Goal: Task Accomplishment & Management: Use online tool/utility

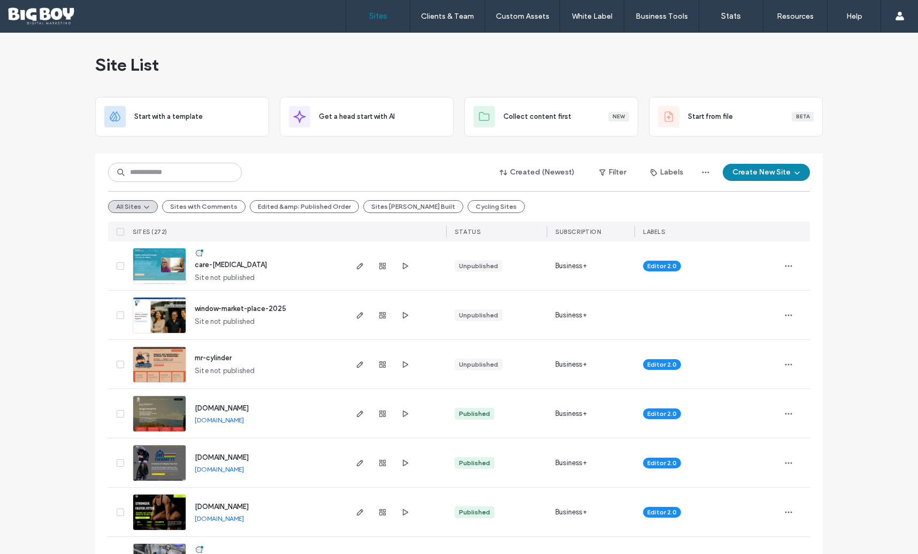
click at [158, 263] on img at bounding box center [159, 284] width 52 height 73
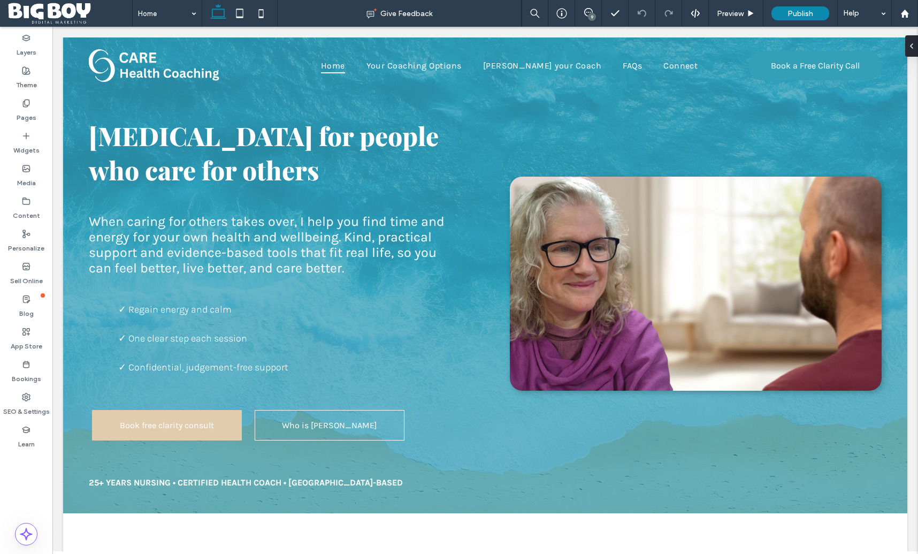
click at [588, 15] on div "9" at bounding box center [592, 17] width 8 height 8
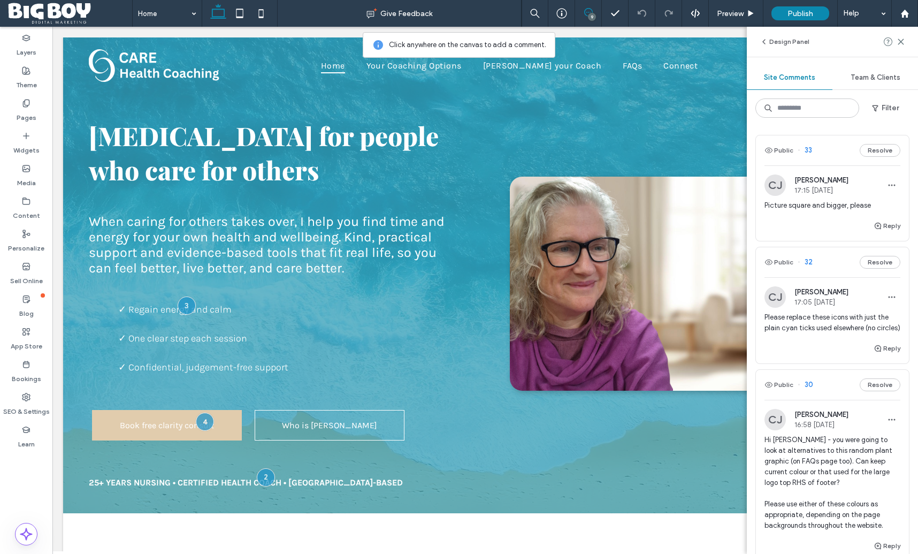
click at [800, 206] on span "Picture square and bigger, please" at bounding box center [832, 205] width 136 height 11
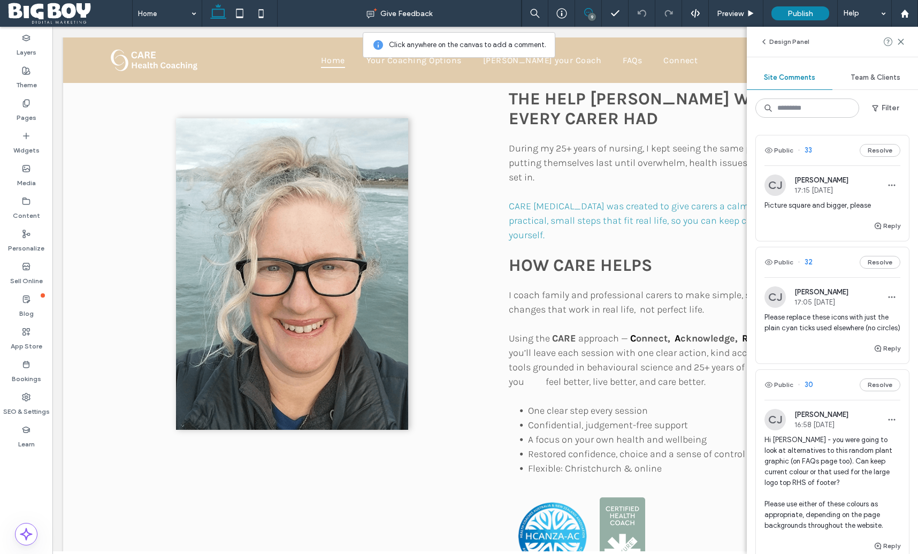
scroll to position [3190, 0]
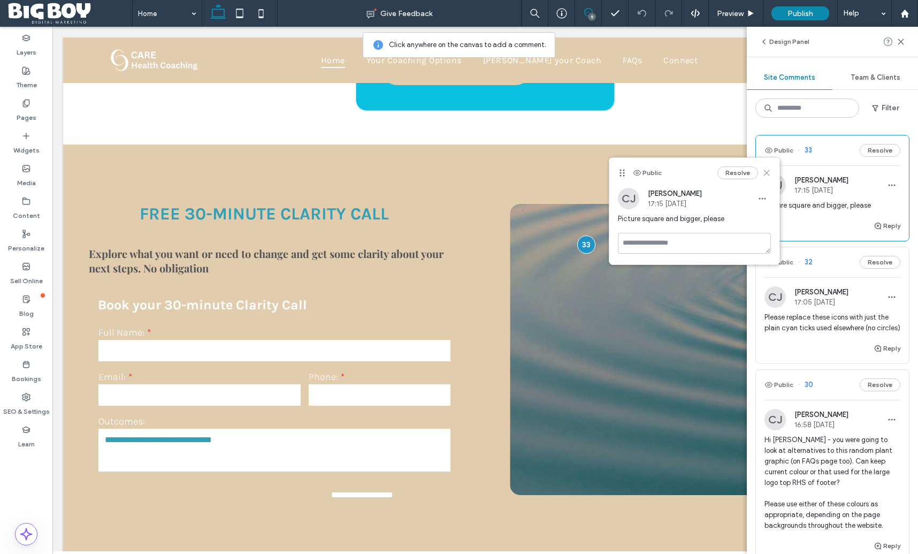
click at [770, 172] on icon at bounding box center [766, 173] width 9 height 9
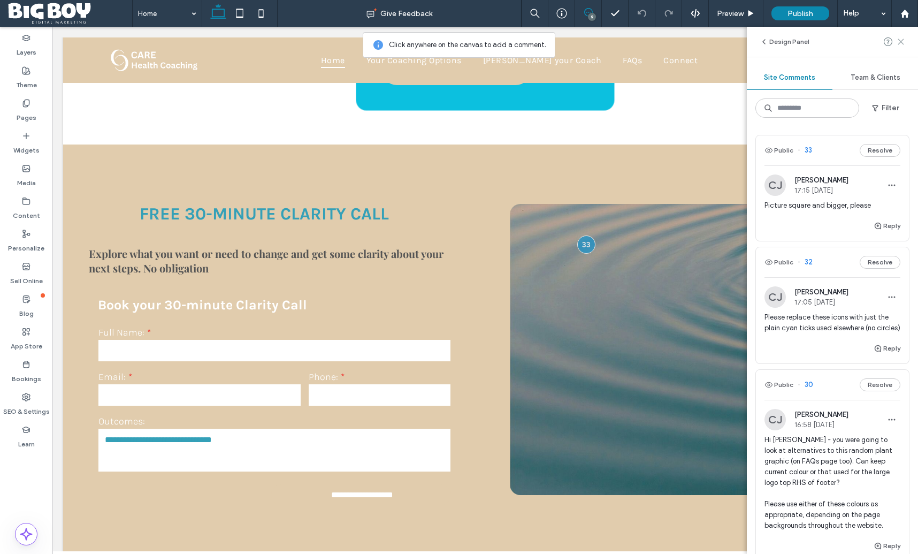
click at [902, 43] on use at bounding box center [900, 41] width 5 height 5
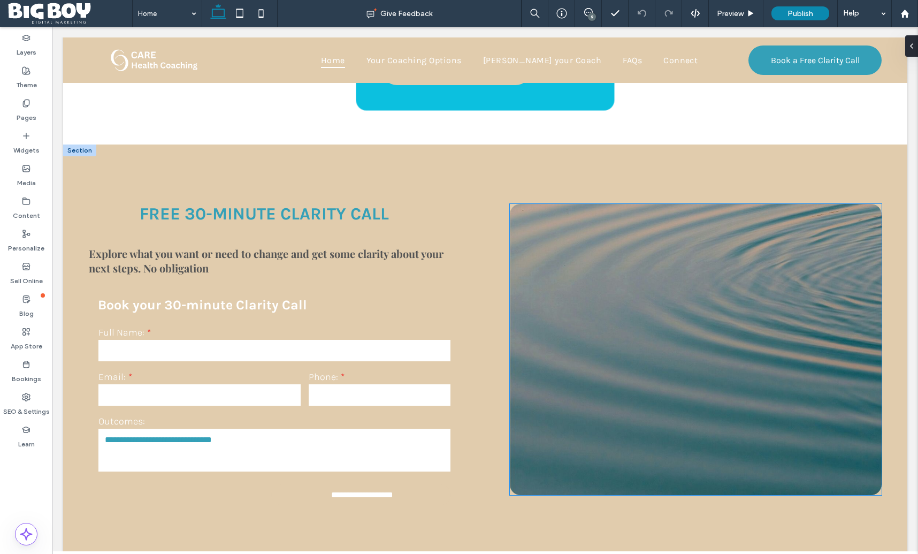
click at [726, 207] on img at bounding box center [696, 349] width 372 height 291
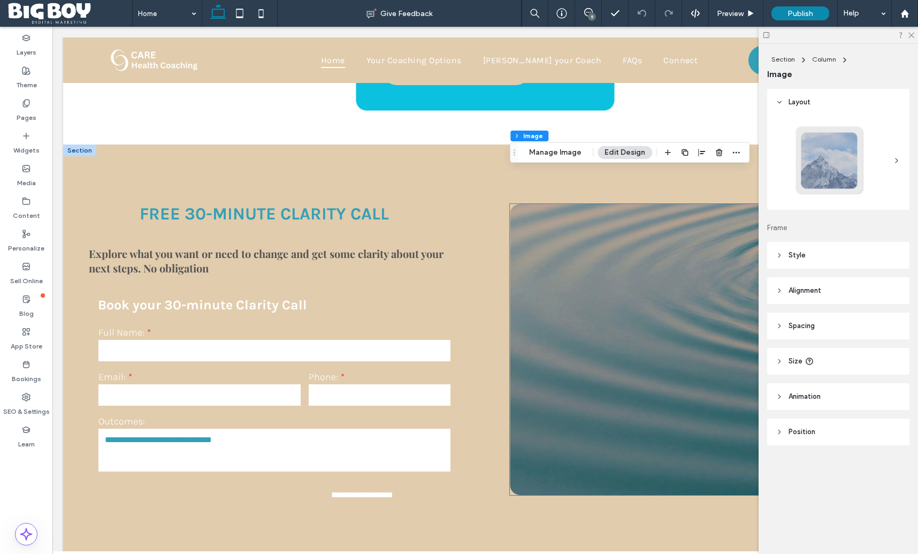
type input "**"
click at [897, 162] on icon at bounding box center [896, 160] width 9 height 9
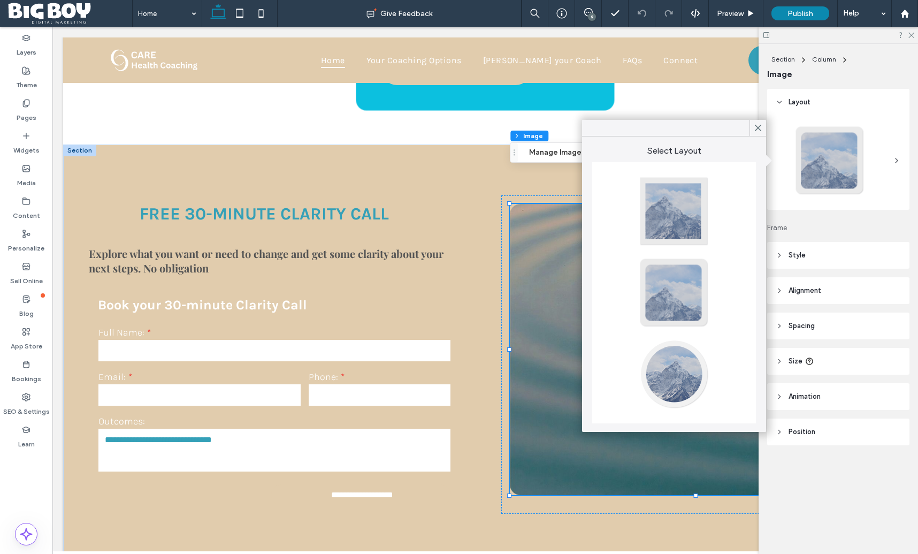
click at [669, 205] on div at bounding box center [674, 211] width 71 height 71
type input "*"
click at [762, 127] on icon at bounding box center [758, 128] width 10 height 10
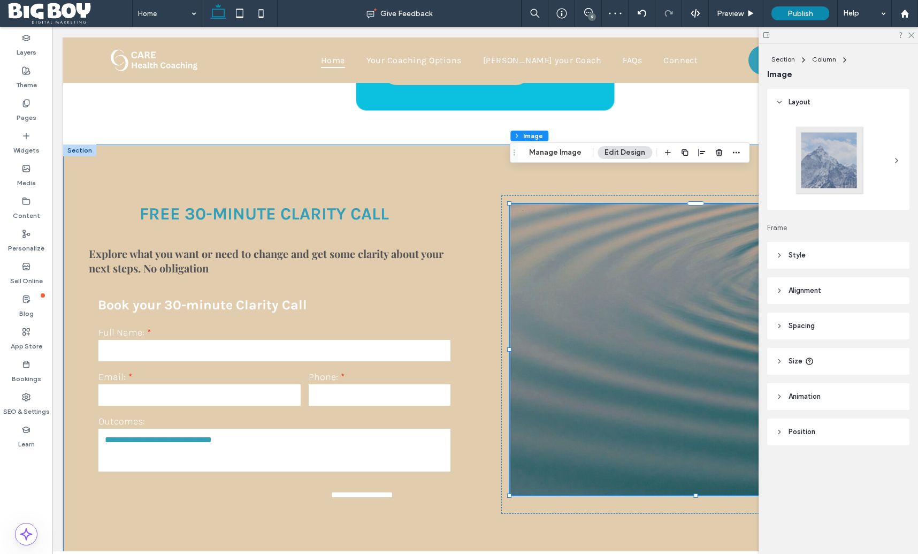
click at [519, 495] on div "**********" at bounding box center [485, 354] width 844 height 420
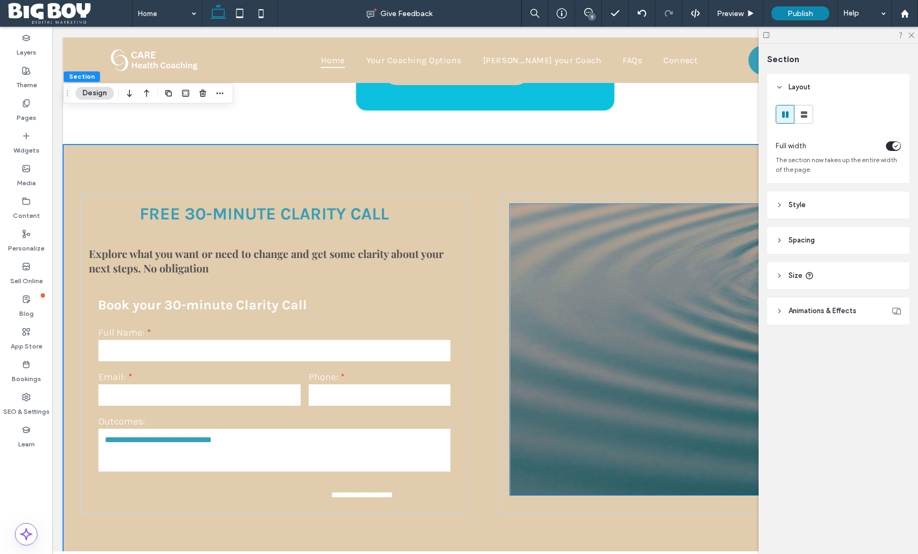
click at [569, 434] on img at bounding box center [696, 349] width 372 height 291
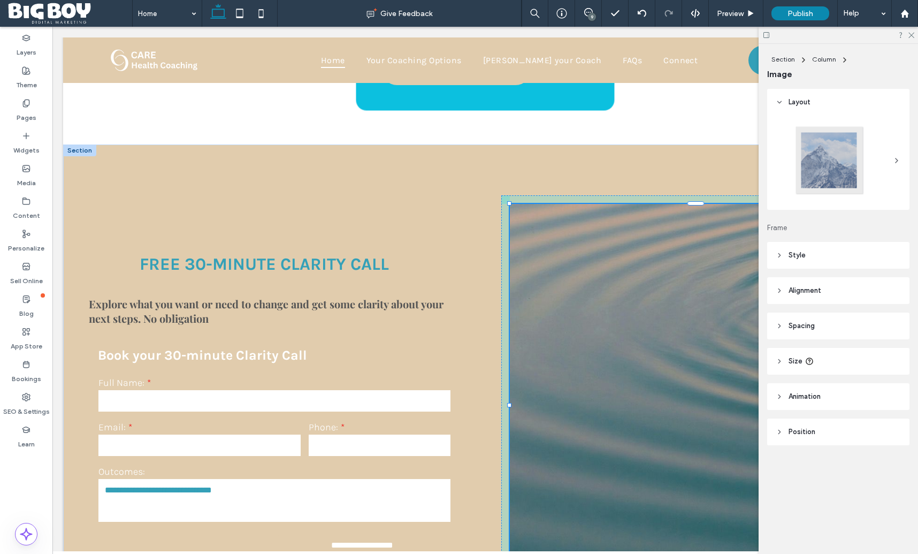
drag, startPoint x: 696, startPoint y: 461, endPoint x: 692, endPoint y: 572, distance: 111.4
type input "***"
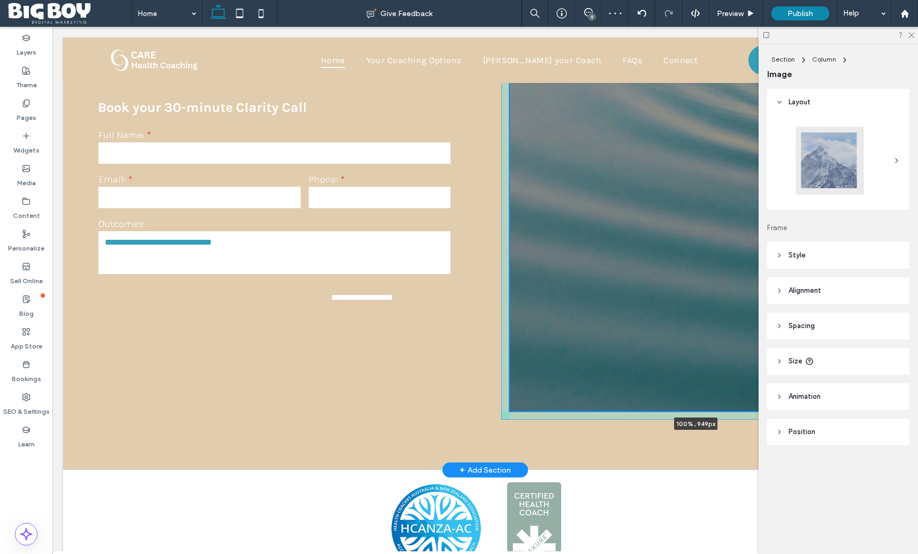
scroll to position [3502, 0]
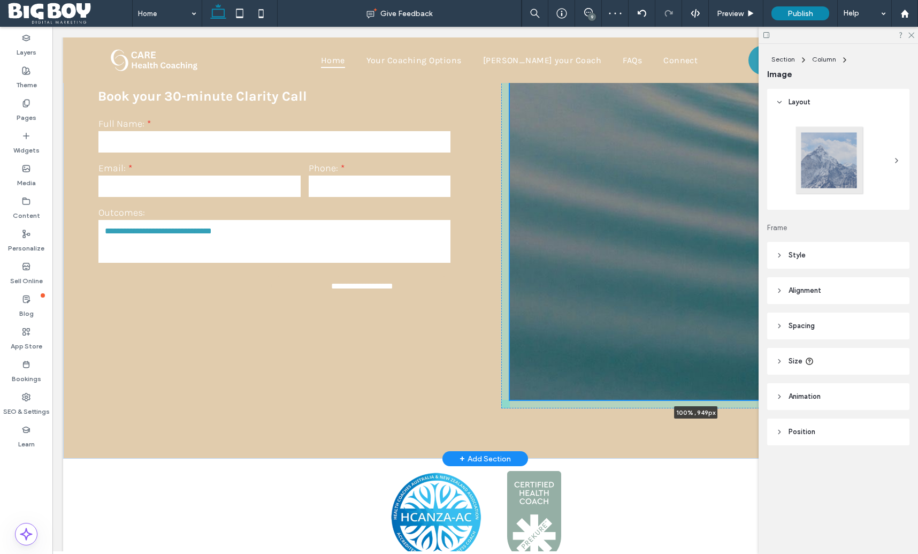
drag, startPoint x: 695, startPoint y: 315, endPoint x: 692, endPoint y: 419, distance: 104.9
click at [692, 419] on div "**********" at bounding box center [485, 146] width 844 height 626
type input "***"
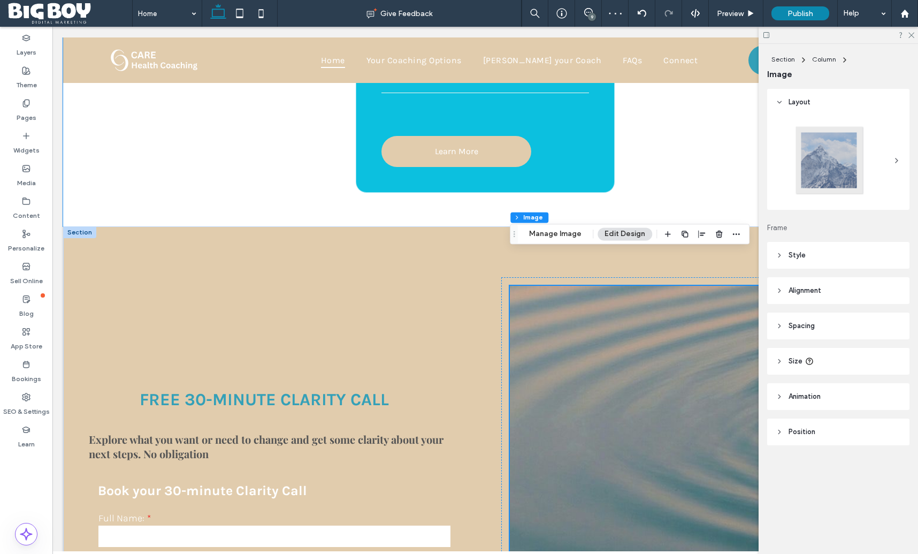
scroll to position [3109, 0]
click at [911, 32] on icon at bounding box center [910, 34] width 7 height 7
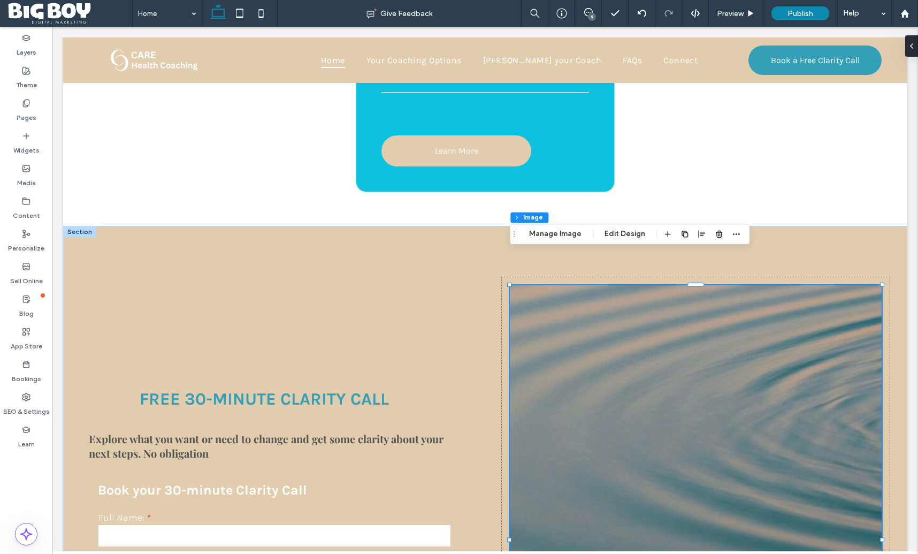
click at [592, 16] on div "9" at bounding box center [592, 17] width 8 height 8
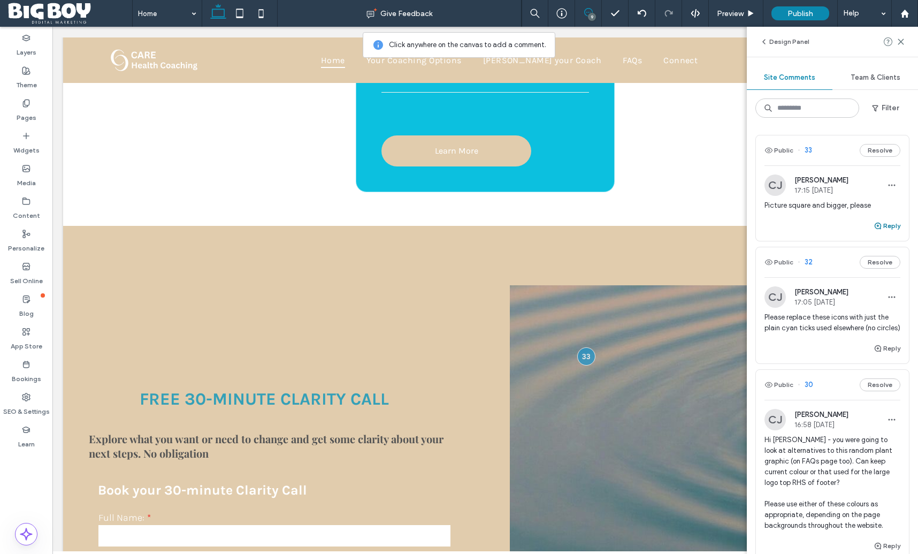
click at [887, 223] on button "Reply" at bounding box center [887, 225] width 27 height 13
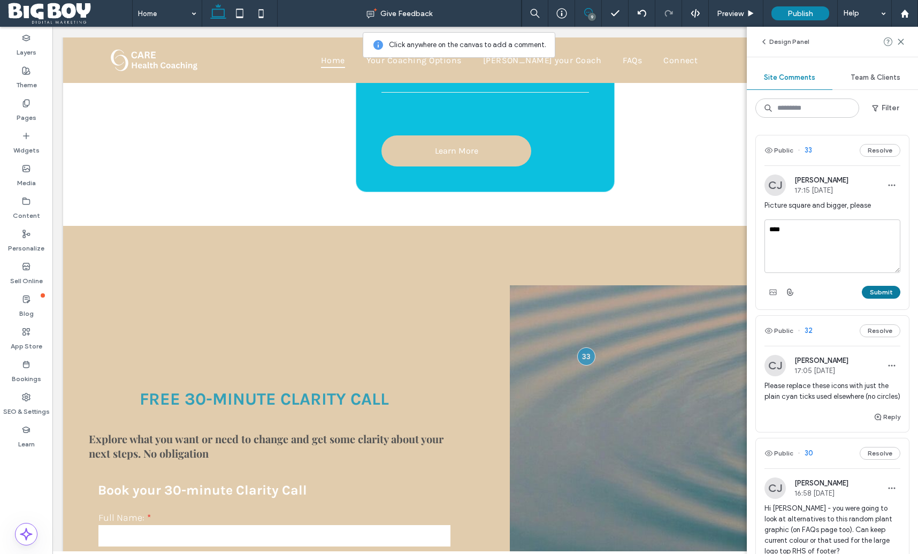
type textarea "****"
click at [881, 296] on button "Submit" at bounding box center [881, 292] width 39 height 13
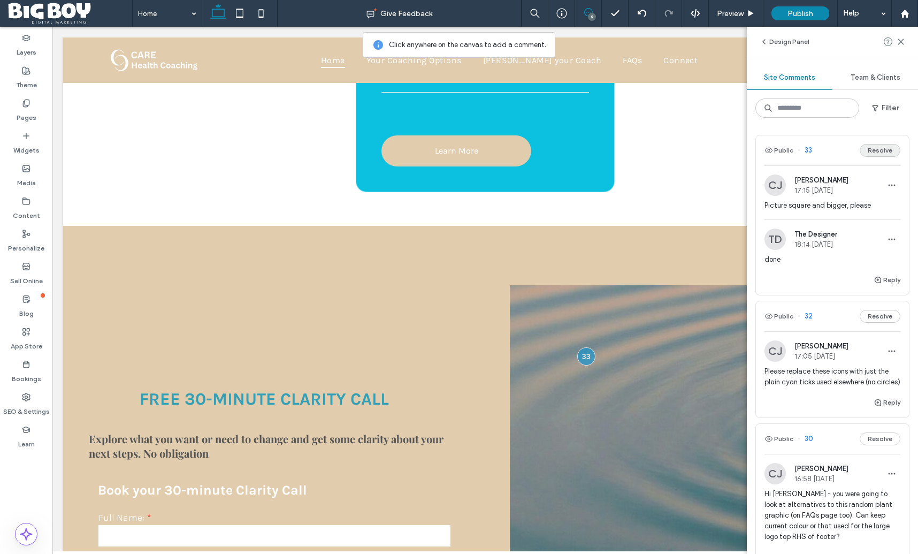
click at [881, 148] on button "Resolve" at bounding box center [880, 150] width 41 height 13
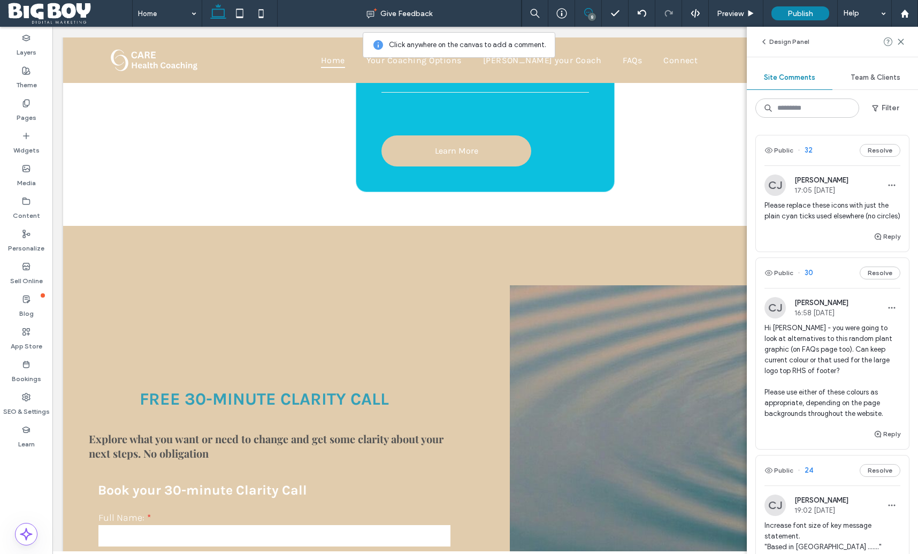
click at [808, 213] on span "Please replace these icons with just the plain cyan ticks used elsewhere (no ci…" at bounding box center [832, 210] width 136 height 21
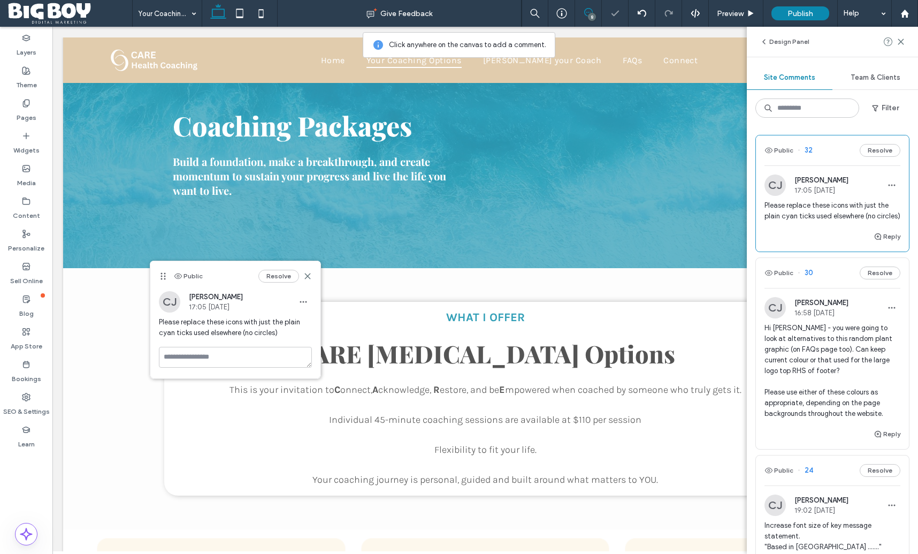
scroll to position [330, 0]
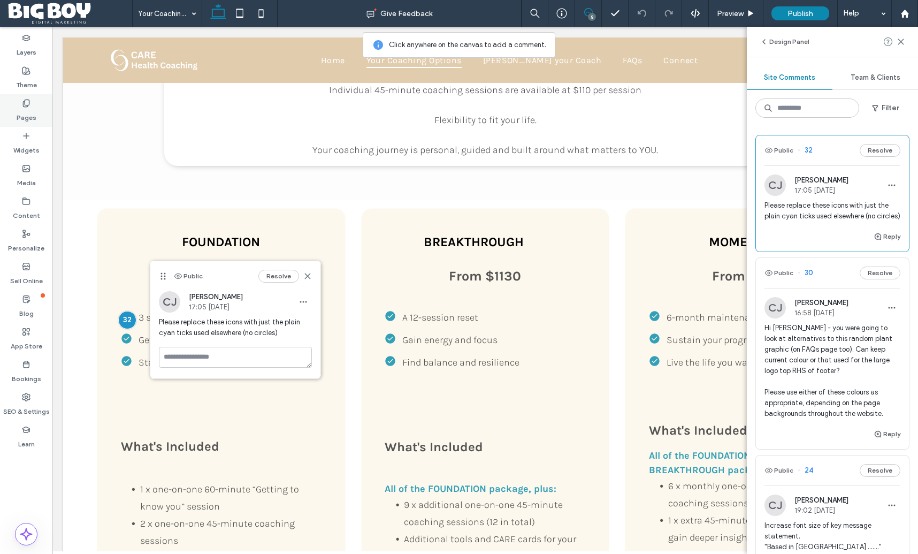
click at [29, 102] on use at bounding box center [26, 102] width 6 height 7
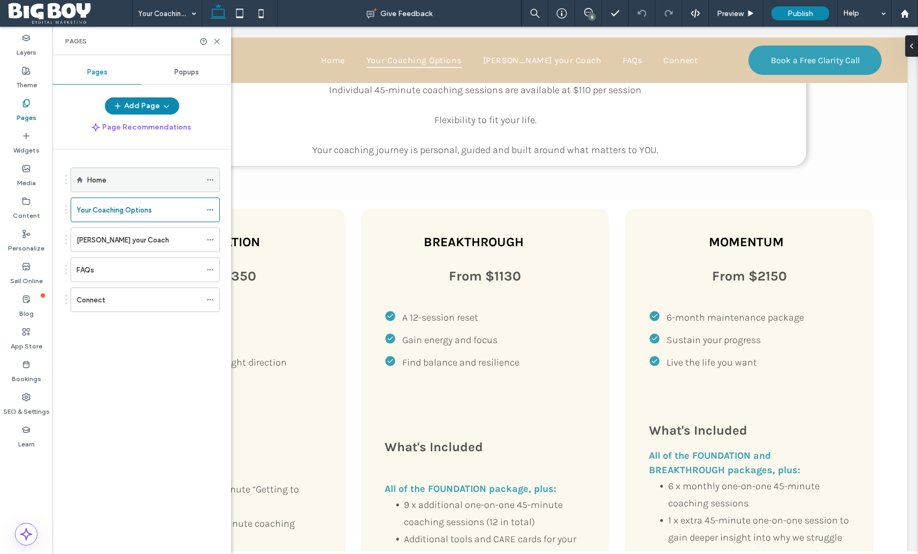
click at [99, 185] on label "Home" at bounding box center [96, 180] width 19 height 19
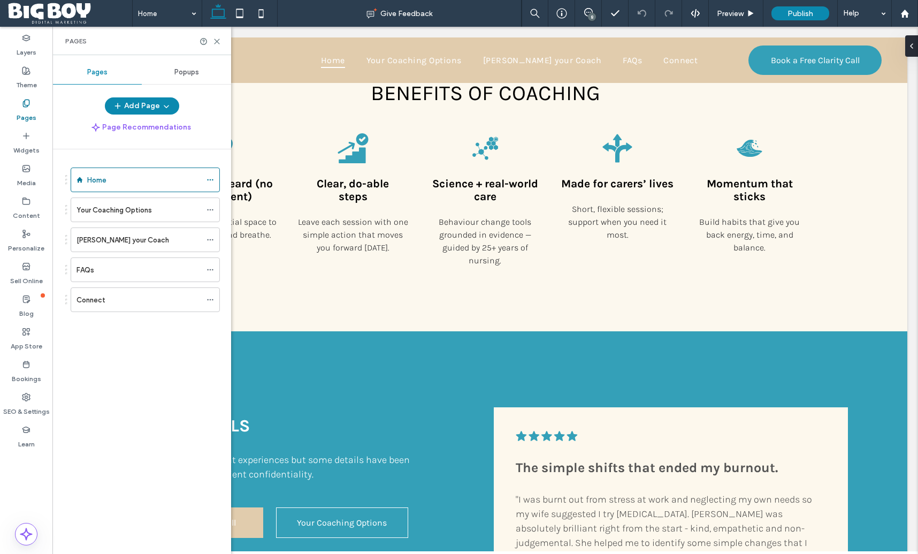
scroll to position [1355, 0]
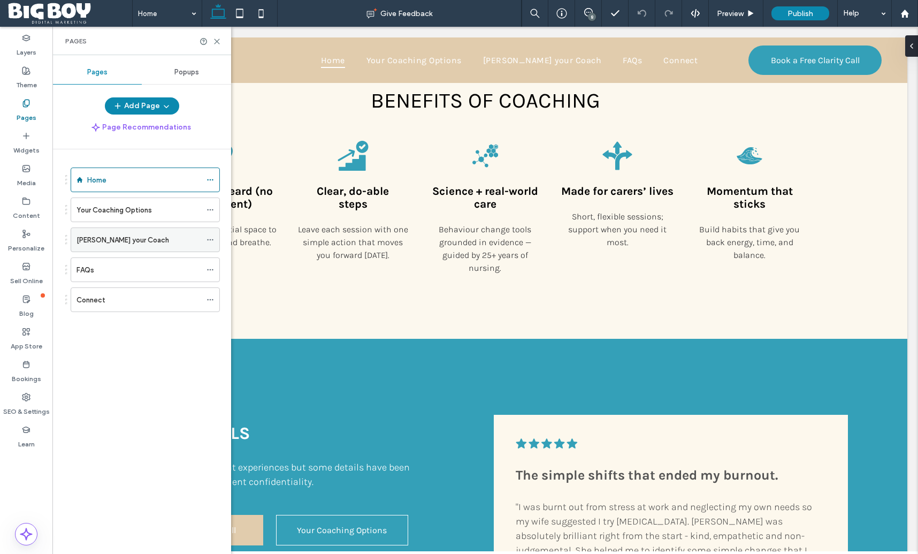
click at [106, 242] on label "[PERSON_NAME] your Coach" at bounding box center [122, 240] width 93 height 19
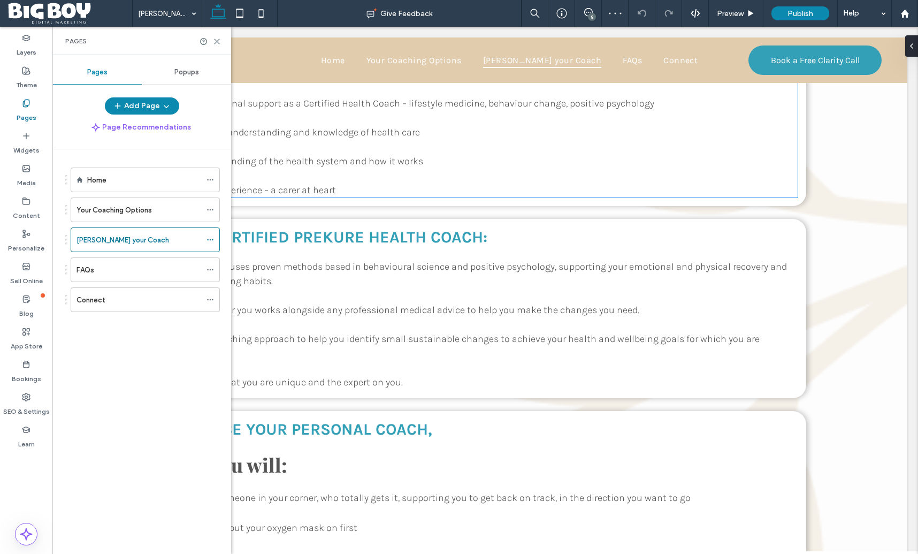
scroll to position [927, 0]
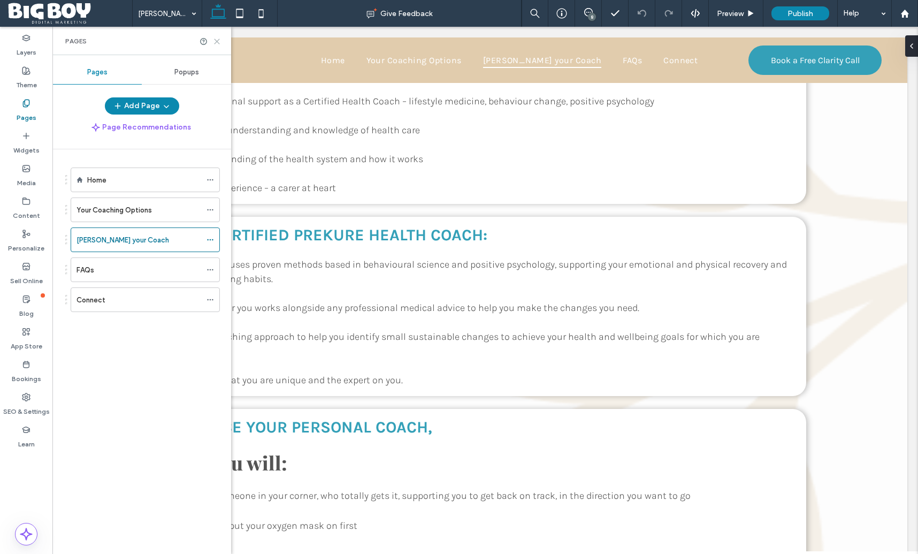
click at [218, 42] on use at bounding box center [217, 41] width 5 height 5
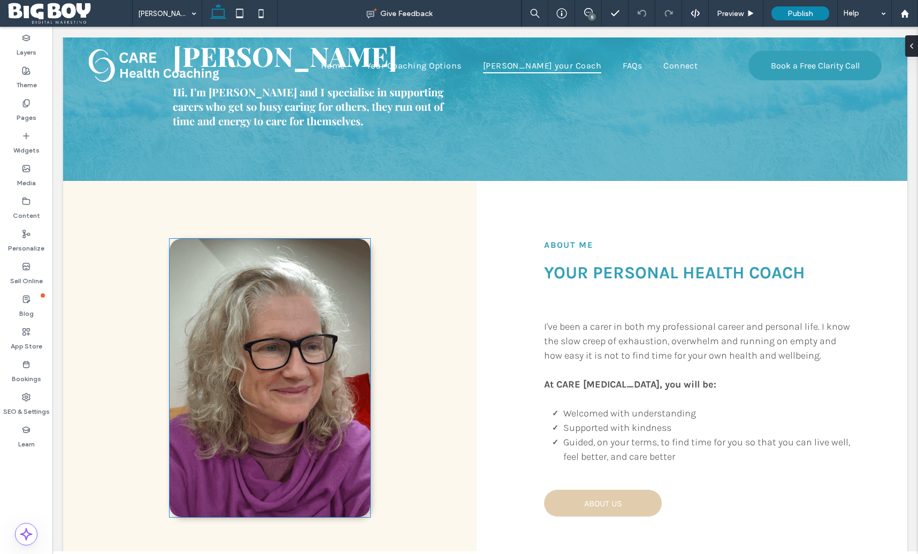
scroll to position [0, 0]
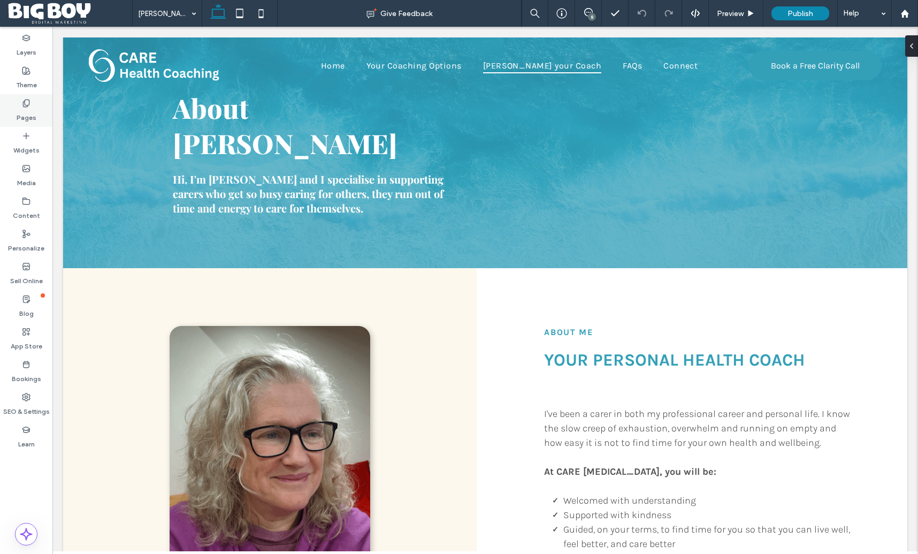
click at [16, 108] on div "Pages" at bounding box center [26, 110] width 52 height 33
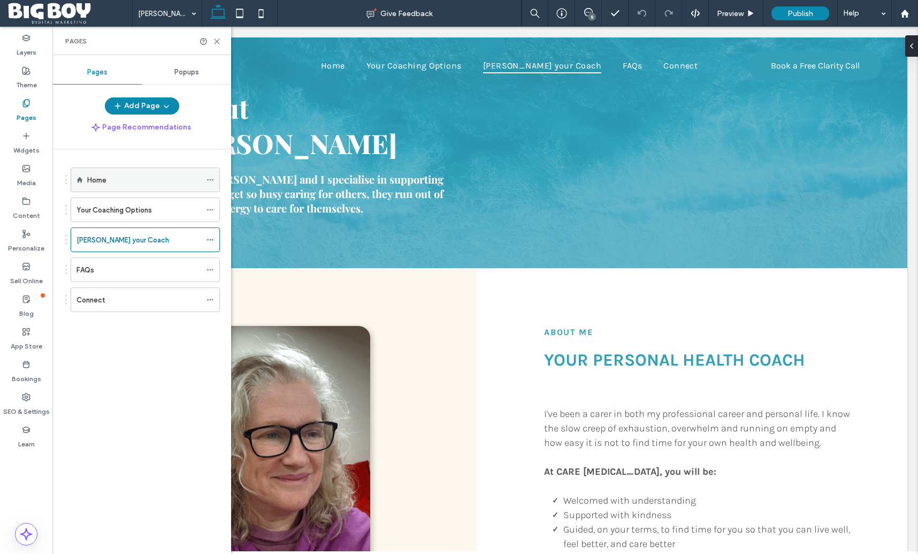
click at [113, 180] on div "Home" at bounding box center [144, 179] width 114 height 11
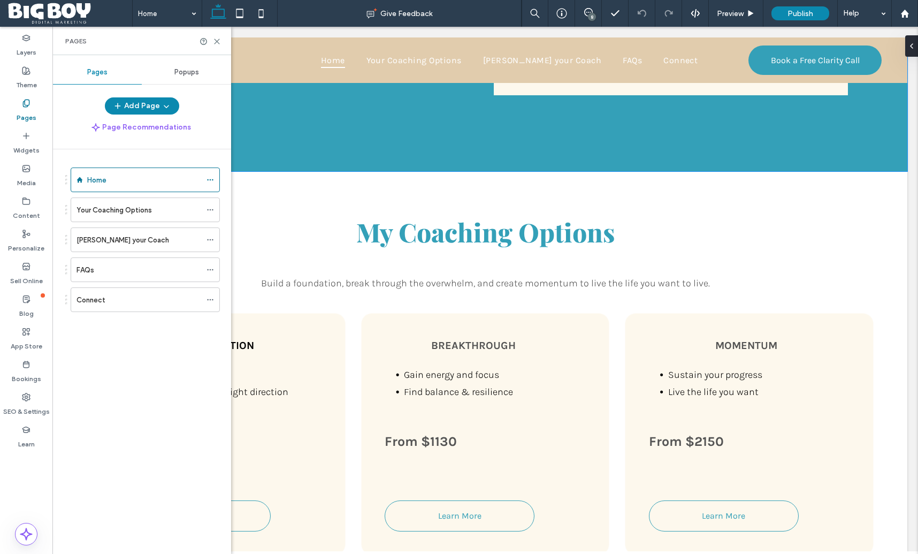
scroll to position [2501, 0]
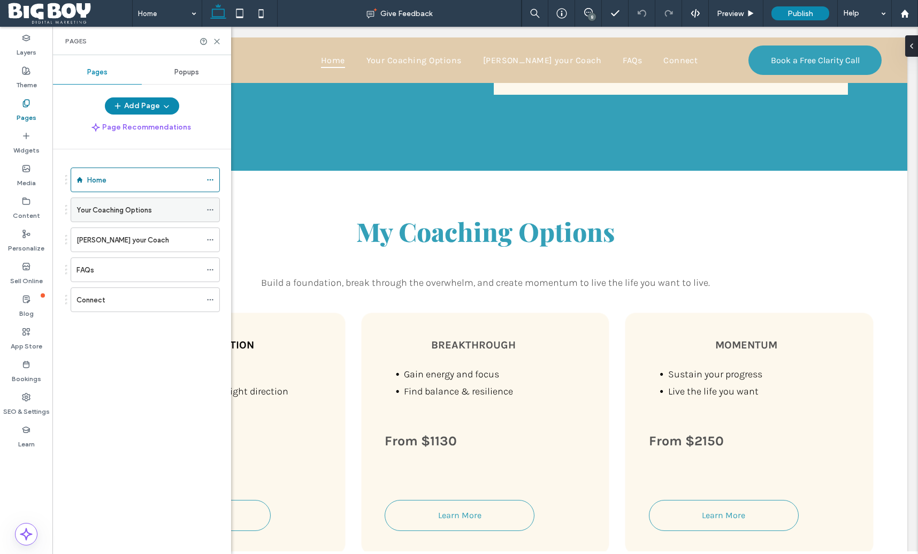
click at [142, 212] on label "Your Coaching Options" at bounding box center [113, 210] width 75 height 19
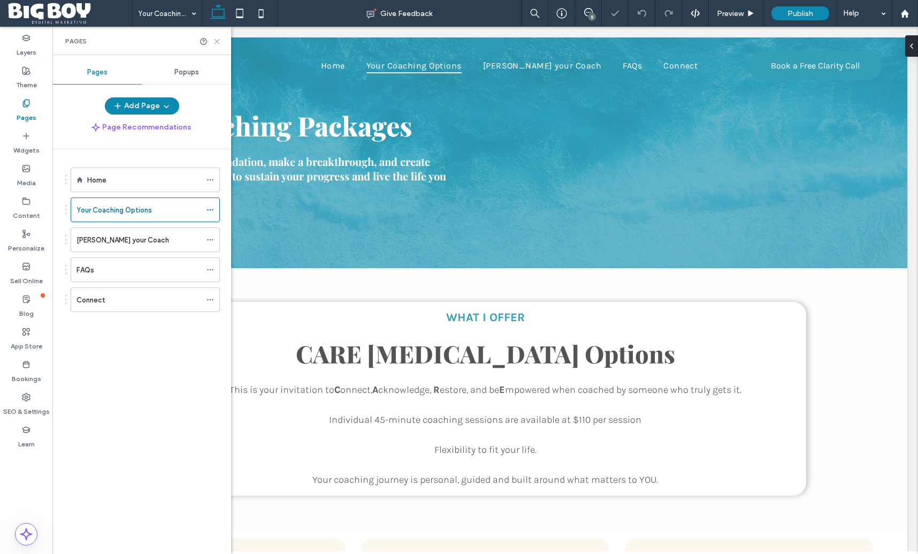
drag, startPoint x: 219, startPoint y: 41, endPoint x: 185, endPoint y: 36, distance: 34.0
click at [219, 41] on icon at bounding box center [217, 41] width 8 height 8
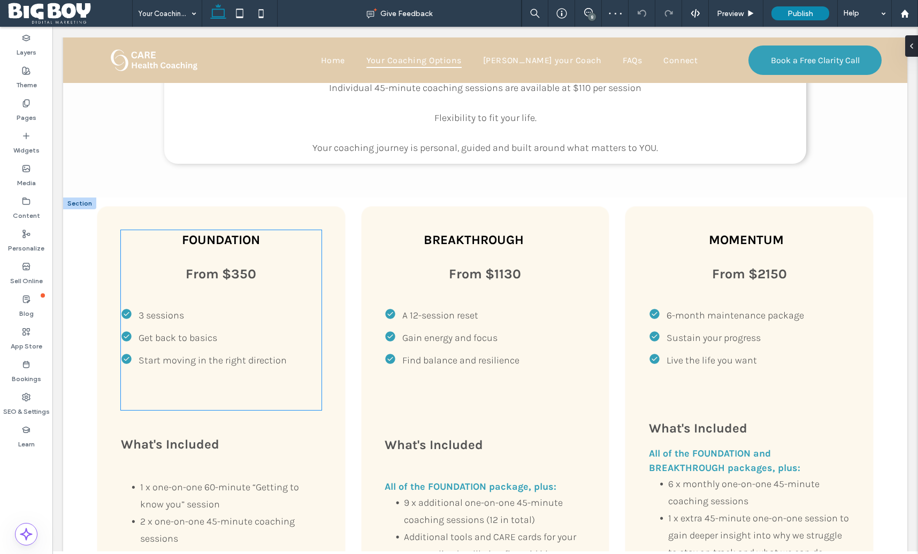
scroll to position [332, 0]
click at [141, 312] on span "3 sessions" at bounding box center [161, 315] width 45 height 12
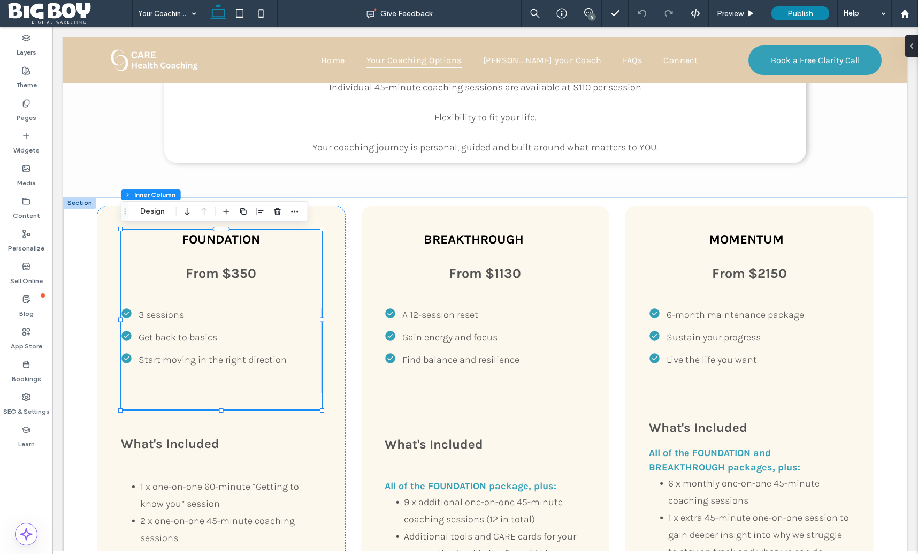
click at [139, 312] on span "3 sessions" at bounding box center [161, 315] width 45 height 12
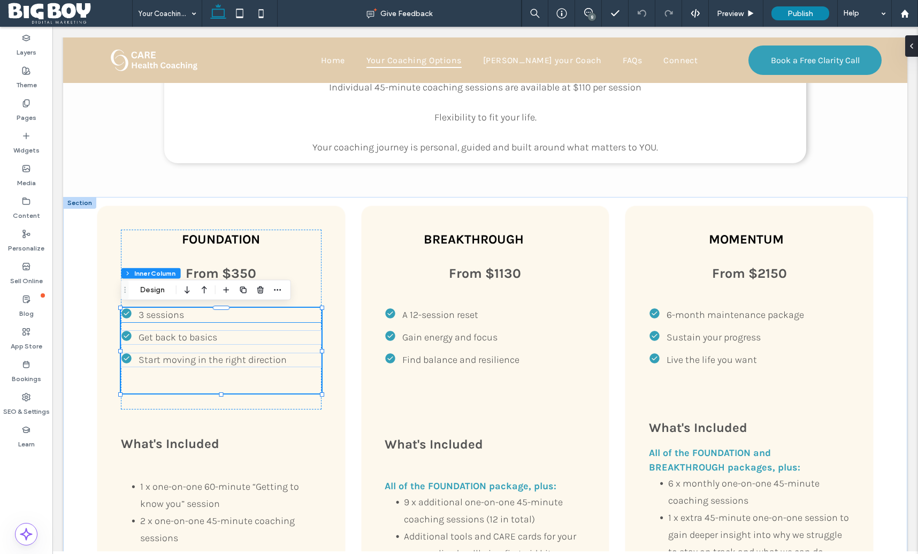
click at [125, 312] on icon at bounding box center [126, 313] width 10 height 10
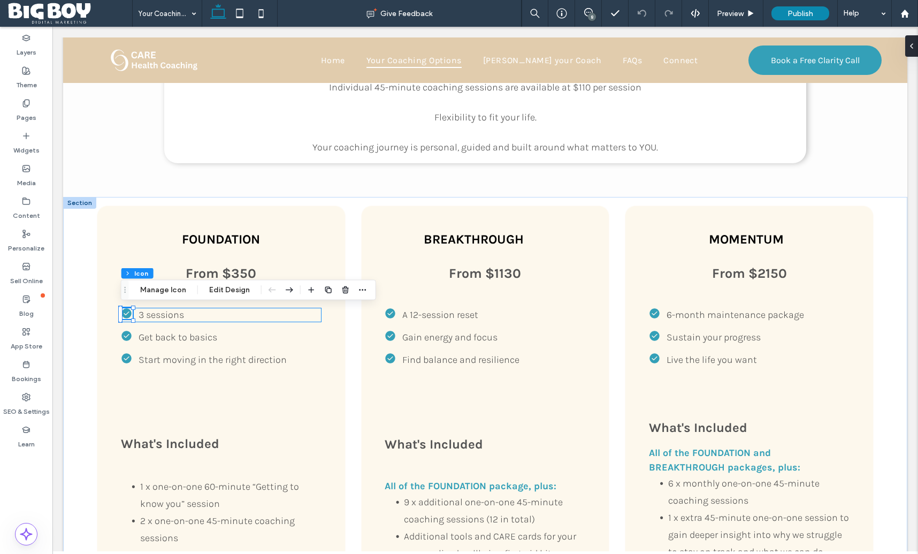
click at [126, 313] on icon at bounding box center [126, 313] width 10 height 10
click at [158, 293] on button "Manage Icon" at bounding box center [163, 290] width 60 height 13
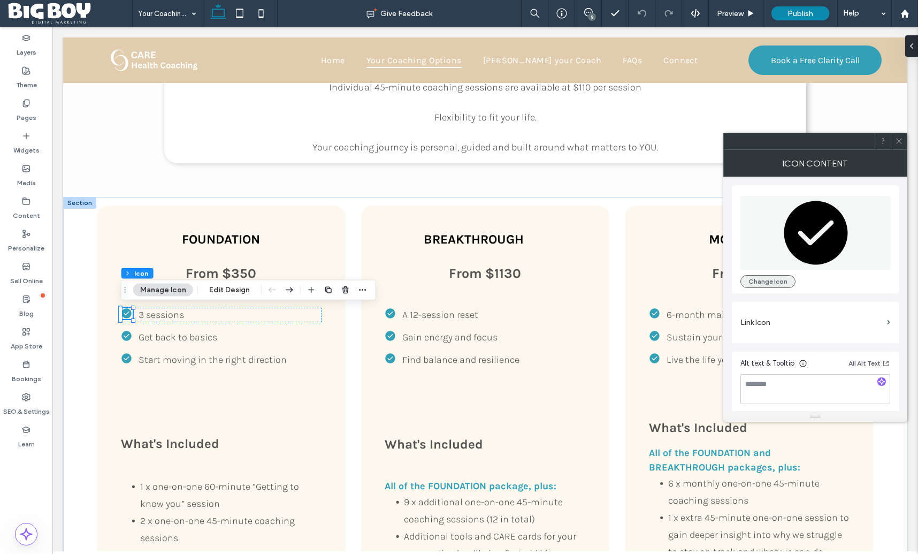
click at [761, 283] on button "Change Icon" at bounding box center [767, 281] width 55 height 13
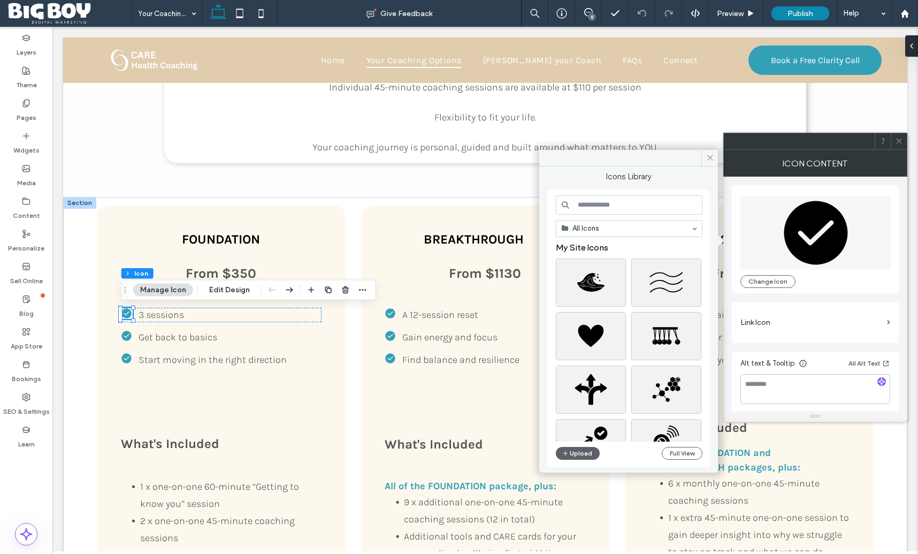
click at [601, 207] on input at bounding box center [629, 204] width 147 height 19
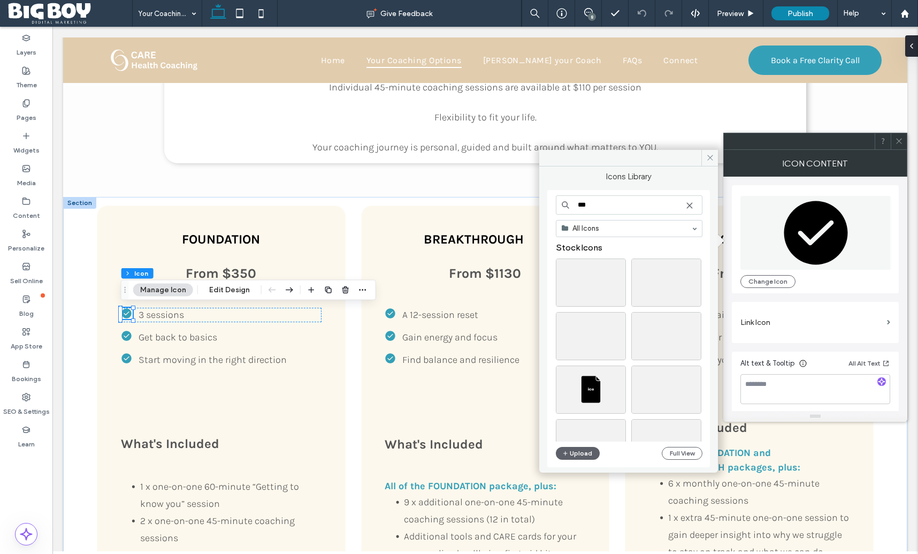
click at [581, 206] on input "***" at bounding box center [629, 204] width 147 height 19
type input "****"
click at [595, 327] on div "Select" at bounding box center [591, 336] width 70 height 48
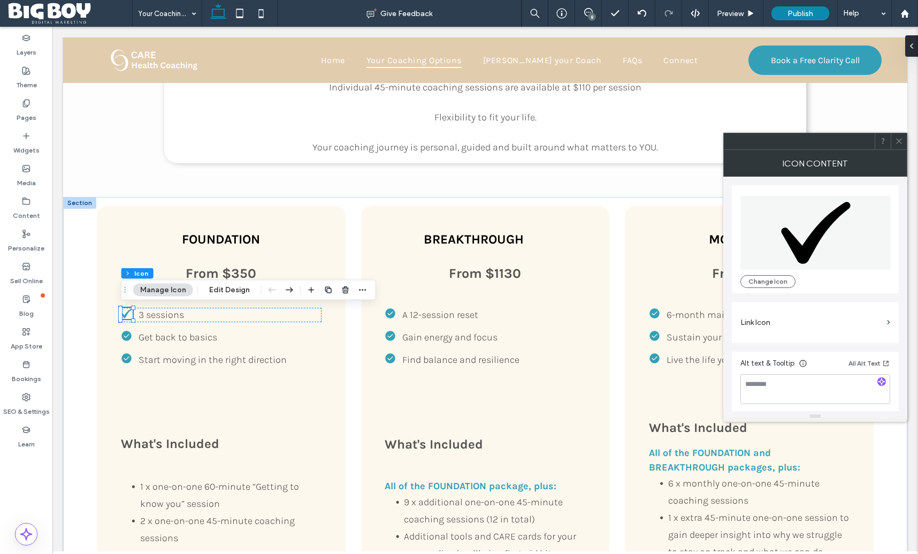
click at [901, 142] on icon at bounding box center [899, 141] width 8 height 8
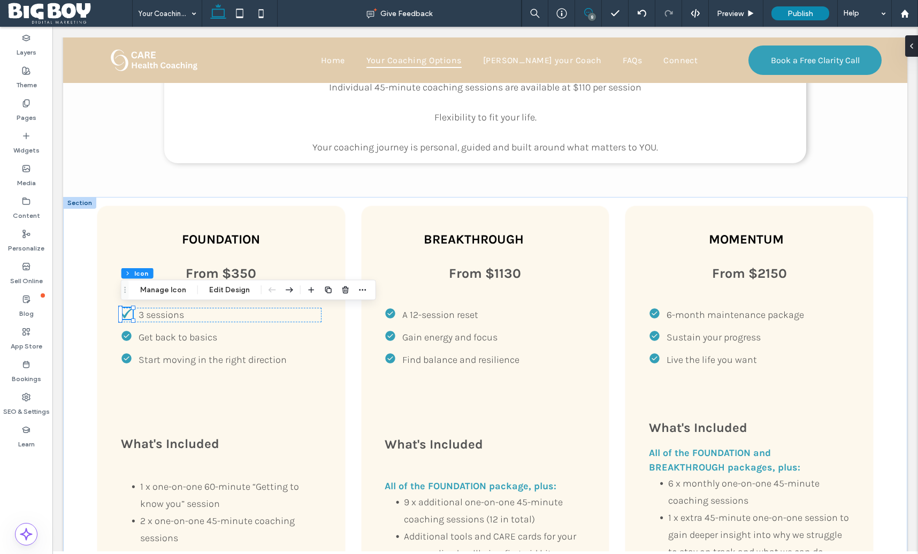
click at [588, 14] on icon at bounding box center [588, 12] width 9 height 9
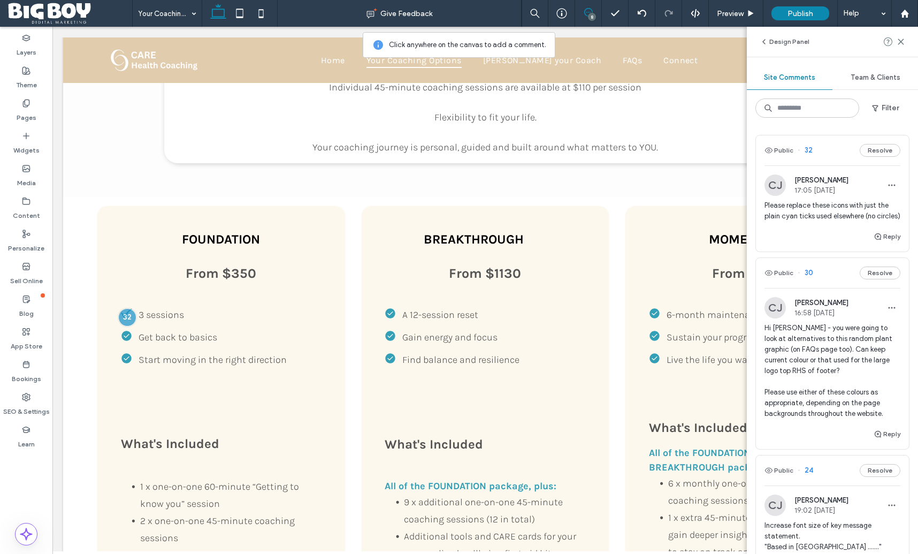
click at [857, 210] on span "Please replace these icons with just the plain cyan ticks used elsewhere (no ci…" at bounding box center [832, 210] width 136 height 21
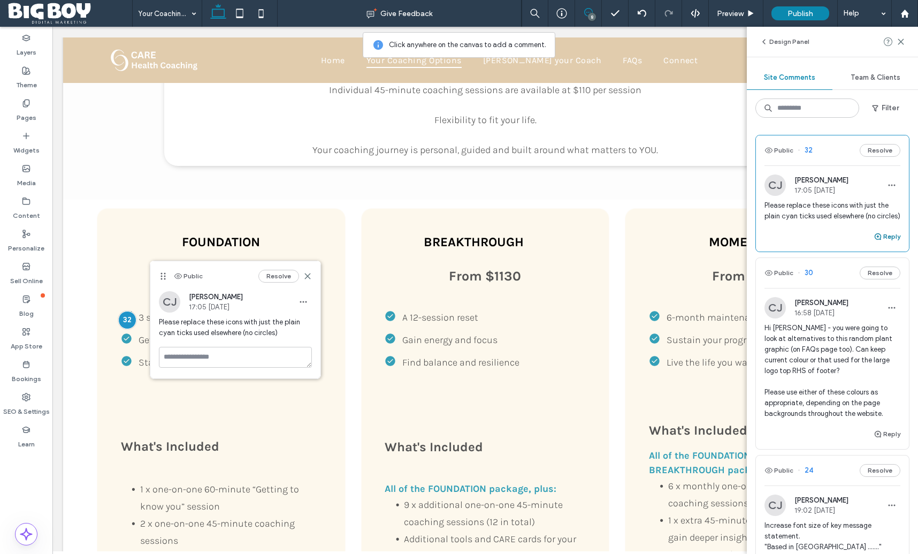
click at [886, 237] on button "Reply" at bounding box center [887, 236] width 27 height 13
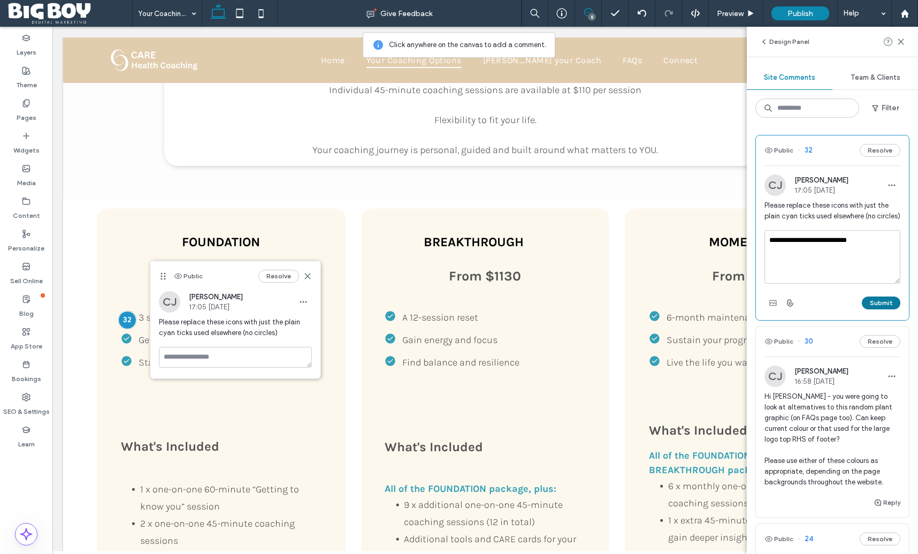
type textarea "**********"
click at [882, 300] on button "Submit" at bounding box center [881, 302] width 39 height 13
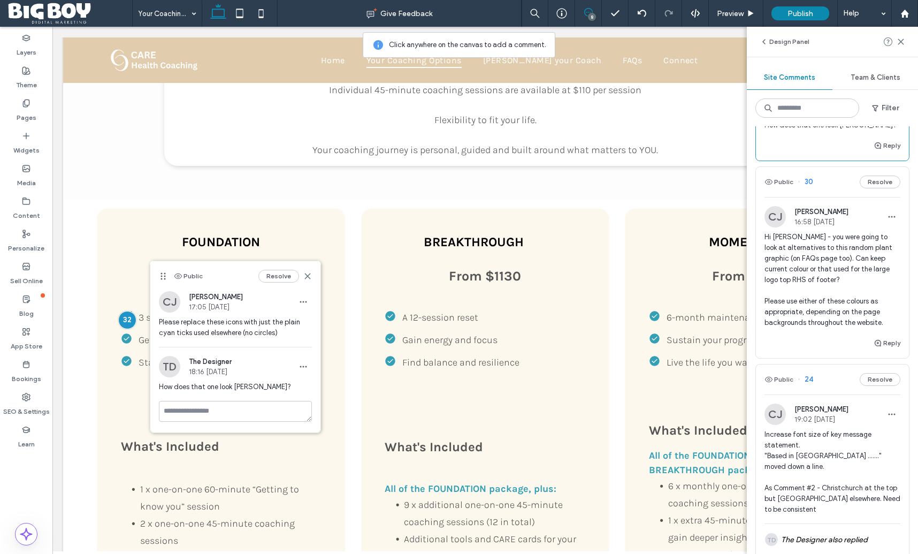
scroll to position [147, 0]
click at [843, 275] on span "Hi [PERSON_NAME] - you were going to look at alternatives to this random plant …" at bounding box center [832, 277] width 136 height 96
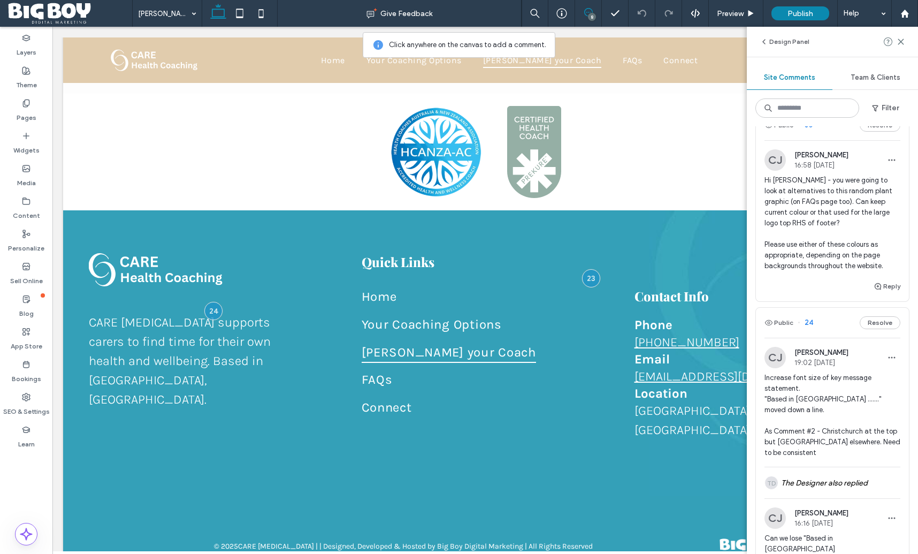
scroll to position [203, 0]
click at [902, 43] on use at bounding box center [900, 41] width 5 height 5
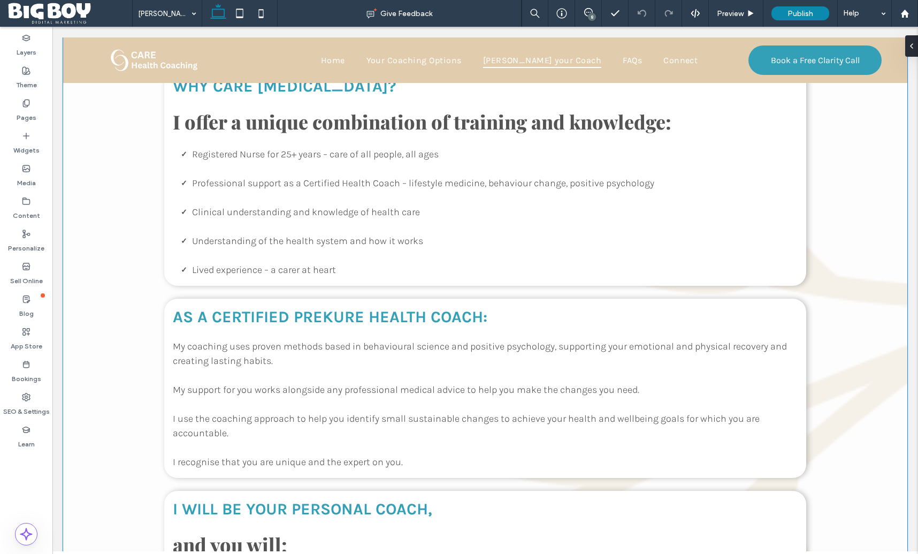
scroll to position [849, 0]
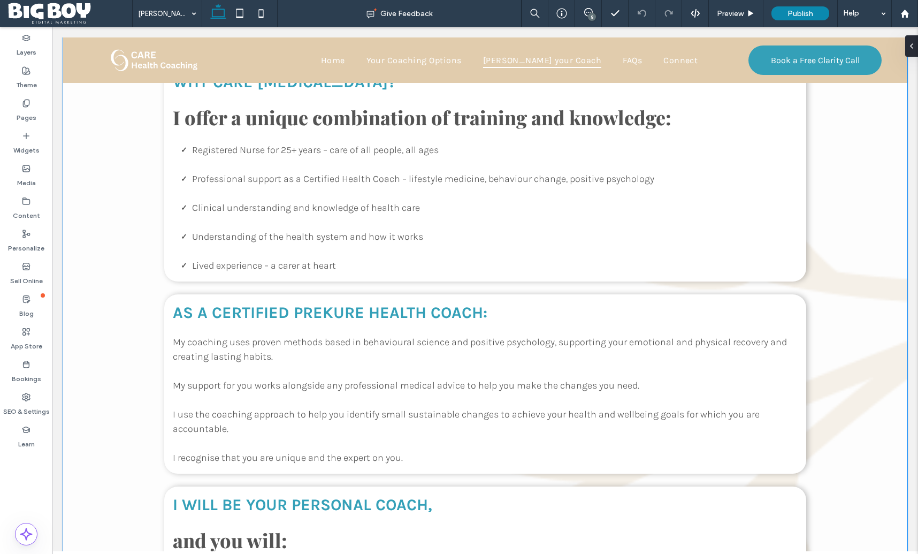
click at [855, 247] on div "Why CARE health coaching? I offer a unique combination of training and knowledg…" at bounding box center [485, 408] width 844 height 757
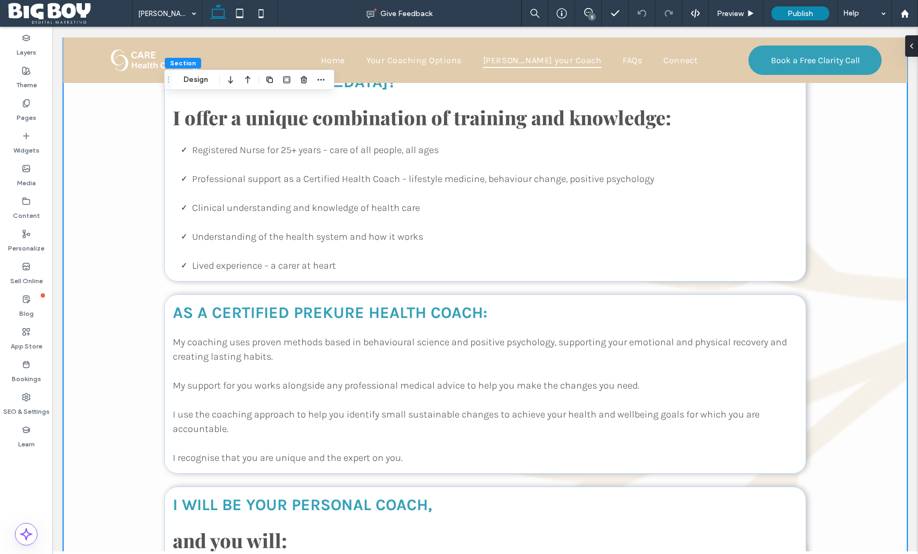
click at [136, 144] on div "Why CARE health coaching? I offer a unique combination of training and knowledg…" at bounding box center [485, 408] width 844 height 757
click at [195, 83] on button "Design" at bounding box center [196, 79] width 39 height 13
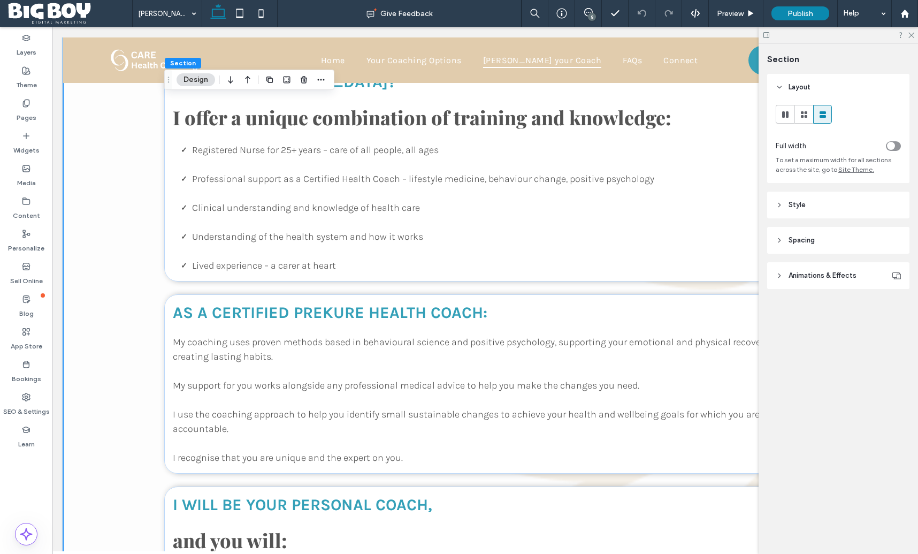
drag, startPoint x: 816, startPoint y: 201, endPoint x: 826, endPoint y: 218, distance: 19.2
click at [816, 201] on header "Style" at bounding box center [838, 205] width 142 height 27
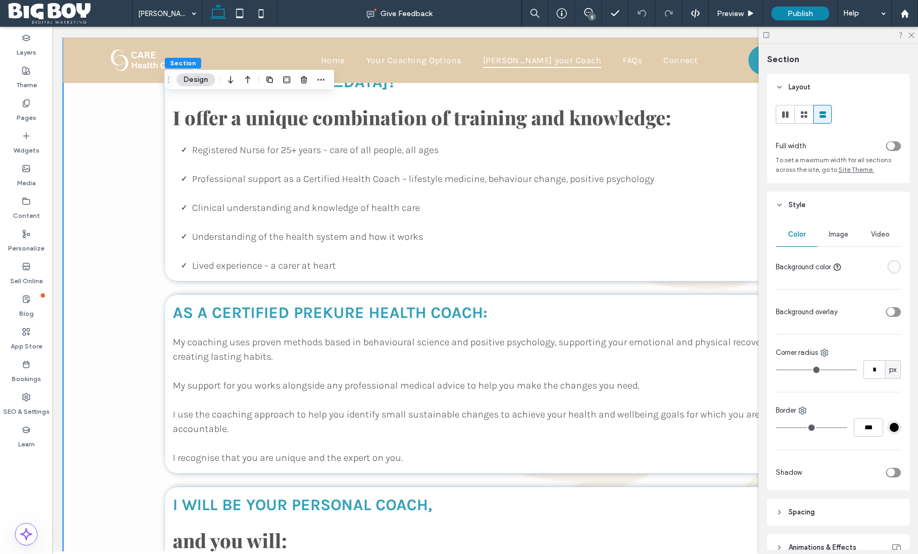
click at [841, 238] on span "Image" at bounding box center [839, 234] width 20 height 9
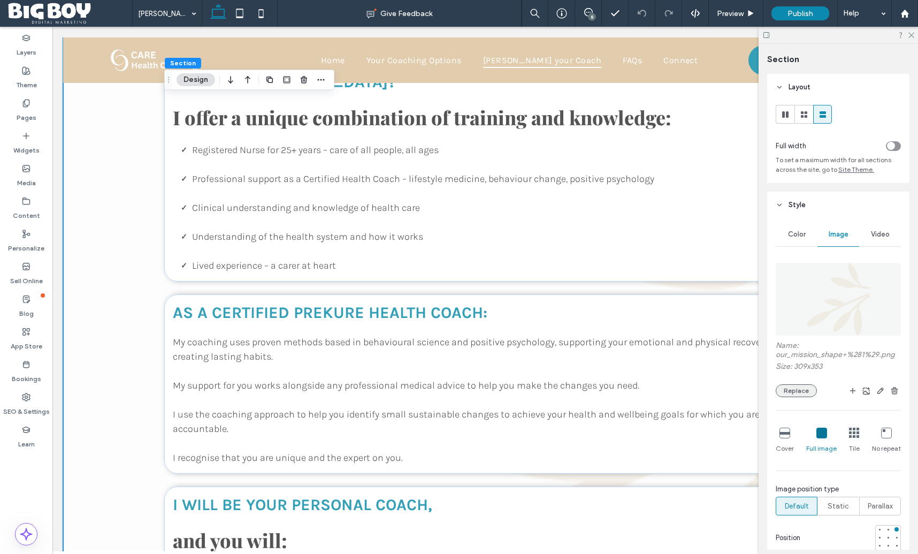
click at [798, 395] on button "Replace" at bounding box center [796, 390] width 41 height 13
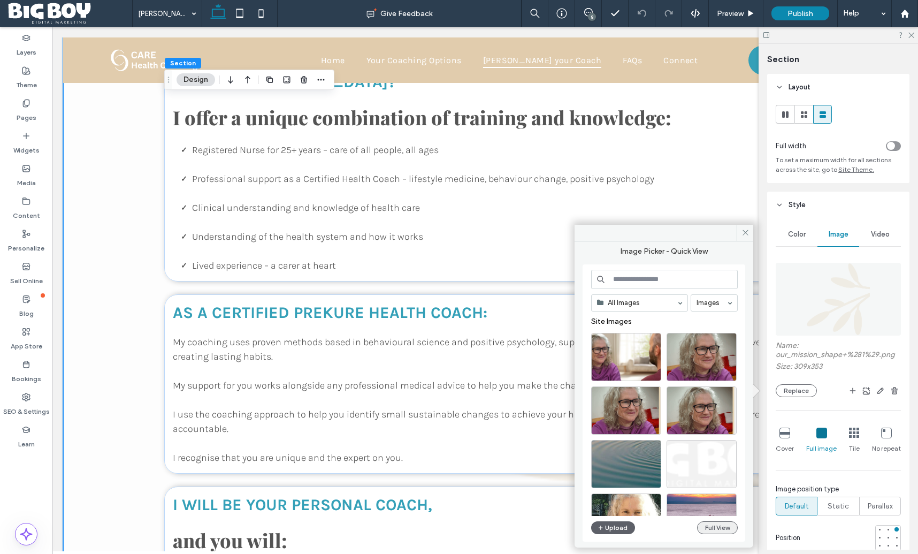
click at [719, 529] on button "Full View" at bounding box center [717, 527] width 41 height 13
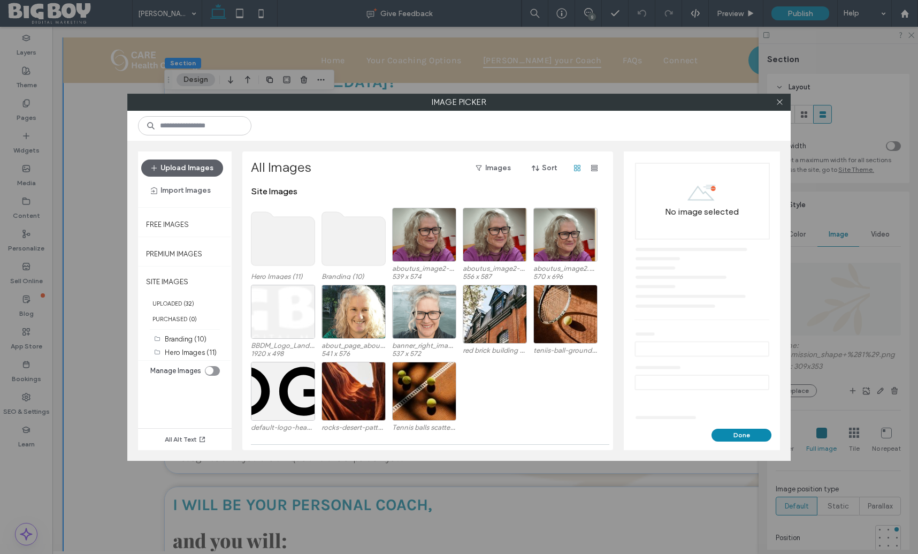
click at [345, 246] on use at bounding box center [354, 238] width 64 height 53
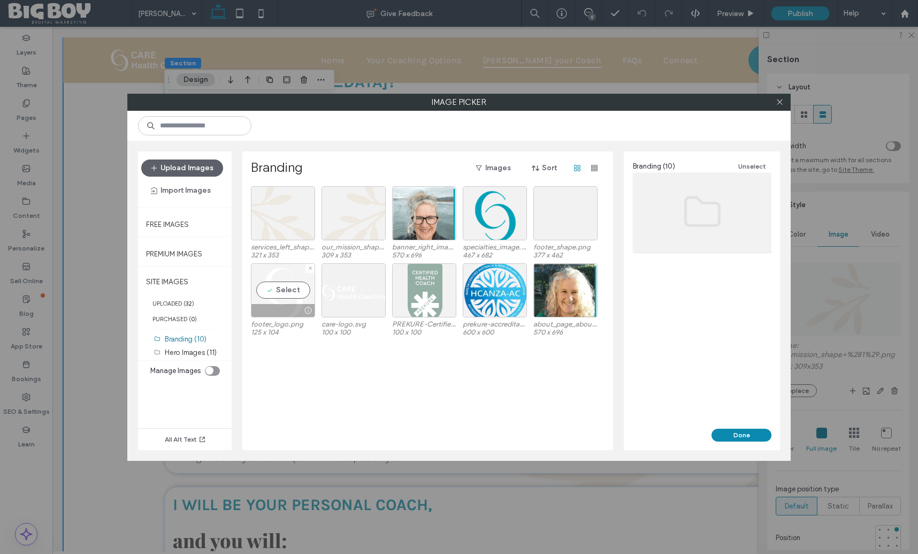
click at [276, 294] on div "Select" at bounding box center [283, 290] width 64 height 54
click at [749, 433] on button "Done" at bounding box center [741, 434] width 60 height 13
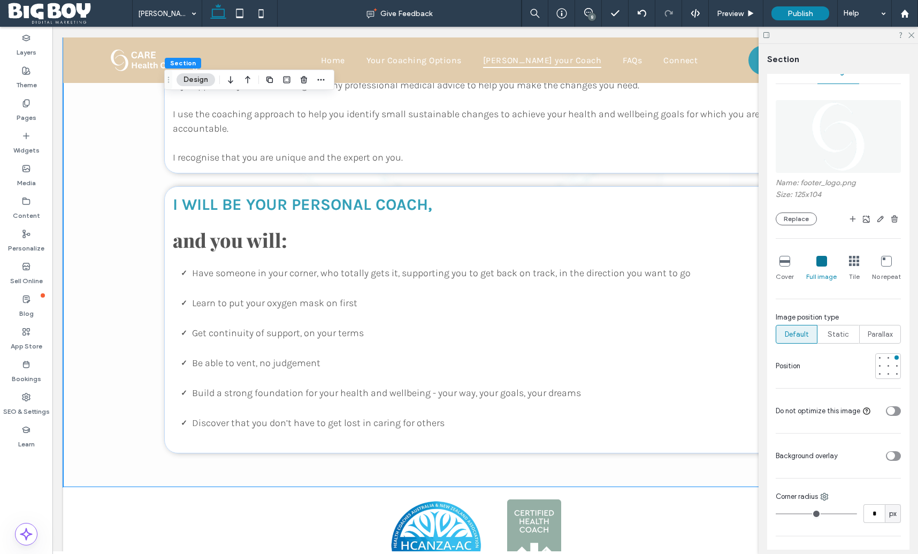
scroll to position [165, 0]
click at [824, 262] on icon at bounding box center [821, 259] width 11 height 11
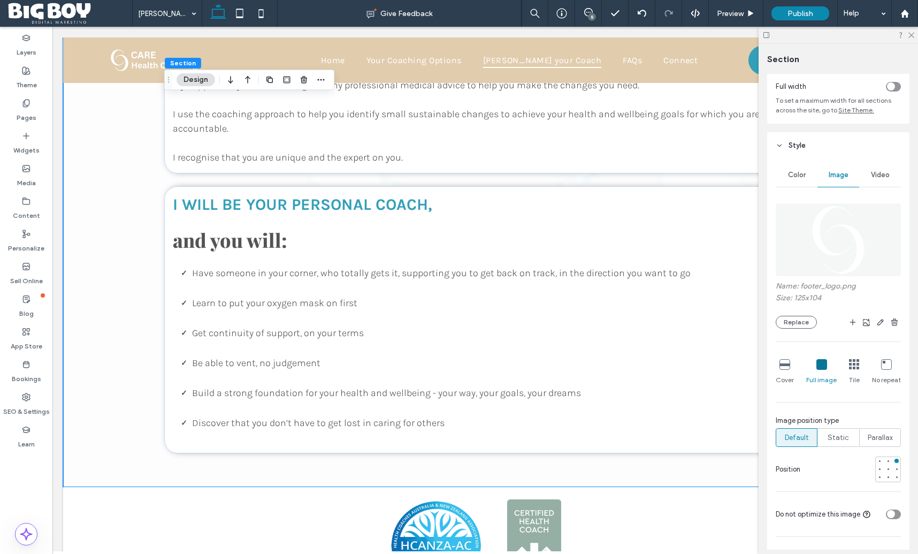
scroll to position [0, 0]
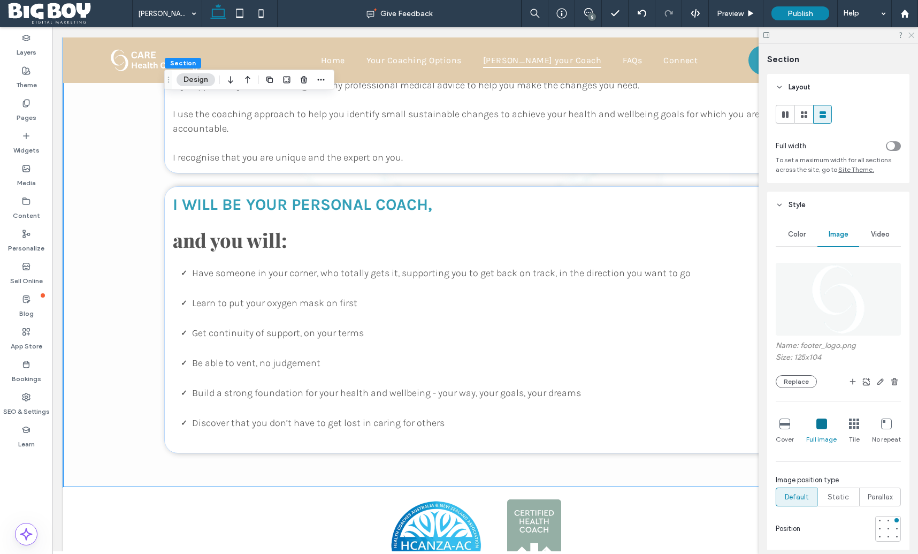
click at [912, 35] on icon at bounding box center [910, 34] width 7 height 7
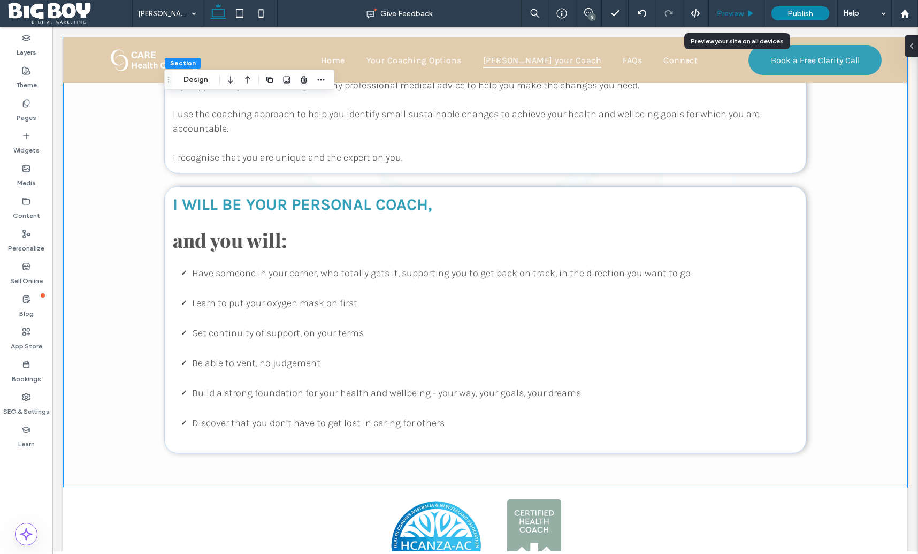
click at [745, 12] on div "Preview" at bounding box center [736, 13] width 54 height 9
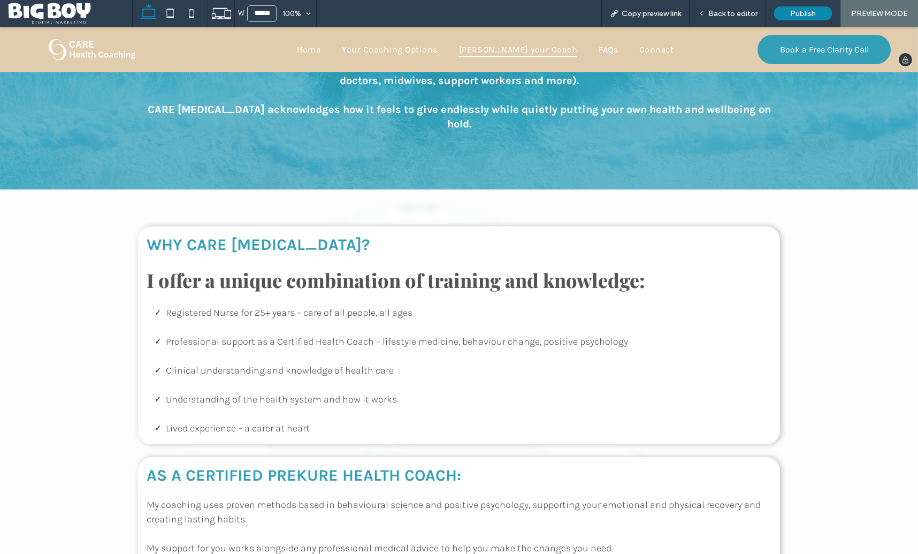
scroll to position [694, 0]
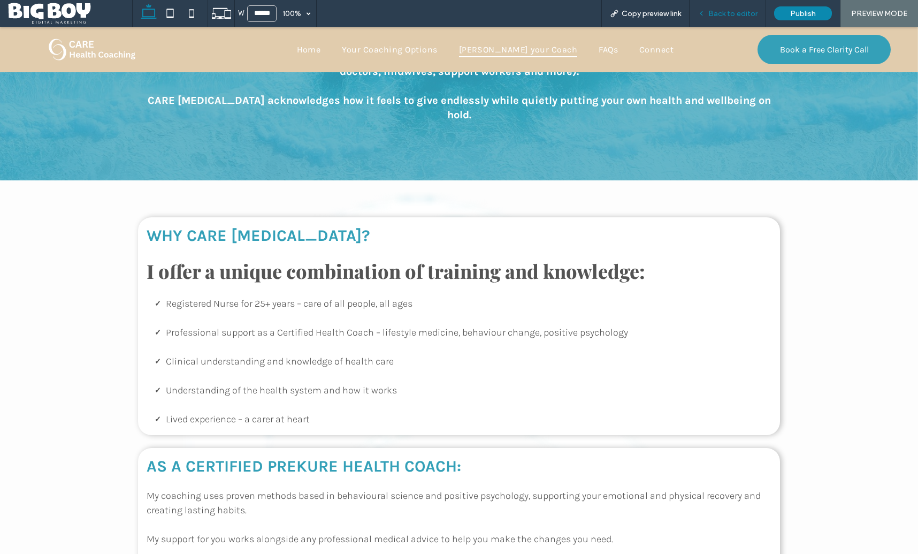
click at [741, 14] on span "Back to editor" at bounding box center [732, 13] width 49 height 9
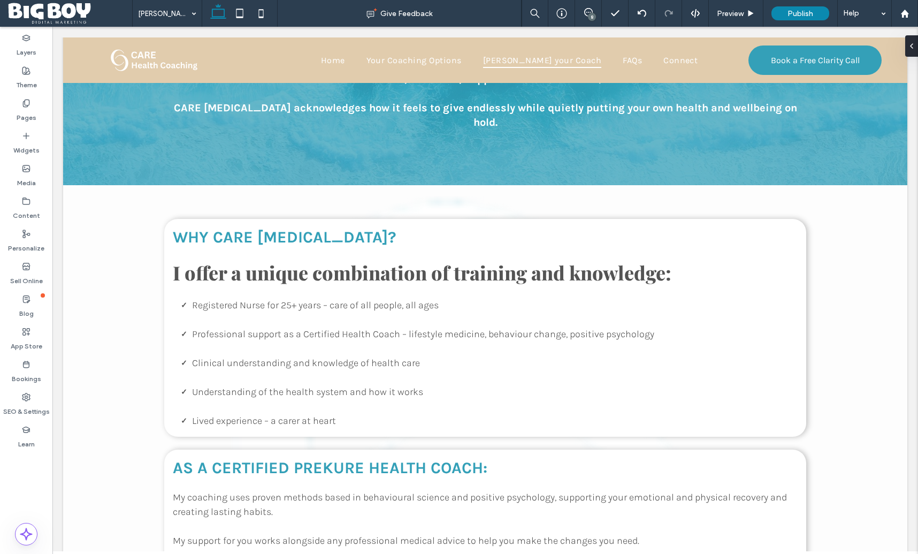
scroll to position [705, 0]
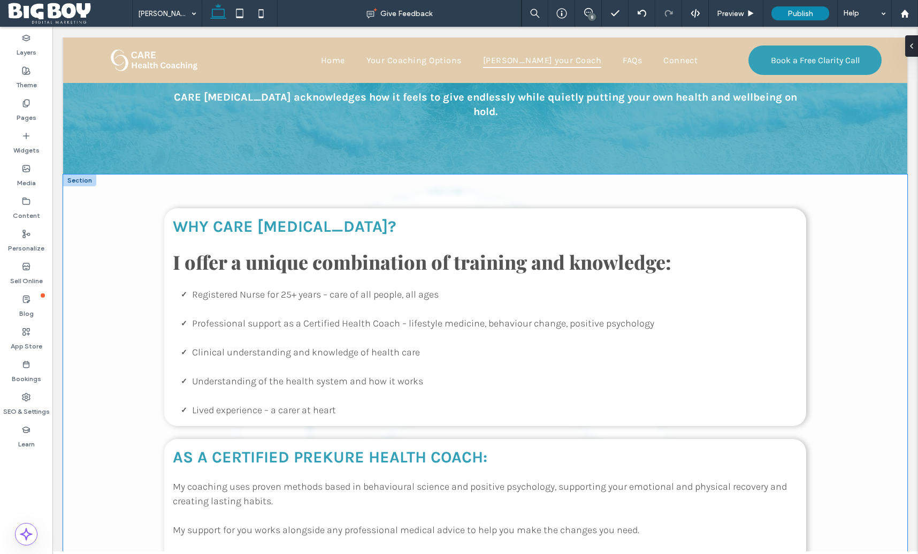
click at [103, 228] on div "Why CARE health coaching? I offer a unique combination of training and knowledg…" at bounding box center [485, 552] width 844 height 757
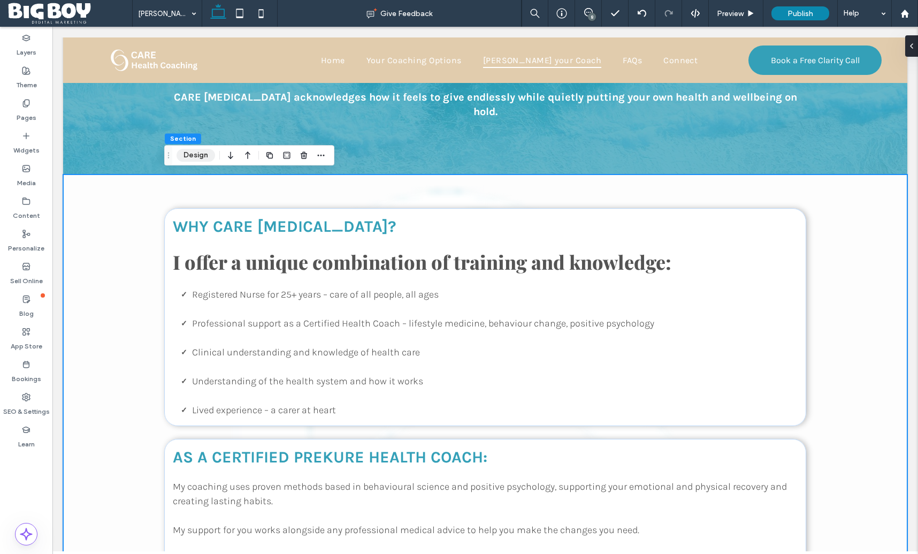
drag, startPoint x: 198, startPoint y: 152, endPoint x: 217, endPoint y: 156, distance: 18.7
click at [200, 152] on button "Design" at bounding box center [196, 155] width 39 height 13
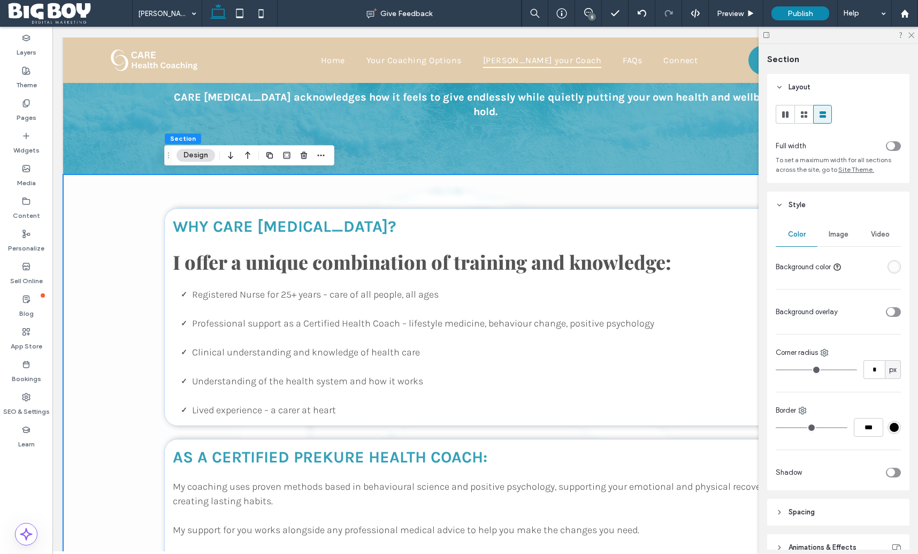
click at [842, 236] on span "Image" at bounding box center [839, 234] width 20 height 9
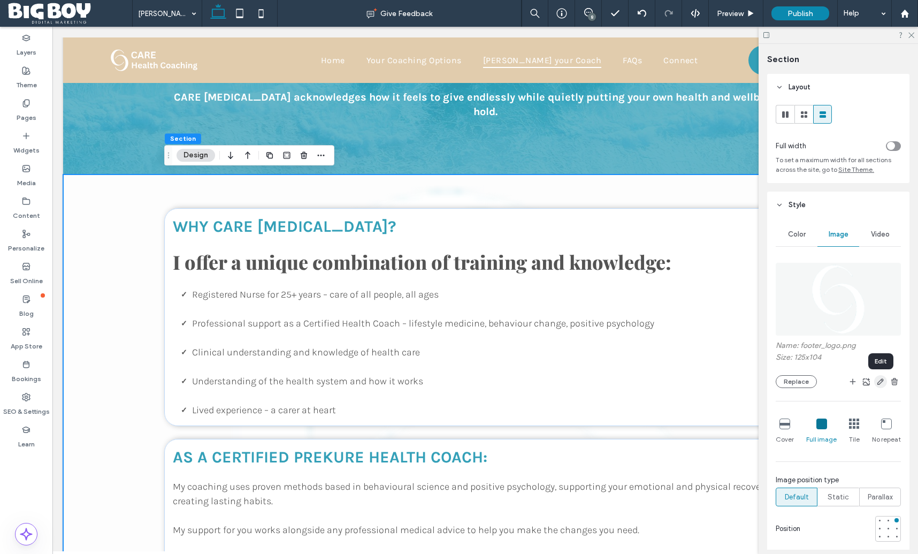
click at [879, 385] on icon "button" at bounding box center [880, 381] width 9 height 9
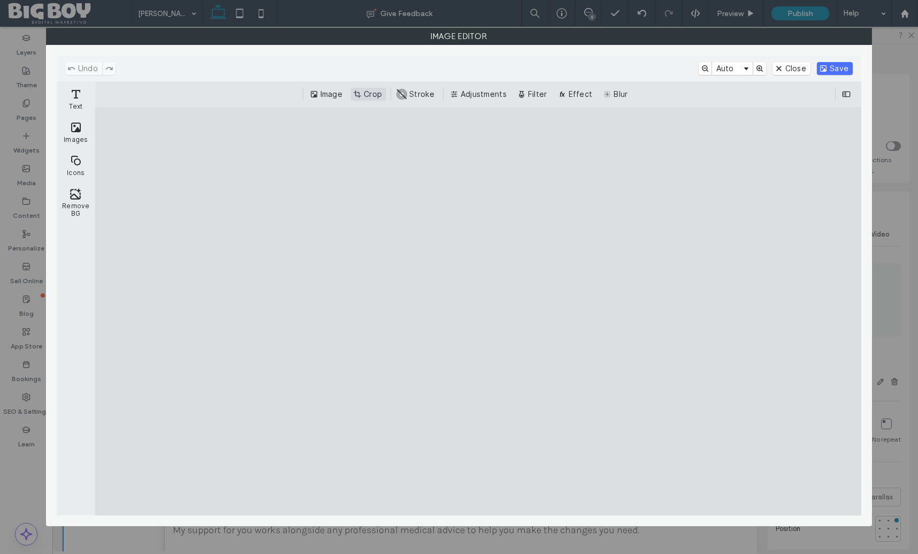
click at [378, 98] on button "Crop" at bounding box center [368, 94] width 35 height 13
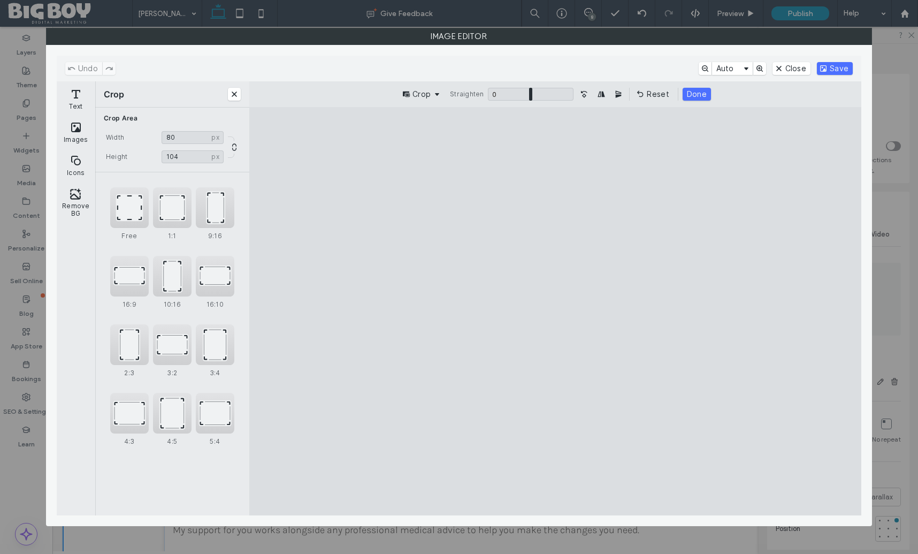
drag, startPoint x: 753, startPoint y: 311, endPoint x: 613, endPoint y: 320, distance: 141.0
click at [555, 311] on cesdk-canvas "Editor canvas" at bounding box center [555, 311] width 0 height 0
type input "**"
drag, startPoint x: 684, startPoint y: 311, endPoint x: 657, endPoint y: 318, distance: 28.0
click at [555, 311] on cesdk-canvas "Editor canvas" at bounding box center [555, 311] width 0 height 0
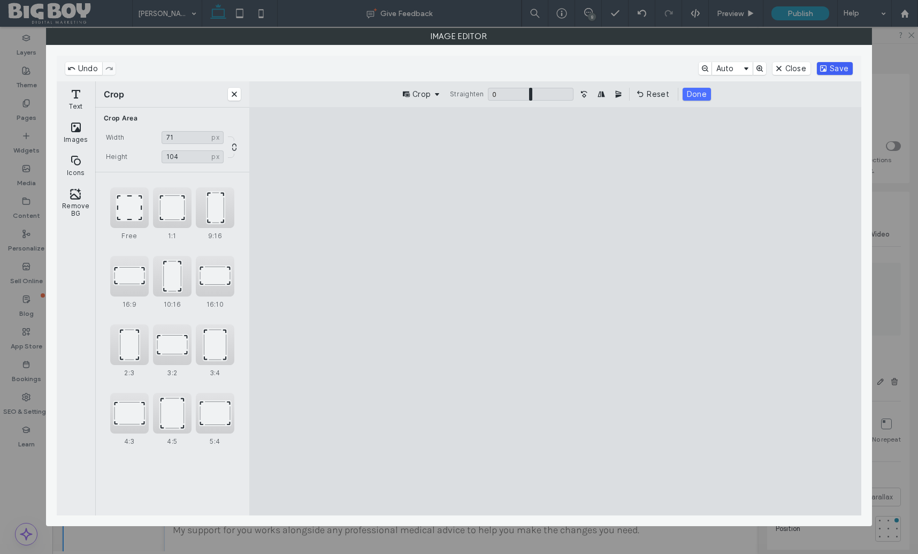
click at [840, 66] on button "Save" at bounding box center [835, 68] width 36 height 13
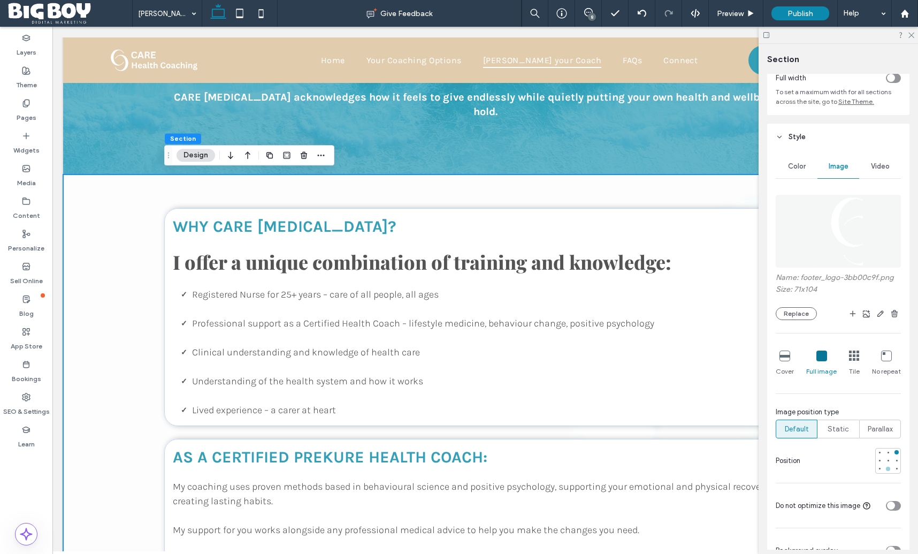
scroll to position [69, 0]
click at [897, 460] on div at bounding box center [896, 459] width 4 height 4
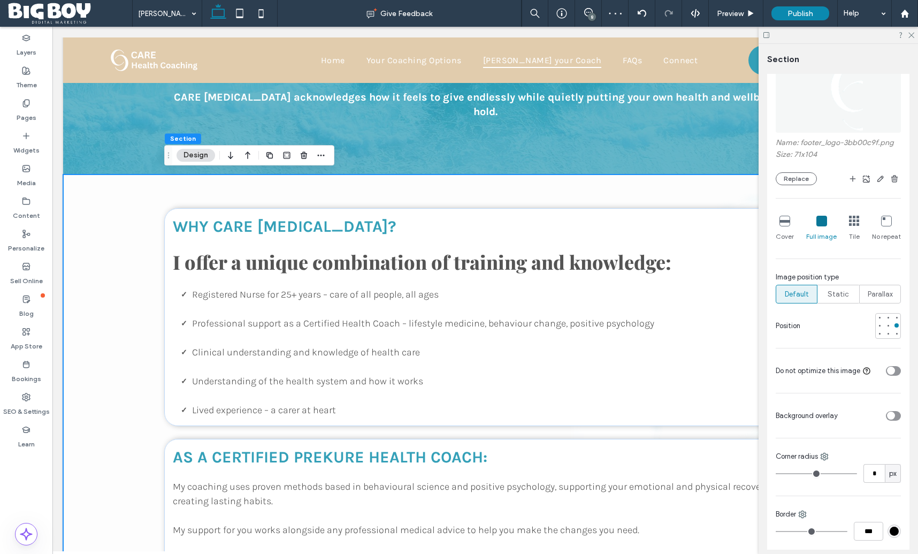
scroll to position [205, 0]
click at [910, 36] on icon at bounding box center [910, 34] width 7 height 7
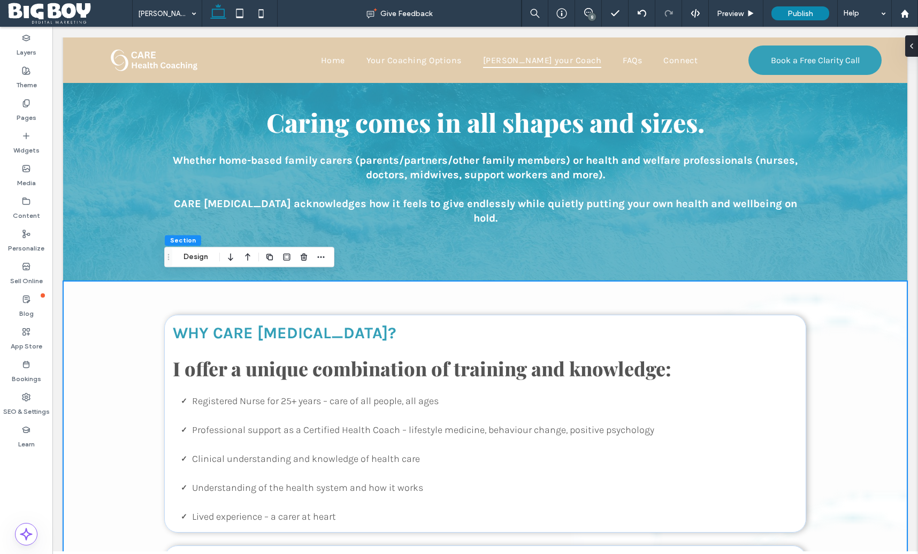
scroll to position [598, 0]
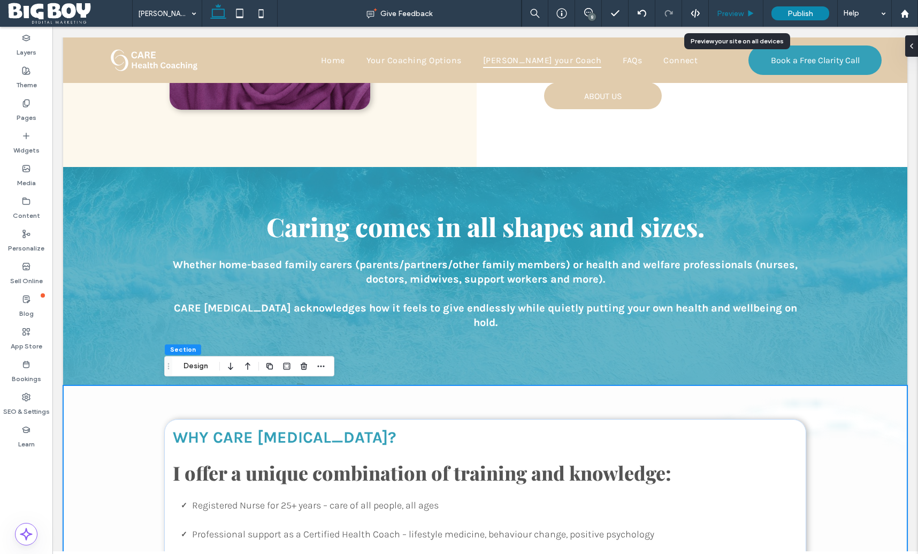
click at [723, 14] on span "Preview" at bounding box center [730, 13] width 27 height 9
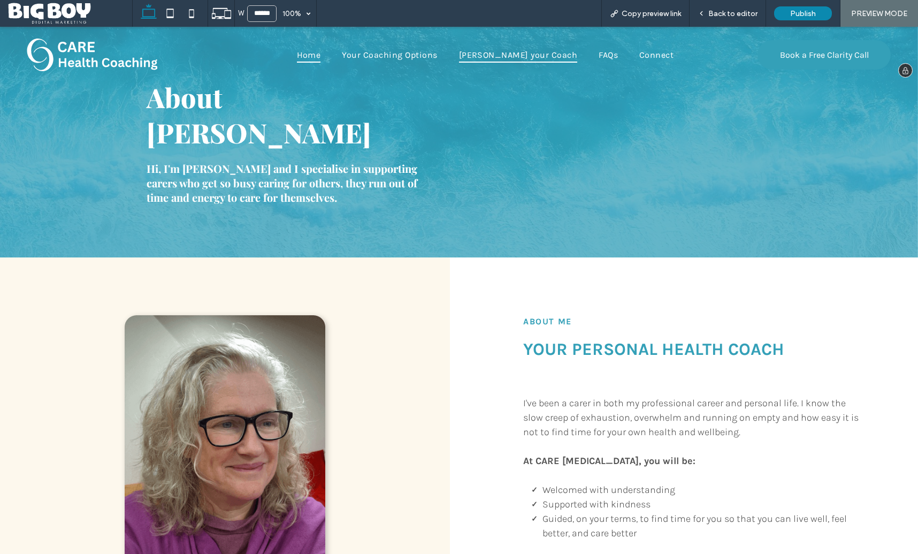
click at [321, 56] on span "Home" at bounding box center [309, 55] width 24 height 16
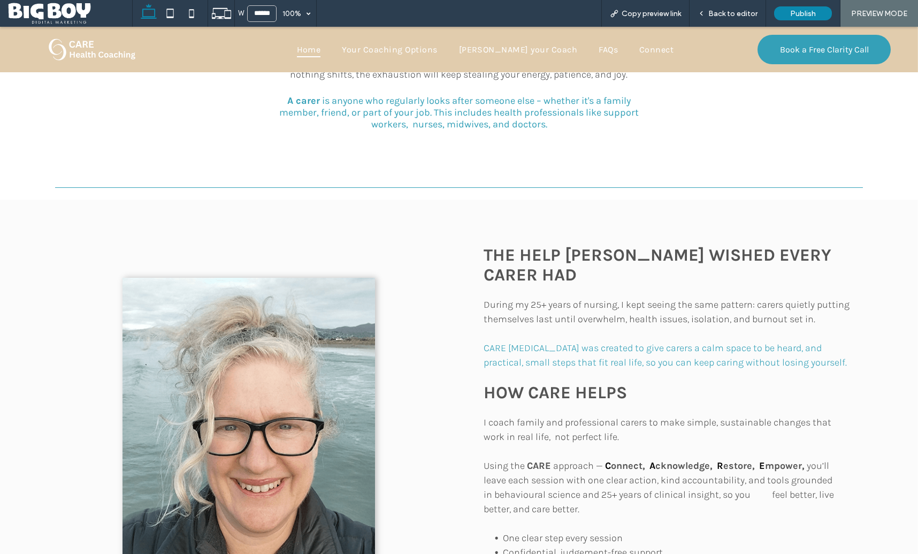
scroll to position [565, 0]
click at [745, 17] on span "Back to editor" at bounding box center [732, 13] width 49 height 9
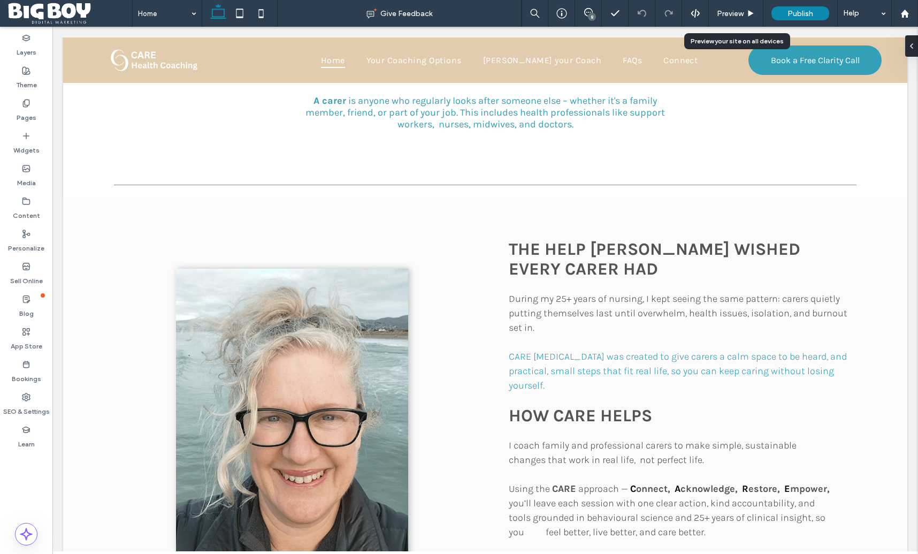
scroll to position [569, 0]
click at [891, 210] on div "The help Sue wished every carer had During my 25+ years of nursing, I kept seei…" at bounding box center [485, 503] width 844 height 613
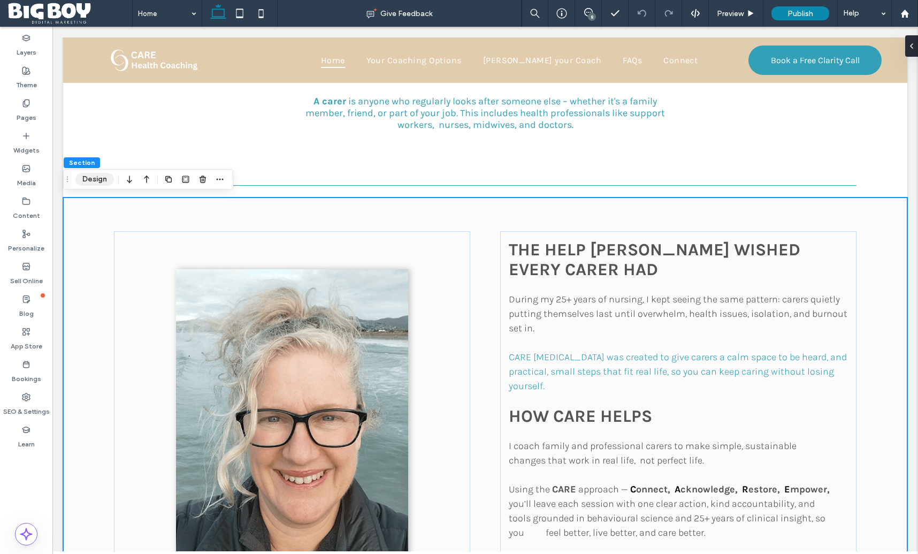
click at [83, 183] on button "Design" at bounding box center [94, 179] width 39 height 13
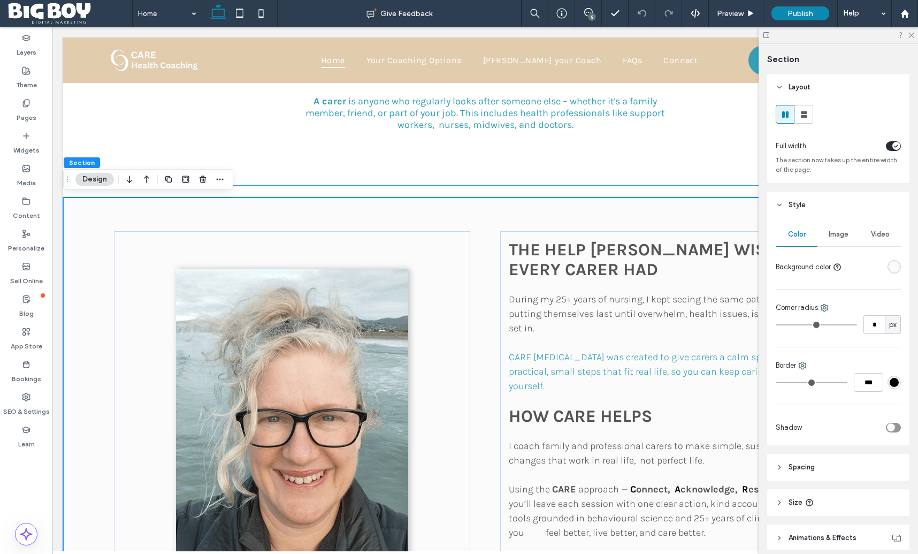
click at [837, 236] on span "Image" at bounding box center [839, 234] width 20 height 9
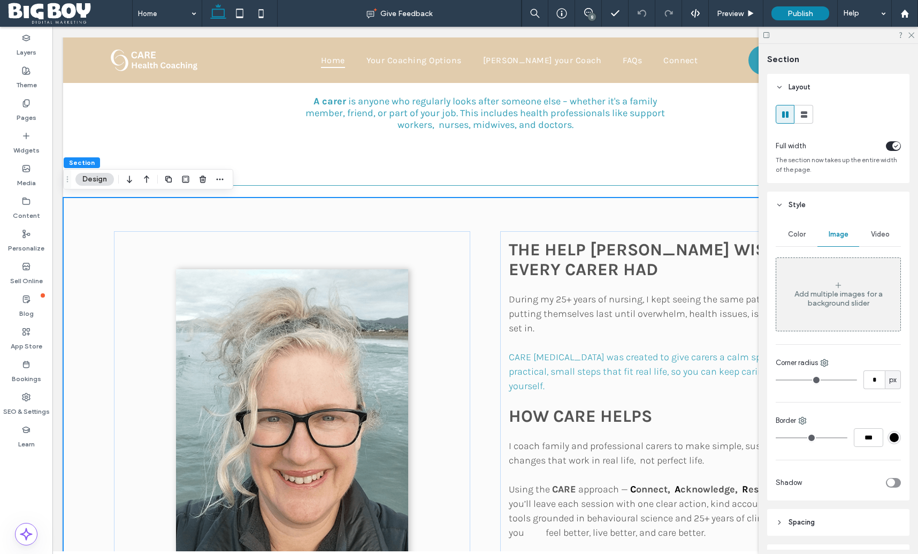
click at [844, 297] on div "Add multiple images for a background slider" at bounding box center [838, 298] width 124 height 18
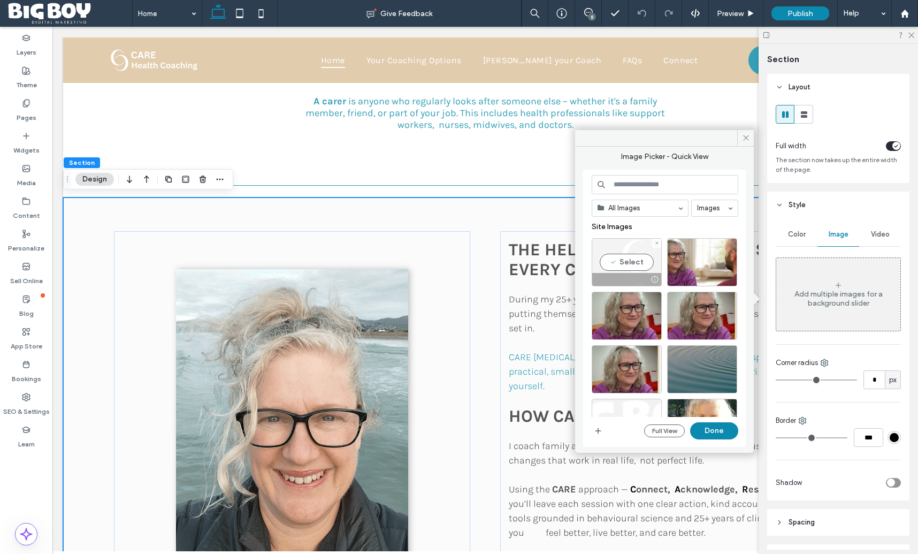
click at [636, 265] on div "Select" at bounding box center [627, 262] width 70 height 48
click at [717, 430] on button "Done" at bounding box center [714, 430] width 48 height 17
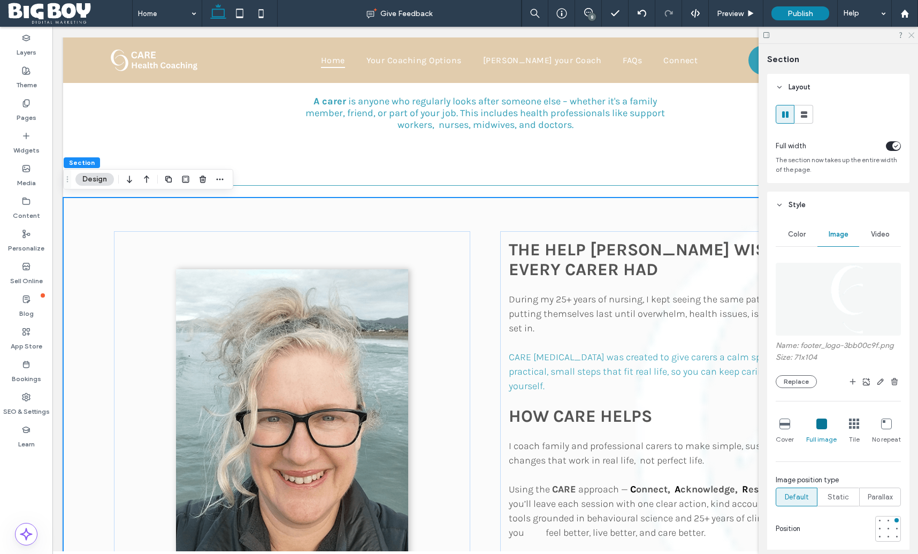
click at [910, 36] on use at bounding box center [911, 36] width 6 height 6
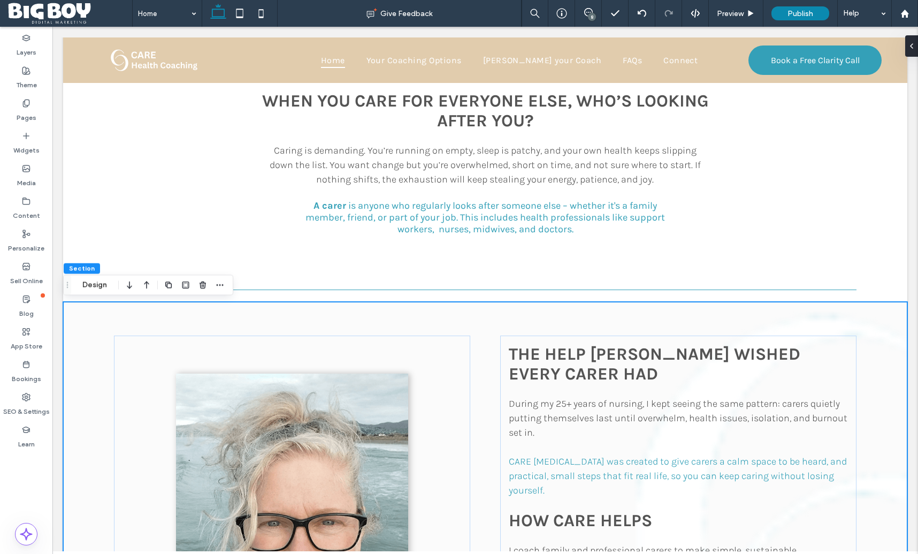
scroll to position [463, 0]
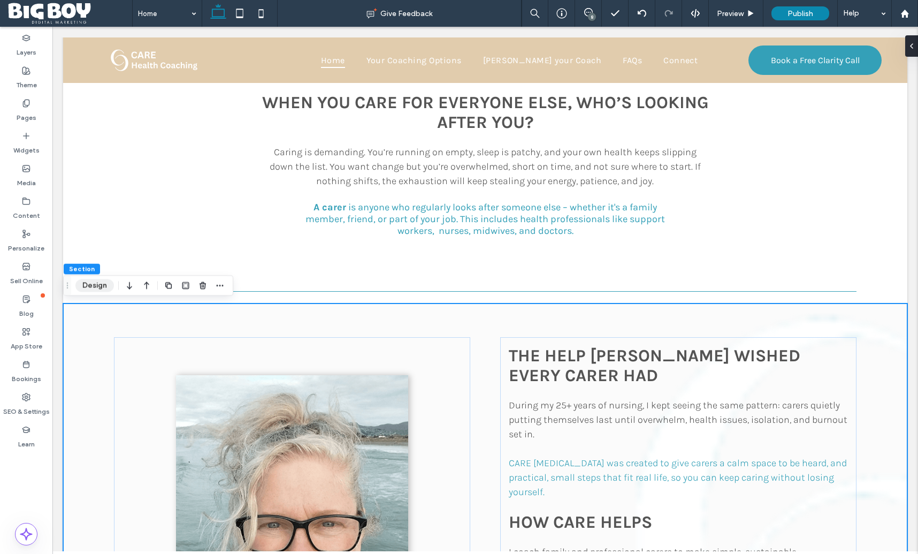
click at [91, 286] on button "Design" at bounding box center [94, 285] width 39 height 13
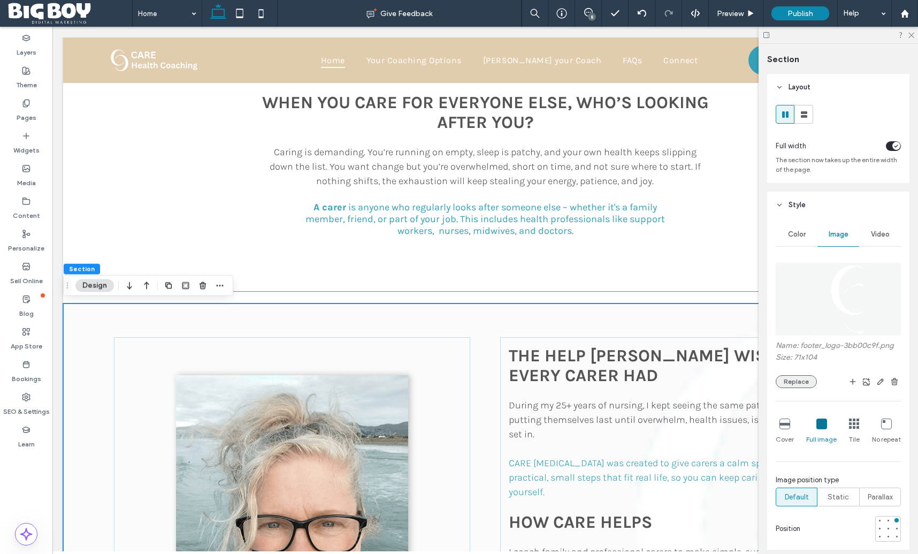
click at [807, 379] on button "Replace" at bounding box center [796, 381] width 41 height 13
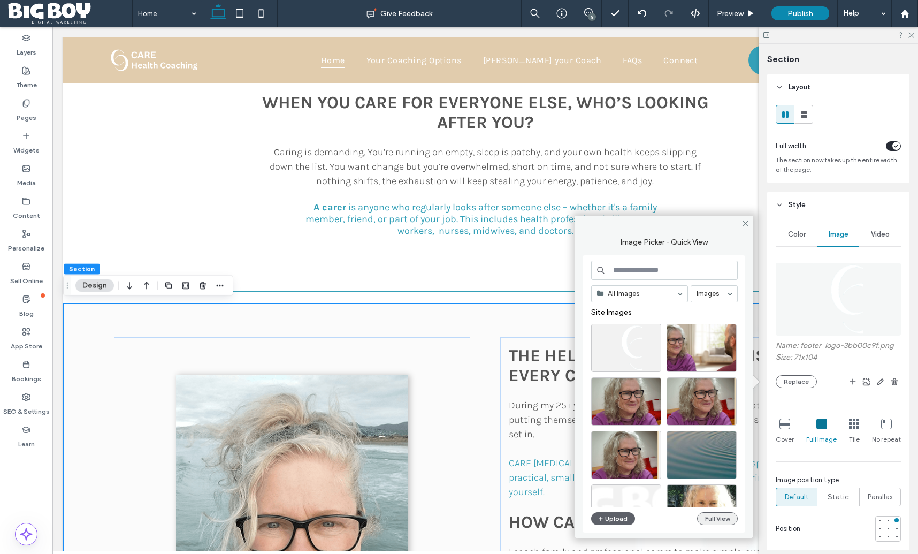
click at [718, 514] on button "Full View" at bounding box center [717, 518] width 41 height 13
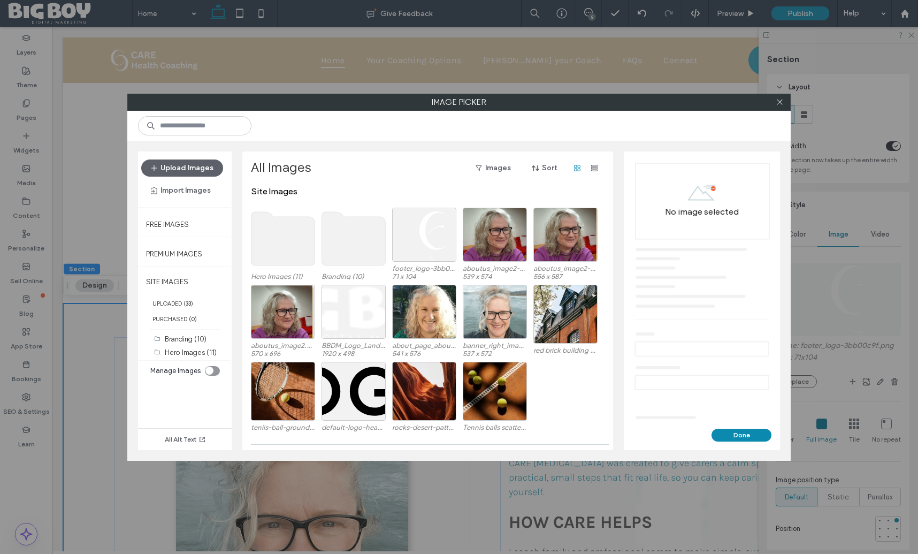
click at [336, 244] on use at bounding box center [354, 238] width 64 height 53
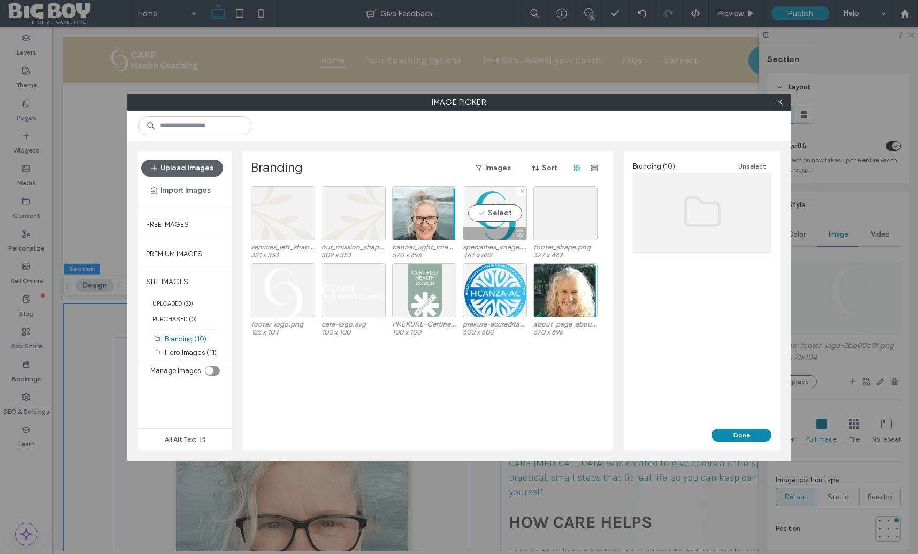
drag, startPoint x: 494, startPoint y: 208, endPoint x: 500, endPoint y: 210, distance: 6.6
click at [494, 208] on div "Select" at bounding box center [495, 213] width 64 height 54
drag, startPoint x: 749, startPoint y: 431, endPoint x: 697, endPoint y: 404, distance: 58.9
click at [749, 431] on button "Done" at bounding box center [741, 434] width 60 height 13
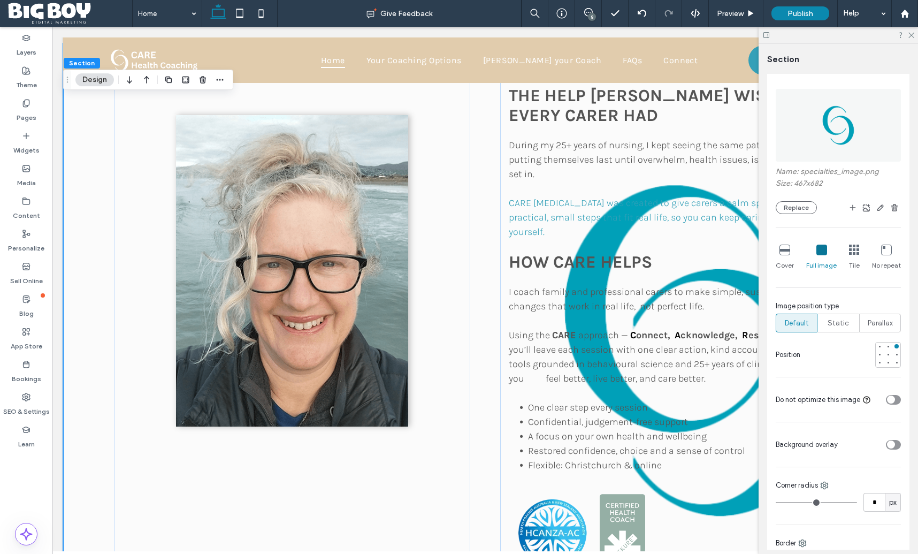
scroll to position [177, 0]
click at [893, 445] on div "toggle" at bounding box center [891, 441] width 8 height 8
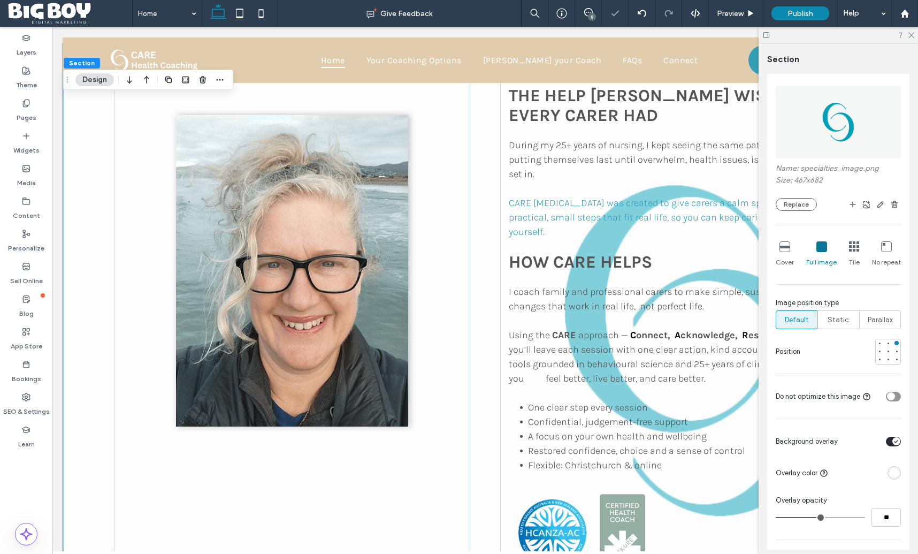
click at [896, 471] on div "rgba(255, 255, 255, 1)" at bounding box center [894, 472] width 9 height 9
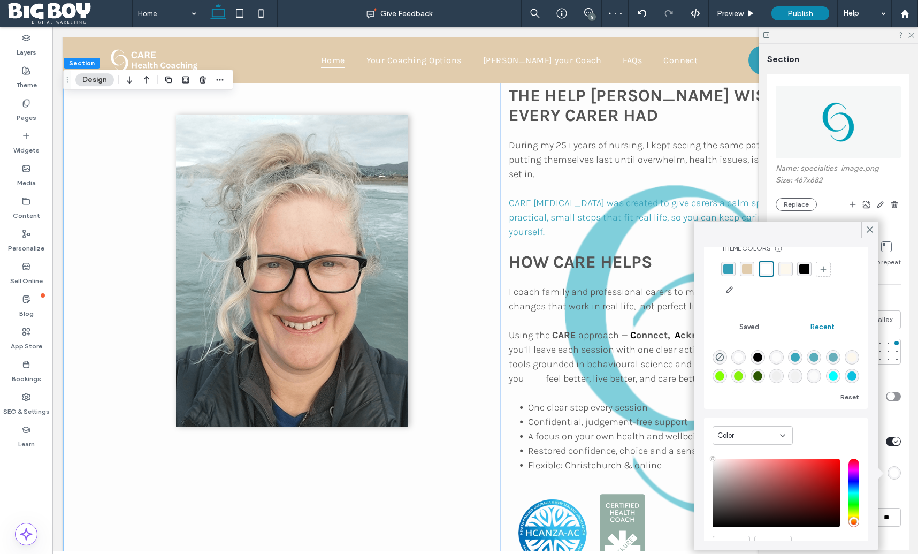
scroll to position [55, 0]
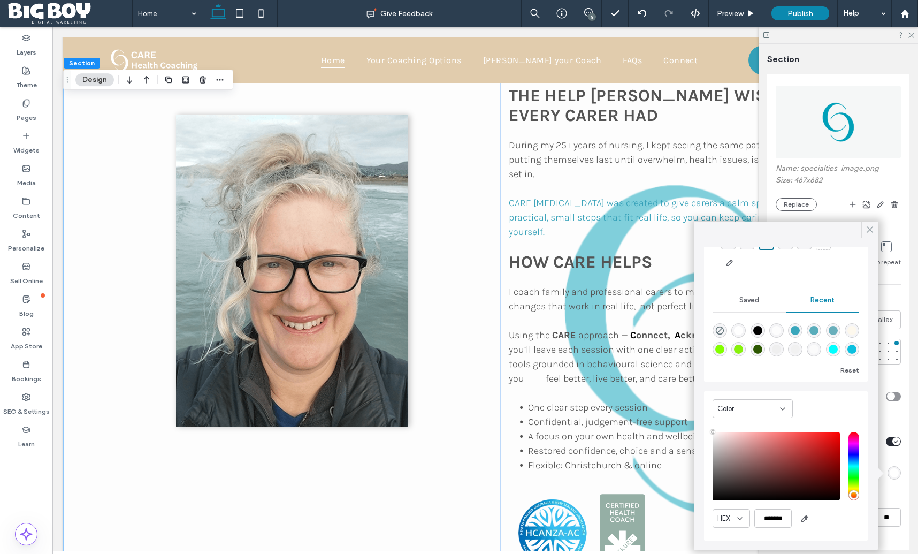
click at [872, 228] on icon at bounding box center [870, 230] width 10 height 10
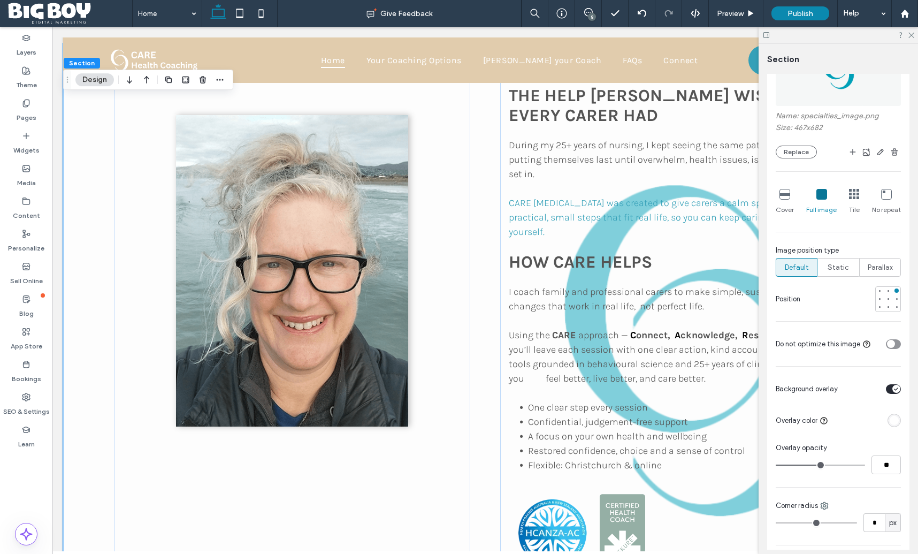
scroll to position [238, 0]
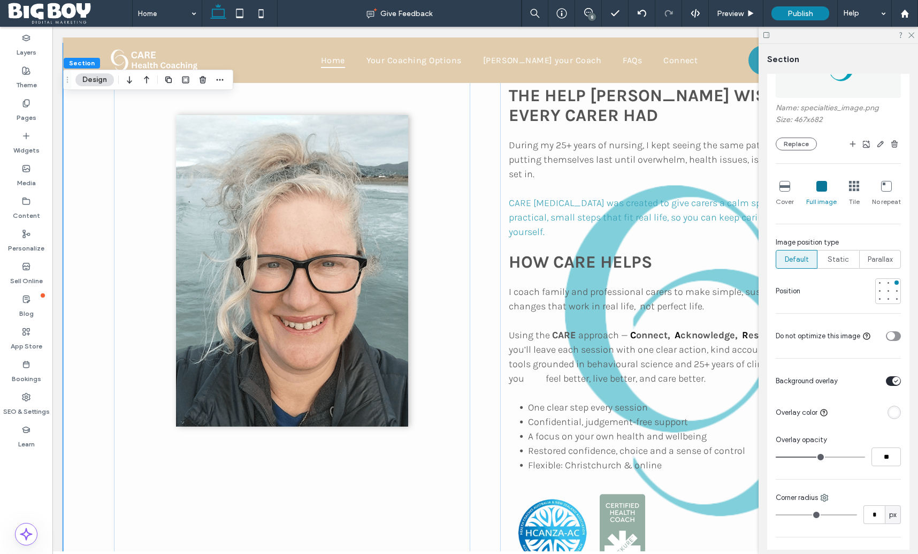
type input "**"
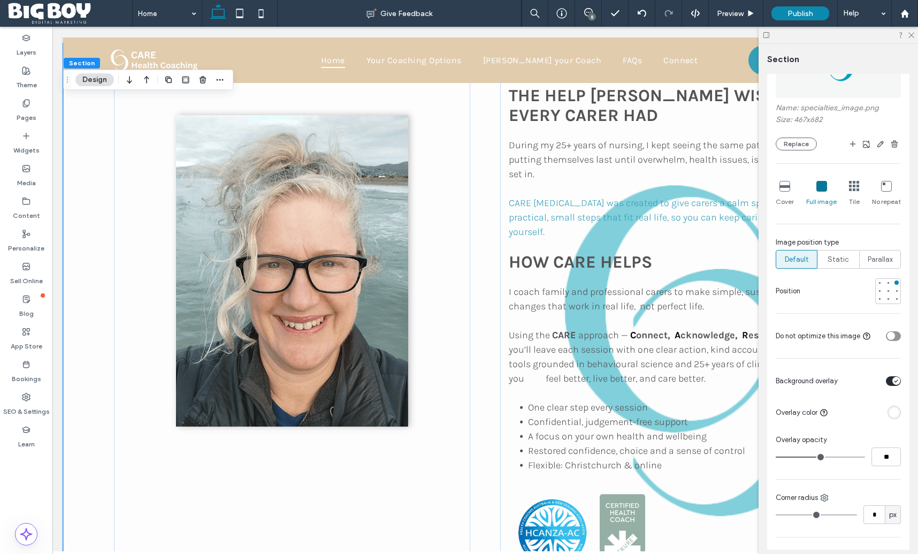
type input "**"
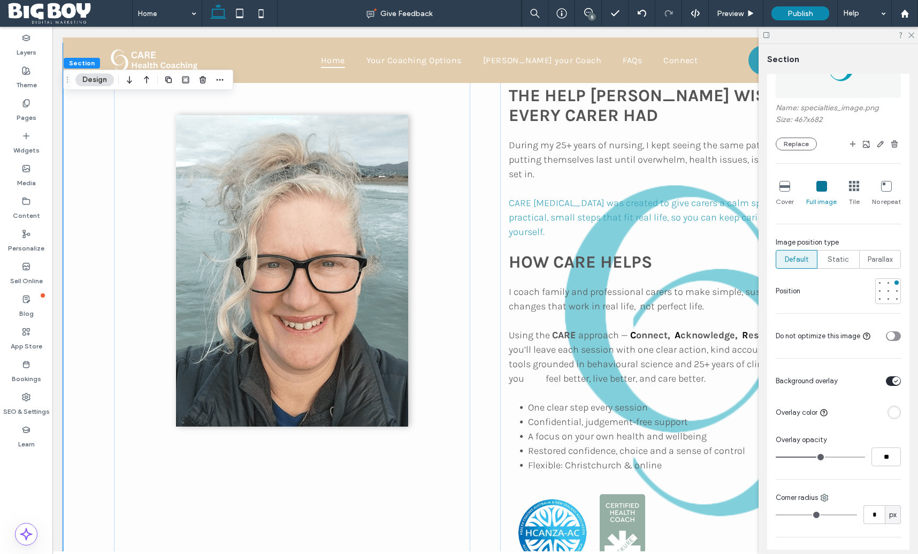
type input "**"
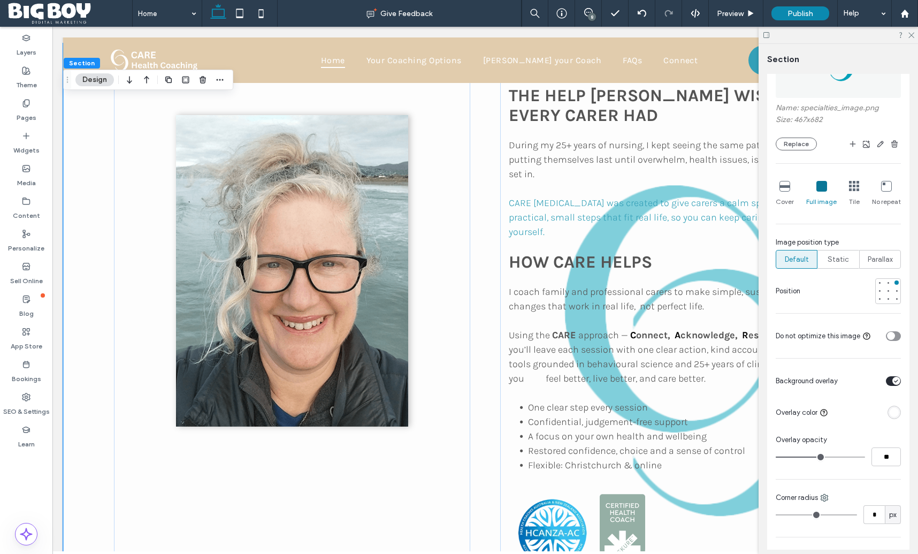
type input "**"
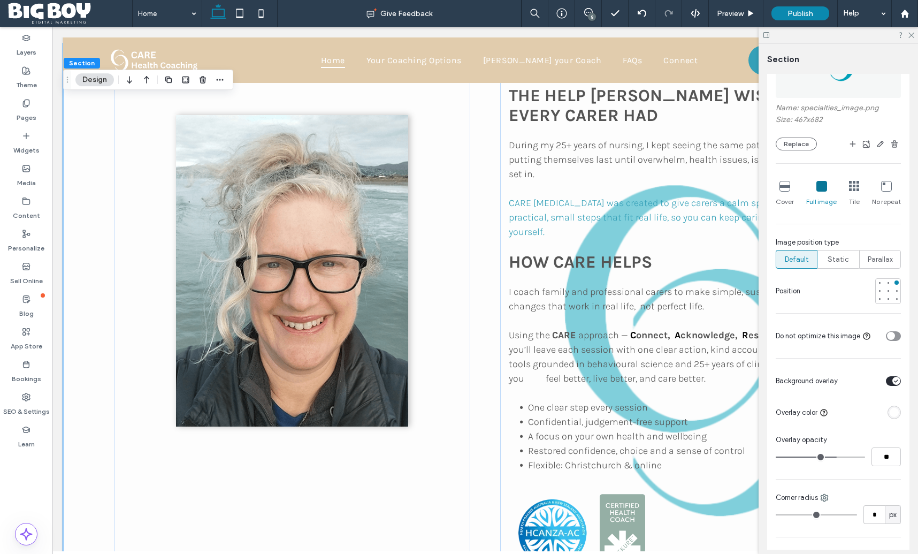
type input "**"
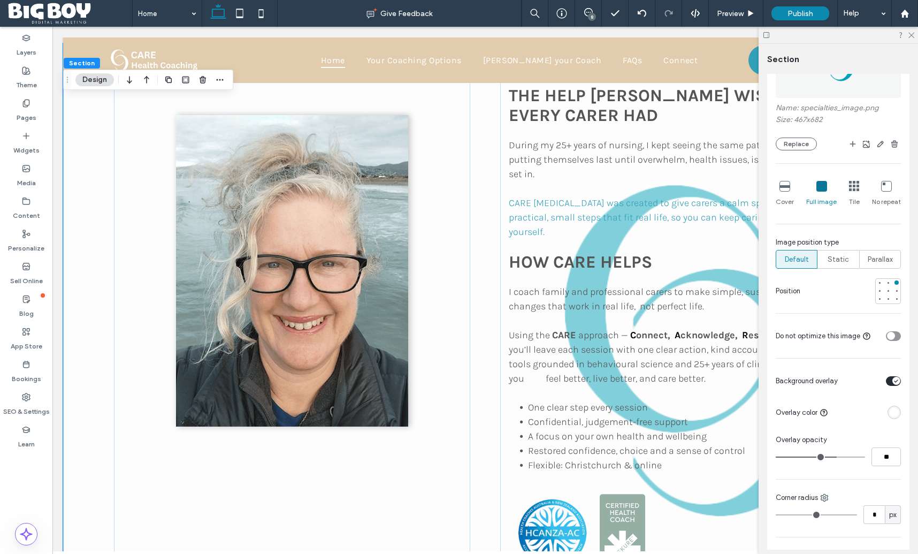
type input "**"
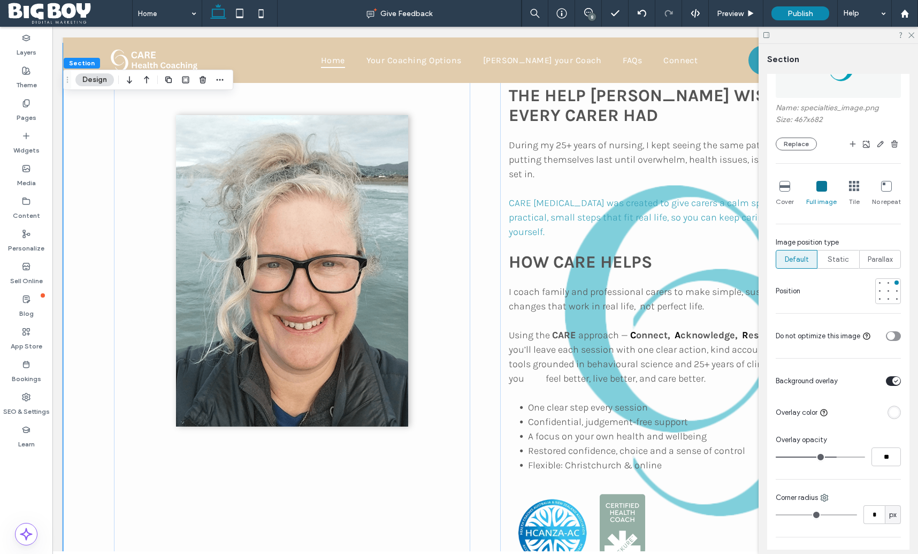
type input "**"
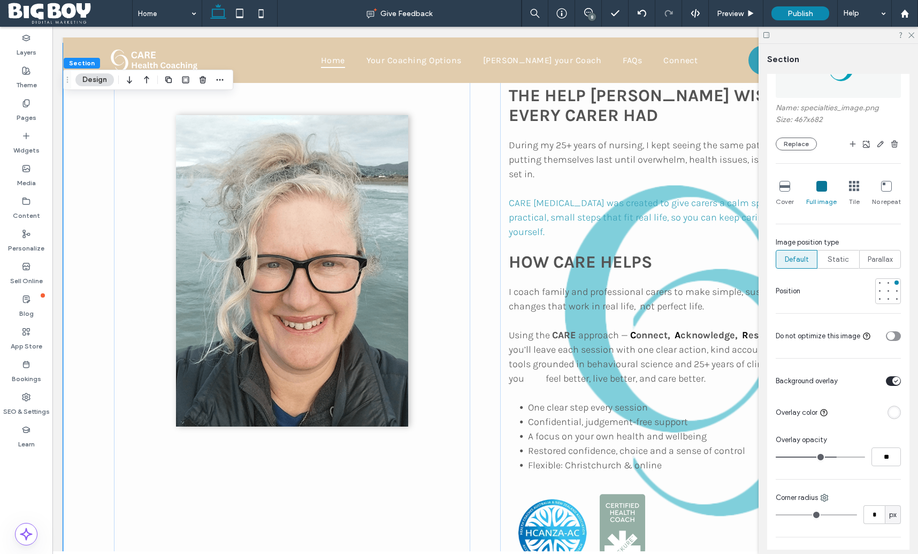
type input "**"
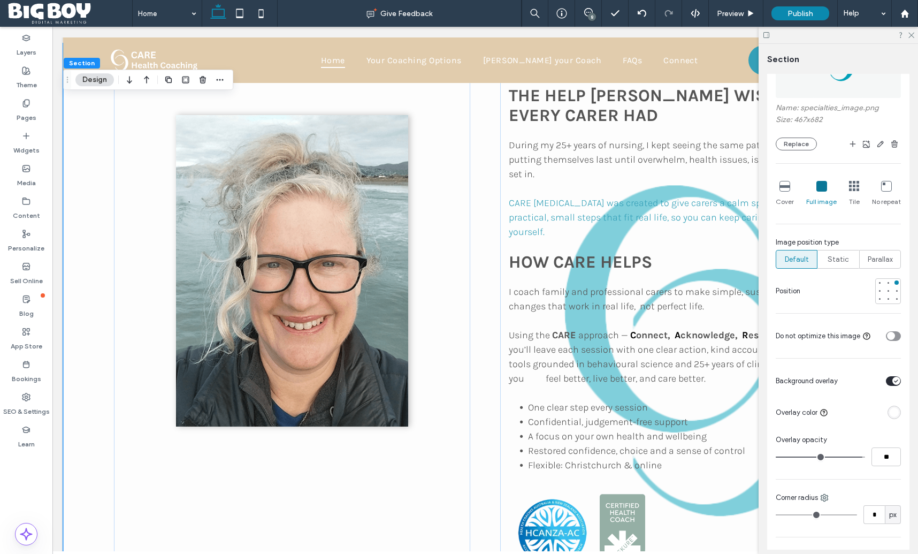
type input "**"
drag, startPoint x: 821, startPoint y: 455, endPoint x: 852, endPoint y: 456, distance: 31.0
type input "**"
click at [852, 456] on input "range" at bounding box center [820, 456] width 89 height 1
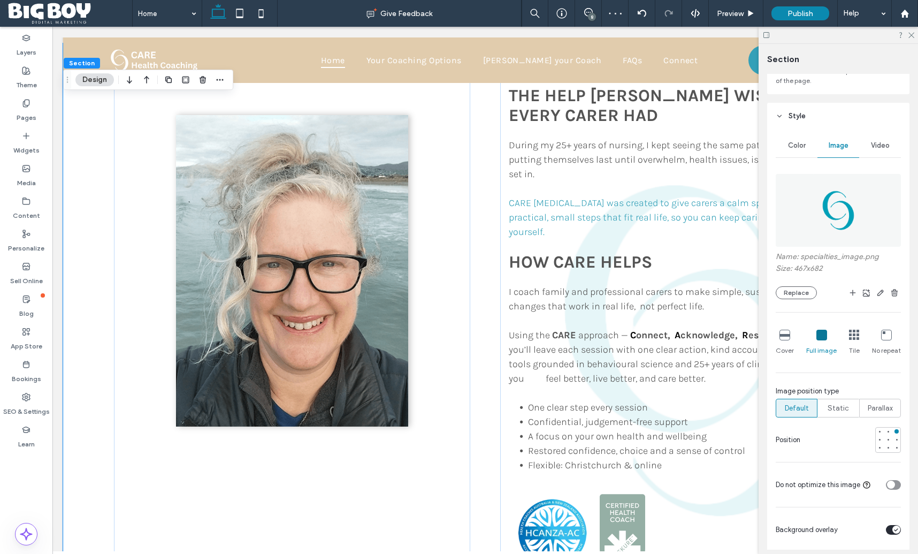
scroll to position [86, 0]
click at [898, 443] on div at bounding box center [896, 441] width 7 height 7
click at [897, 435] on div at bounding box center [896, 434] width 4 height 4
click at [881, 295] on icon "button" at bounding box center [880, 295] width 9 height 9
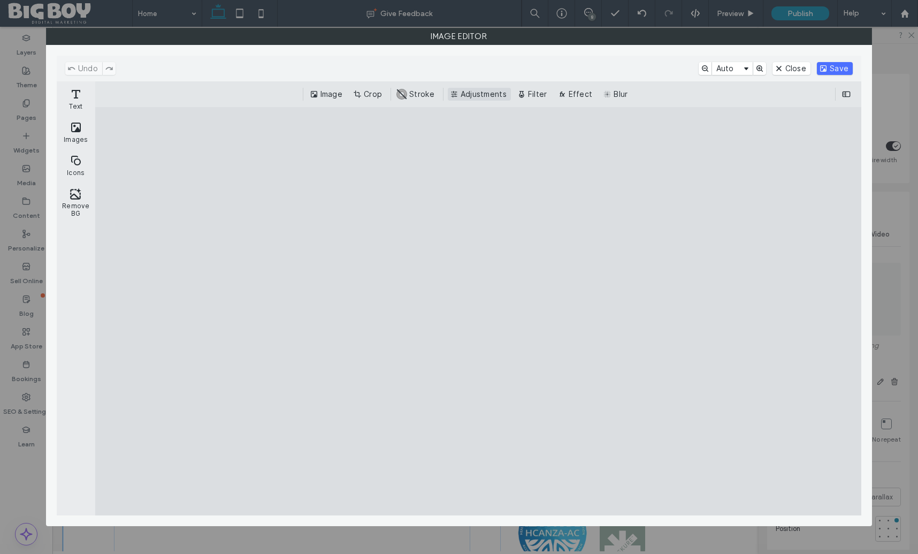
scroll to position [86, 0]
click at [359, 93] on button "Crop" at bounding box center [368, 94] width 35 height 13
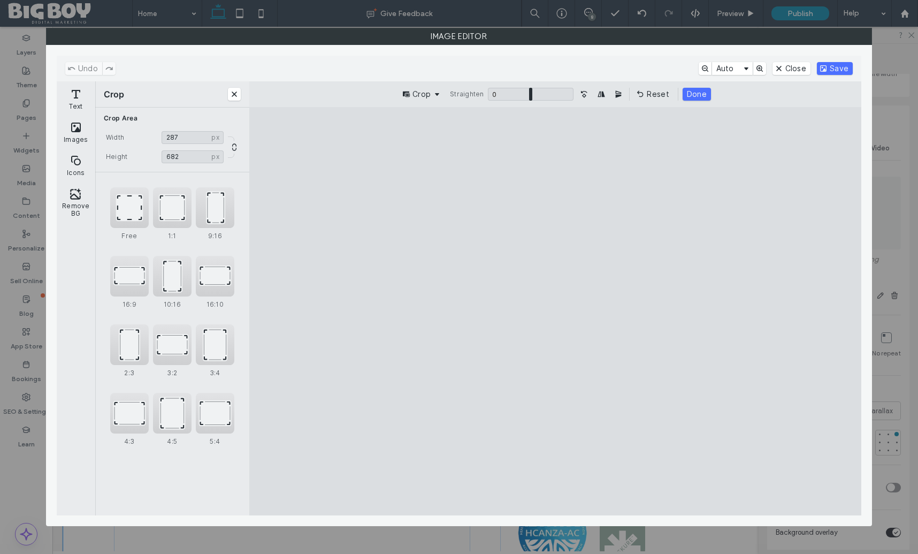
type input "***"
drag, startPoint x: 651, startPoint y: 312, endPoint x: 579, endPoint y: 318, distance: 72.5
click at [555, 311] on cesdk-canvas "Editor canvas" at bounding box center [555, 311] width 0 height 0
drag, startPoint x: 704, startPoint y: 93, endPoint x: 765, endPoint y: 106, distance: 62.3
click at [704, 93] on button "Done" at bounding box center [697, 94] width 28 height 13
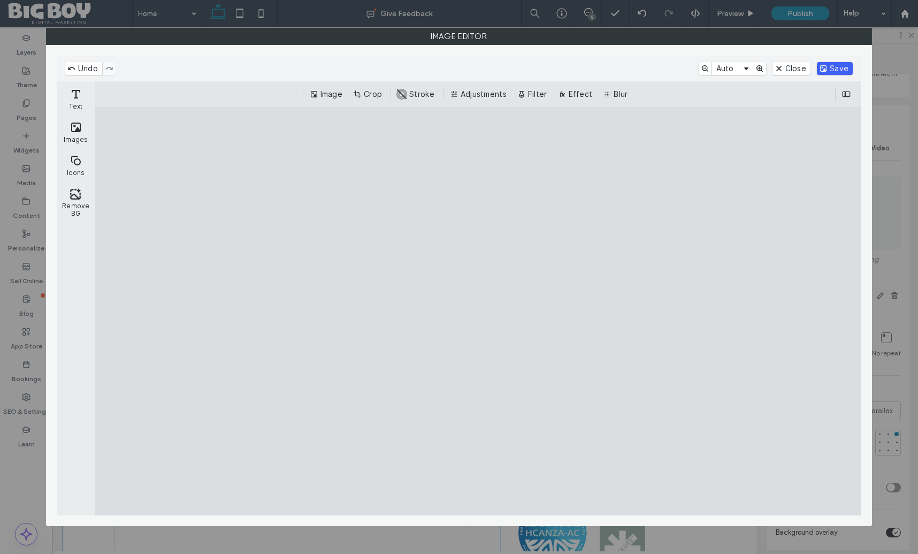
click at [841, 70] on button "Save" at bounding box center [835, 68] width 36 height 13
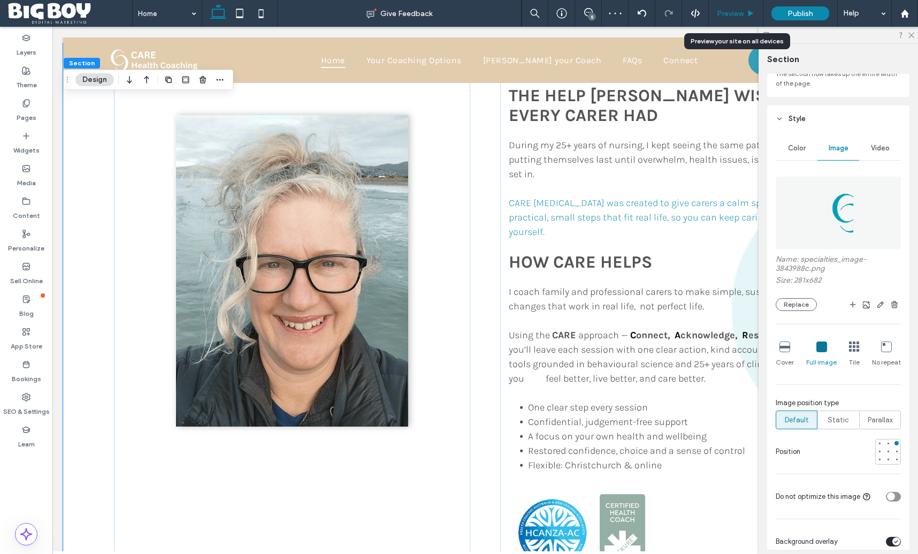
click at [732, 13] on span "Preview" at bounding box center [730, 13] width 27 height 9
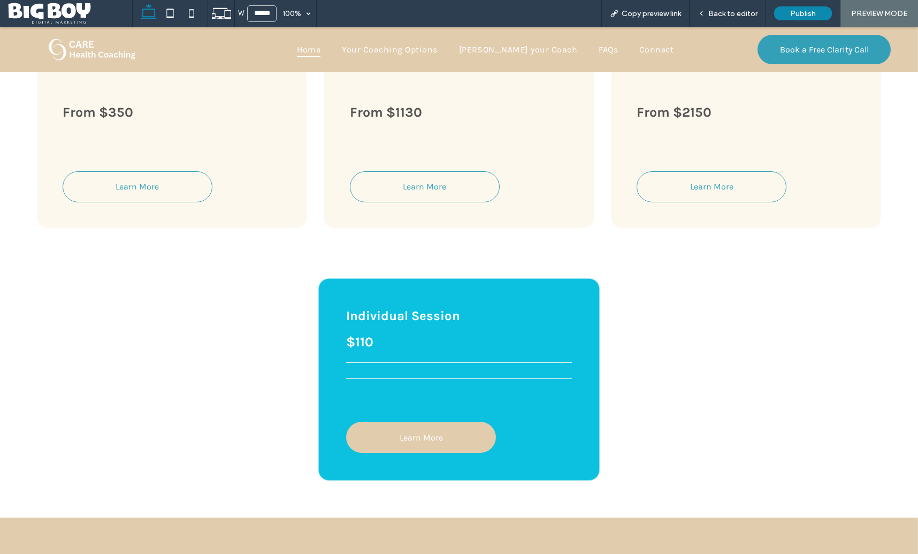
scroll to position [2811, 0]
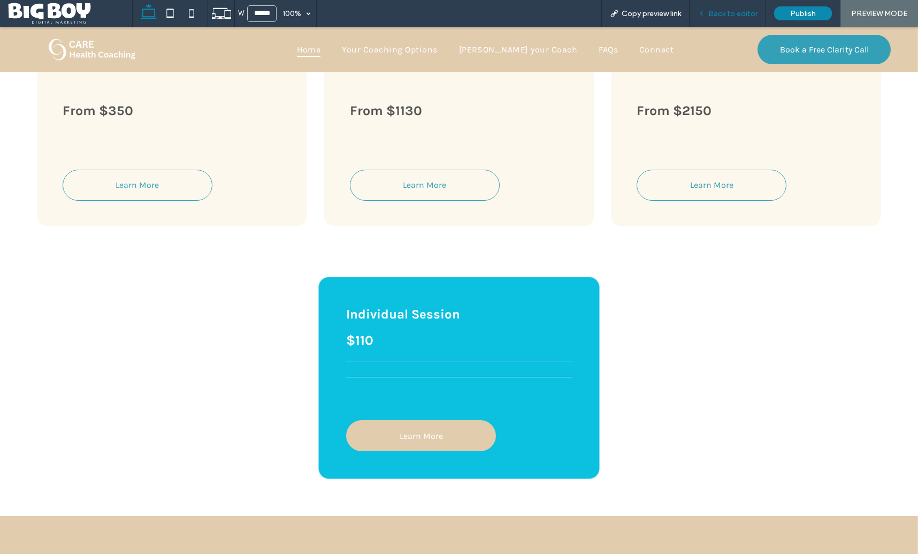
click at [748, 14] on span "Back to editor" at bounding box center [732, 13] width 49 height 9
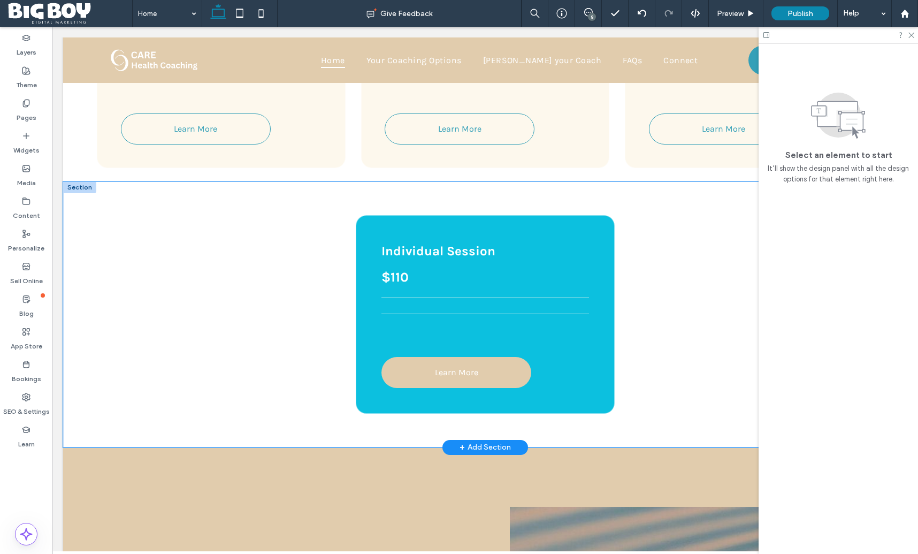
scroll to position [2889, 0]
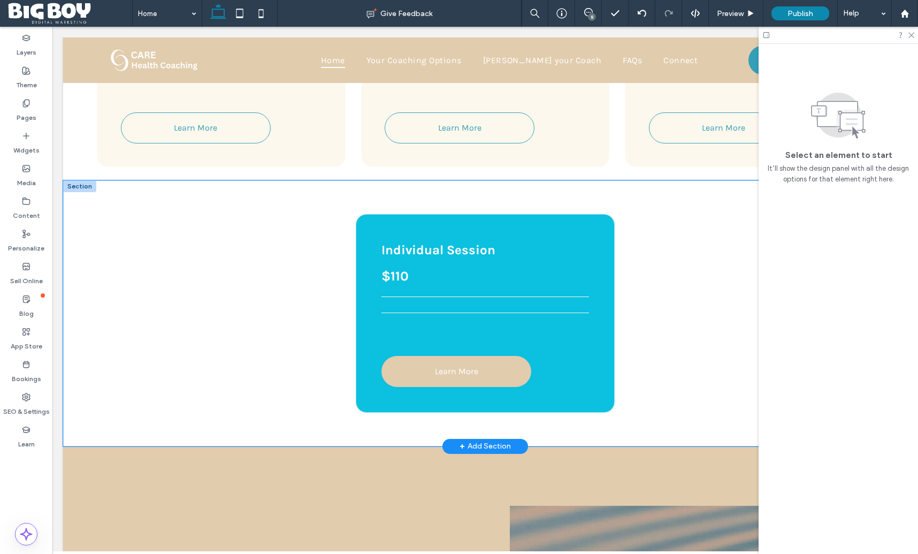
click at [76, 180] on div "$110 Individual Session Learn More" at bounding box center [485, 313] width 844 height 266
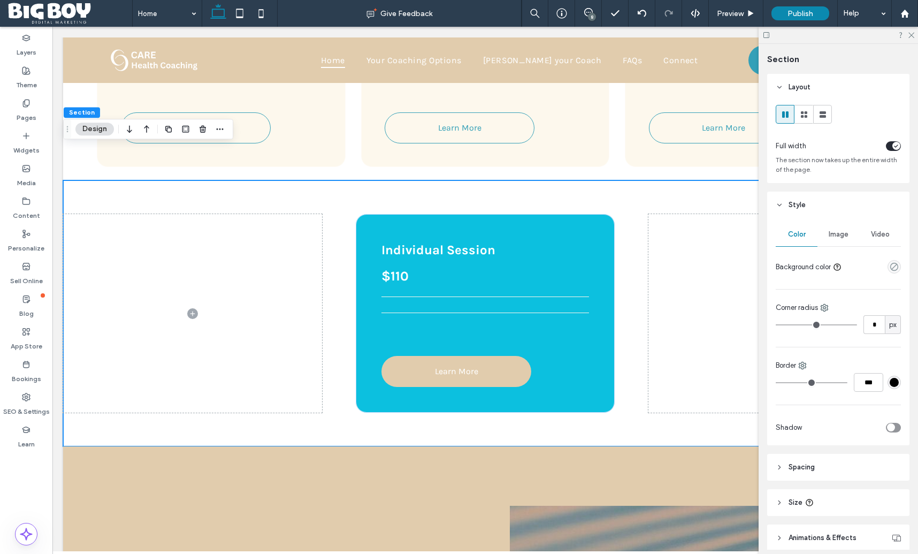
click at [841, 235] on span "Image" at bounding box center [839, 234] width 20 height 9
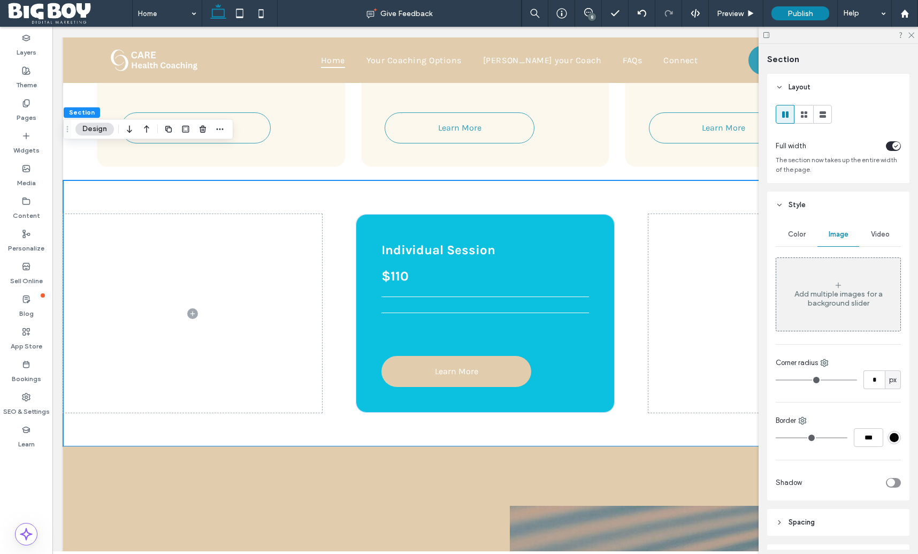
click at [858, 294] on div "Add multiple images for a background slider" at bounding box center [838, 298] width 124 height 18
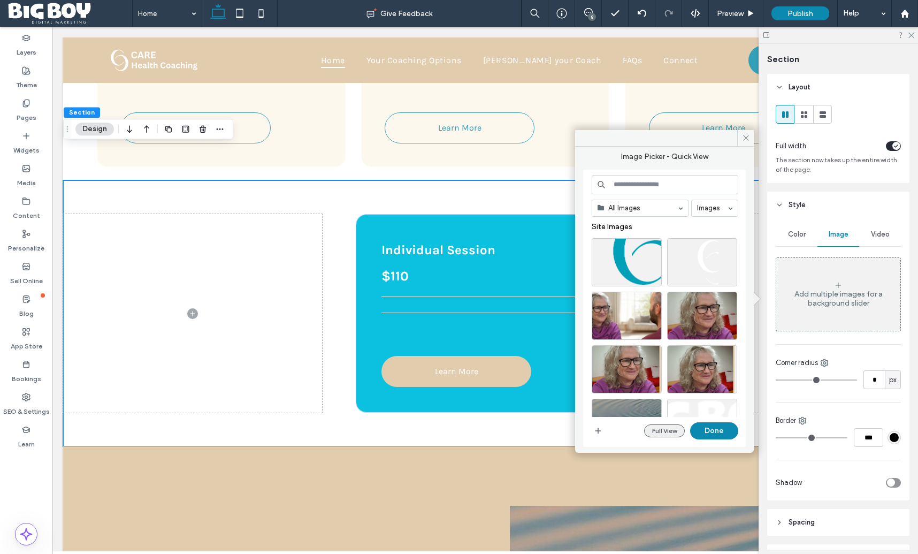
click at [670, 431] on button "Full View" at bounding box center [664, 430] width 41 height 13
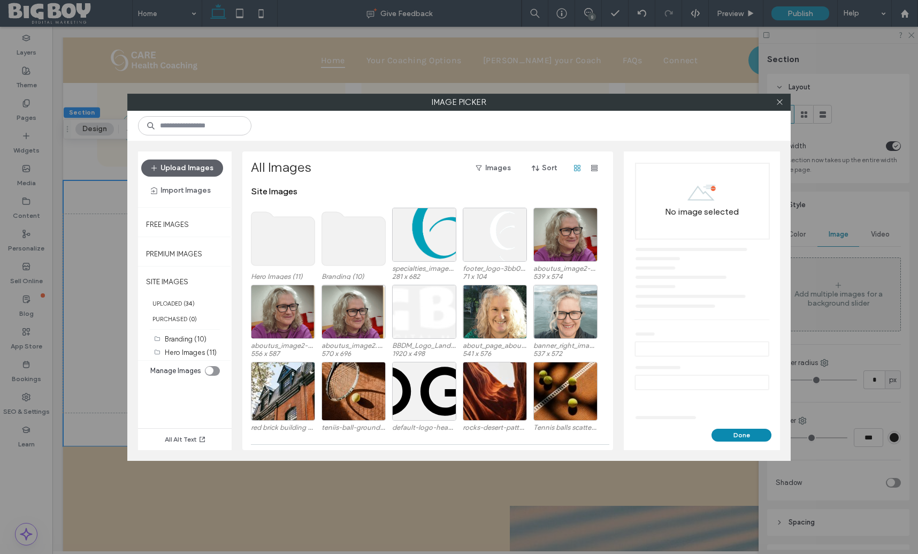
click at [374, 243] on use at bounding box center [354, 238] width 64 height 53
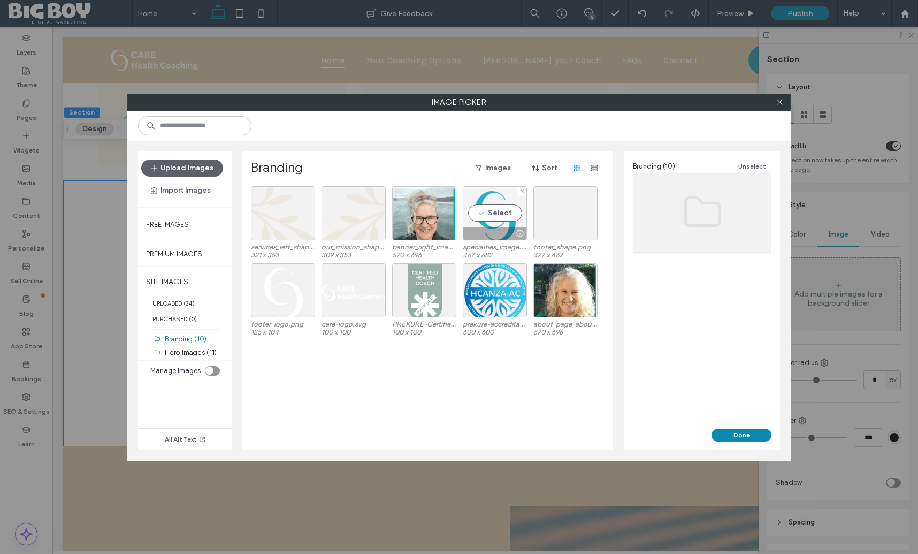
click at [493, 215] on div "Select" at bounding box center [495, 213] width 64 height 54
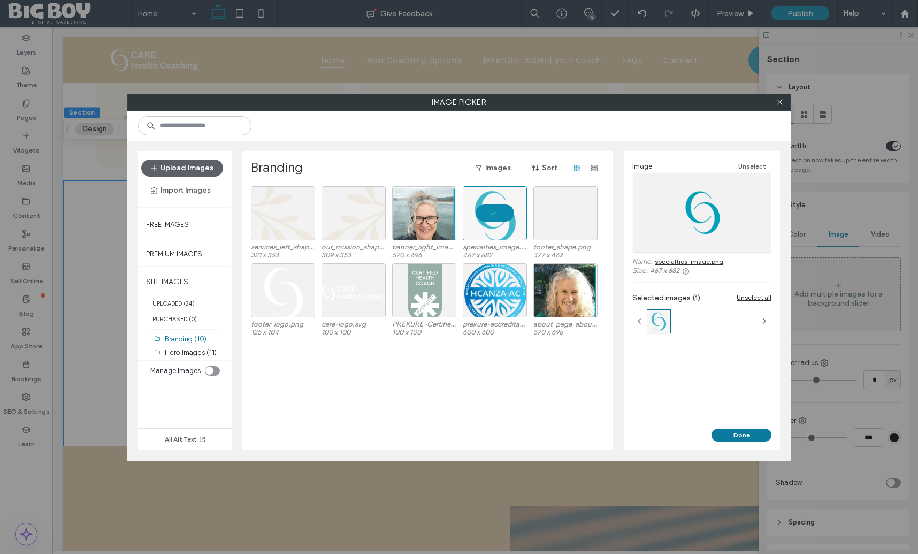
click at [751, 434] on button "Done" at bounding box center [741, 434] width 60 height 13
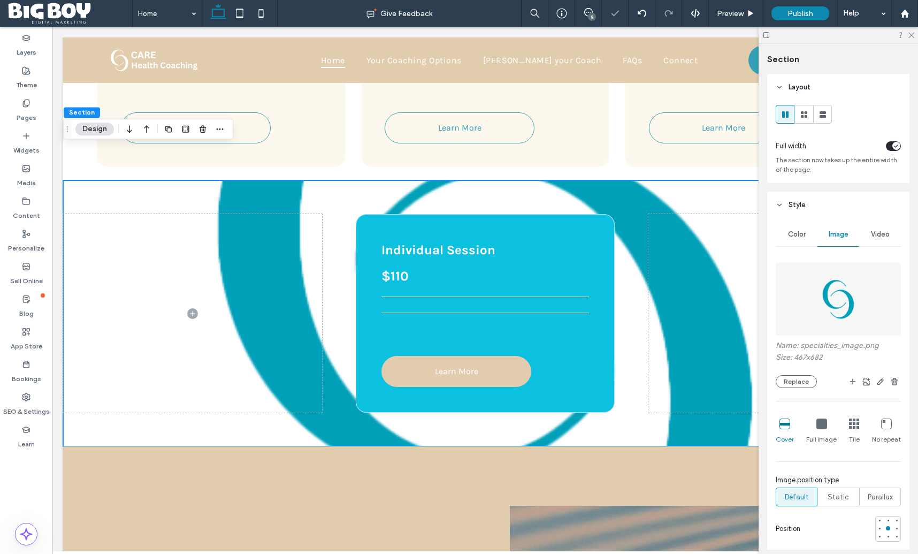
click at [821, 426] on icon at bounding box center [821, 423] width 11 height 11
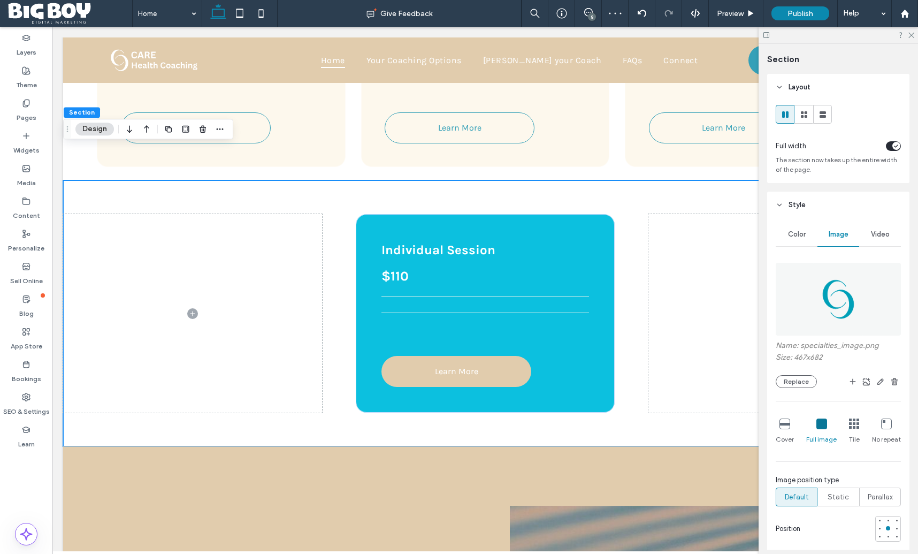
click at [785, 426] on icon at bounding box center [784, 423] width 11 height 11
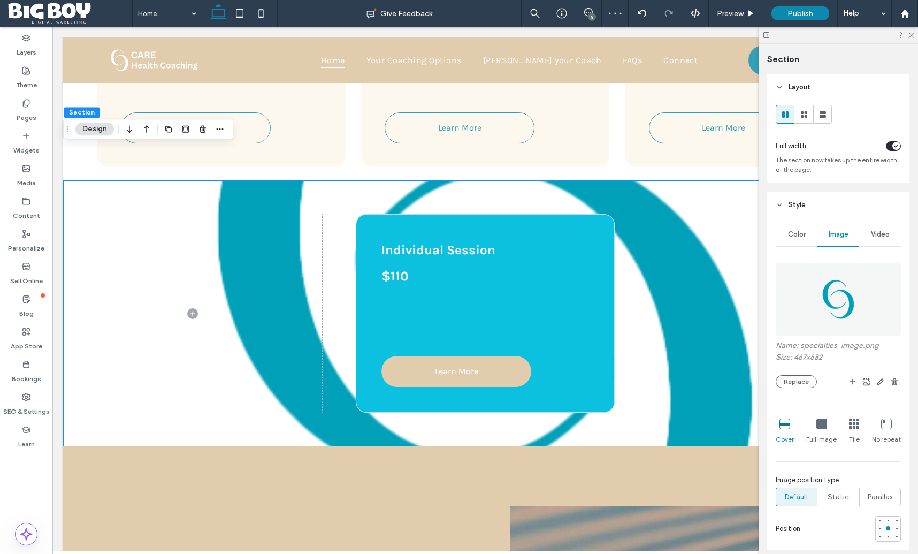
click at [824, 425] on icon at bounding box center [821, 423] width 11 height 11
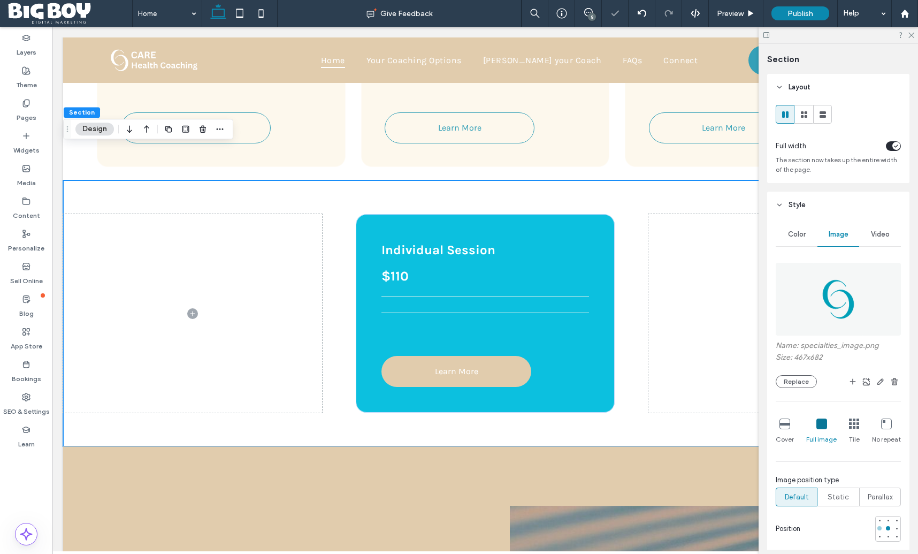
click at [879, 530] on div at bounding box center [879, 528] width 4 height 4
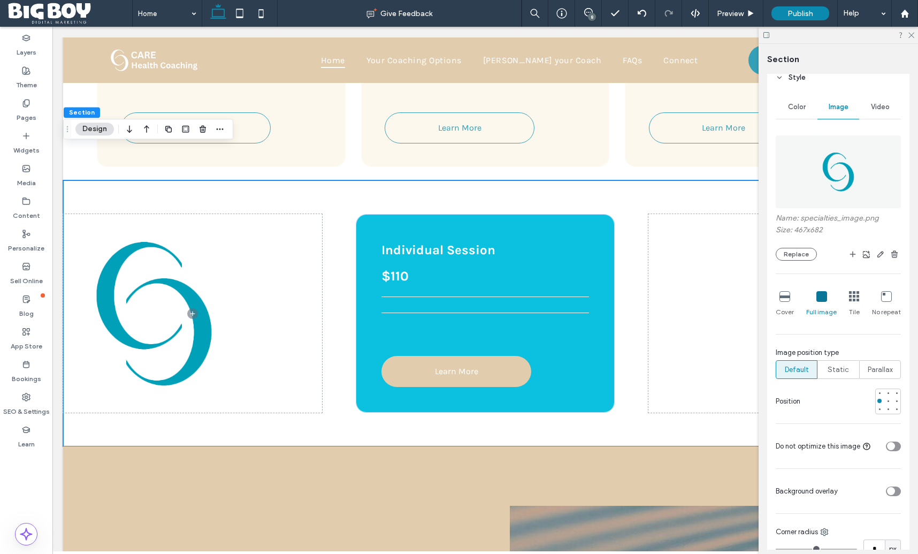
scroll to position [132, 0]
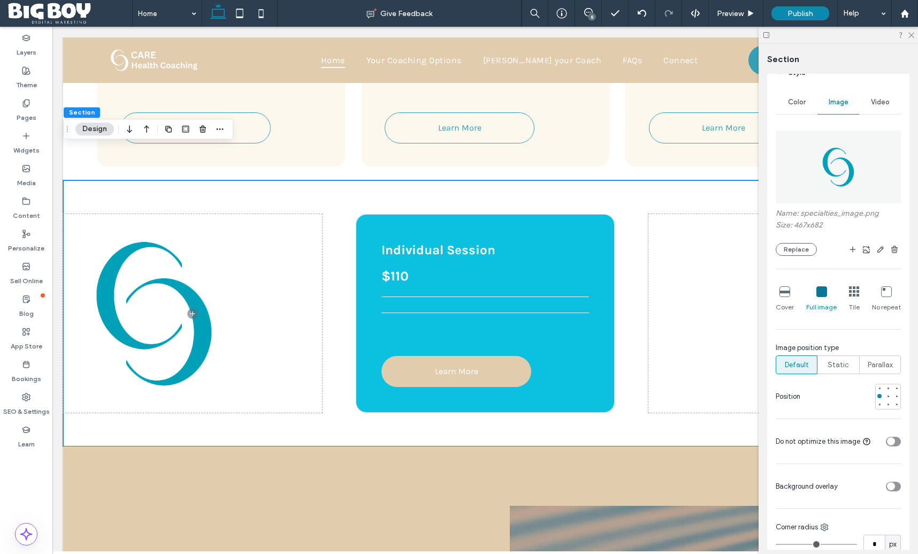
click at [895, 487] on div "toggle" at bounding box center [893, 486] width 15 height 10
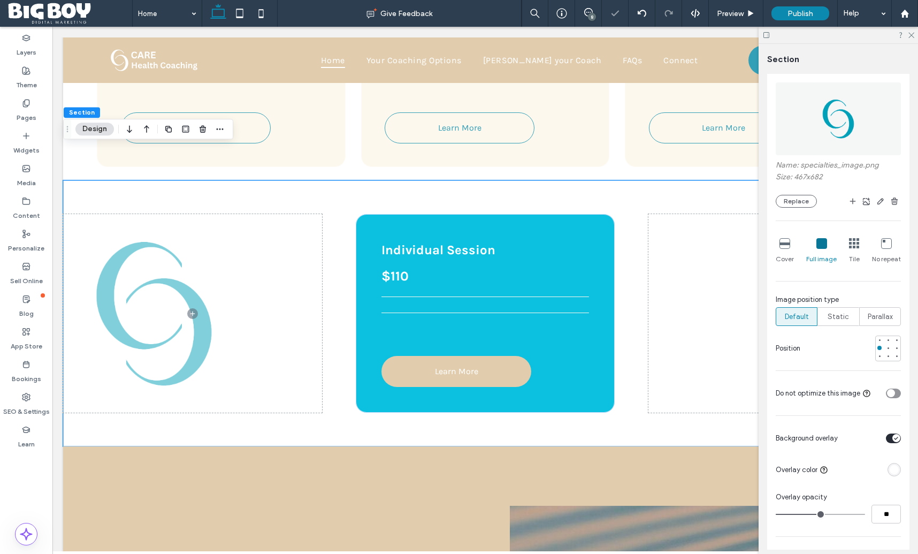
scroll to position [181, 0]
type input "**"
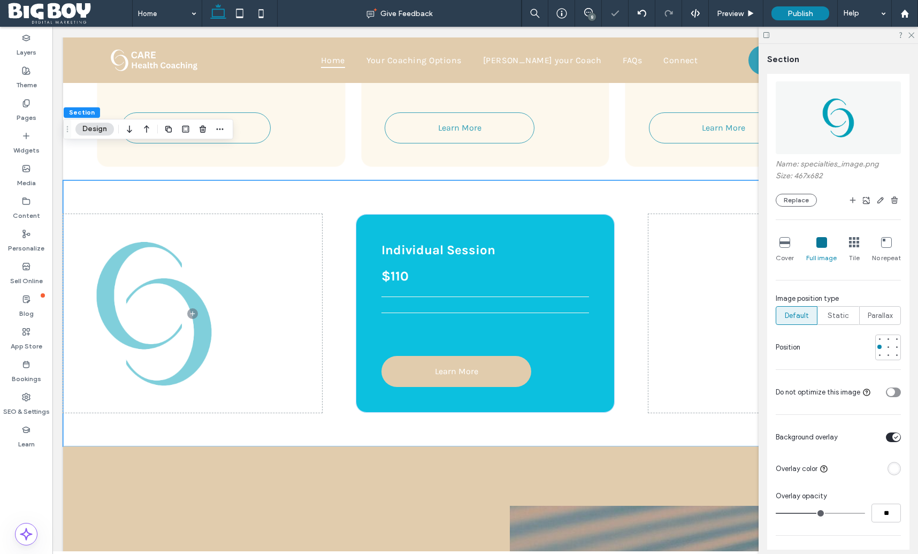
type input "**"
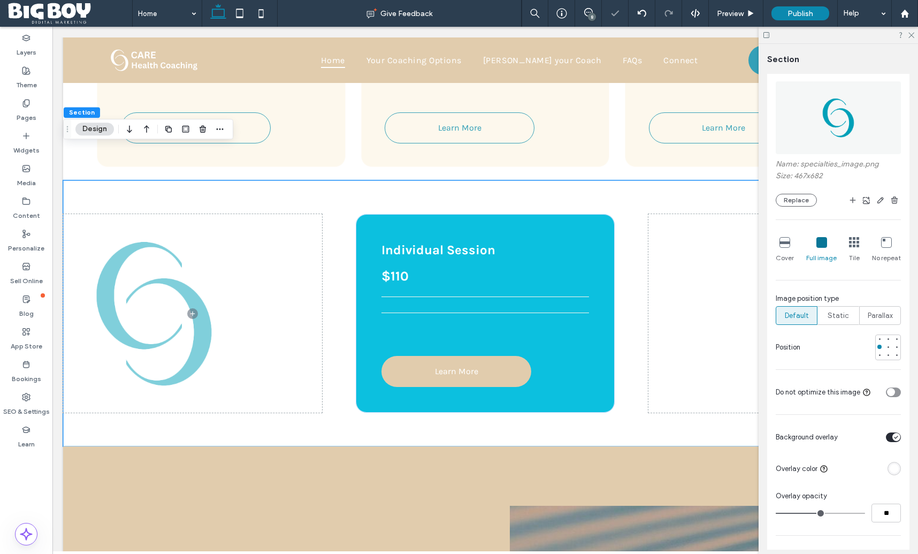
type input "**"
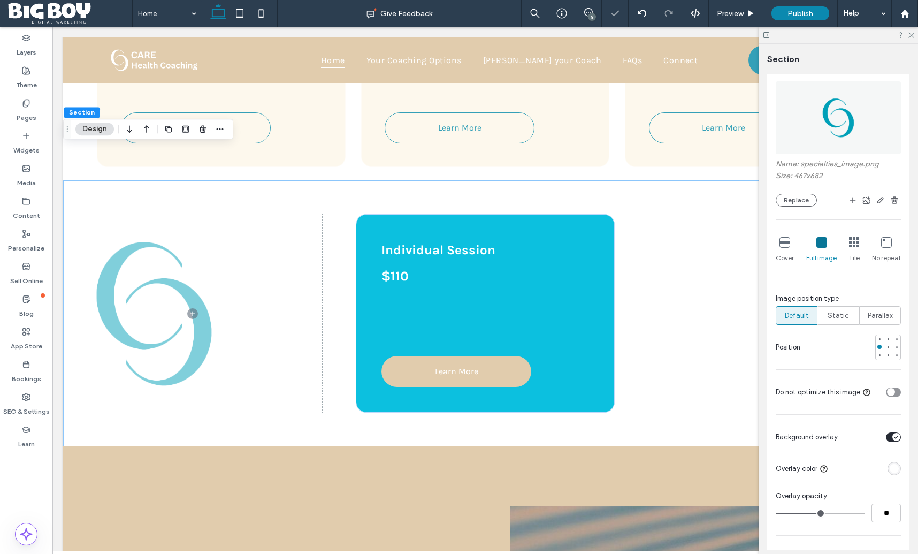
type input "**"
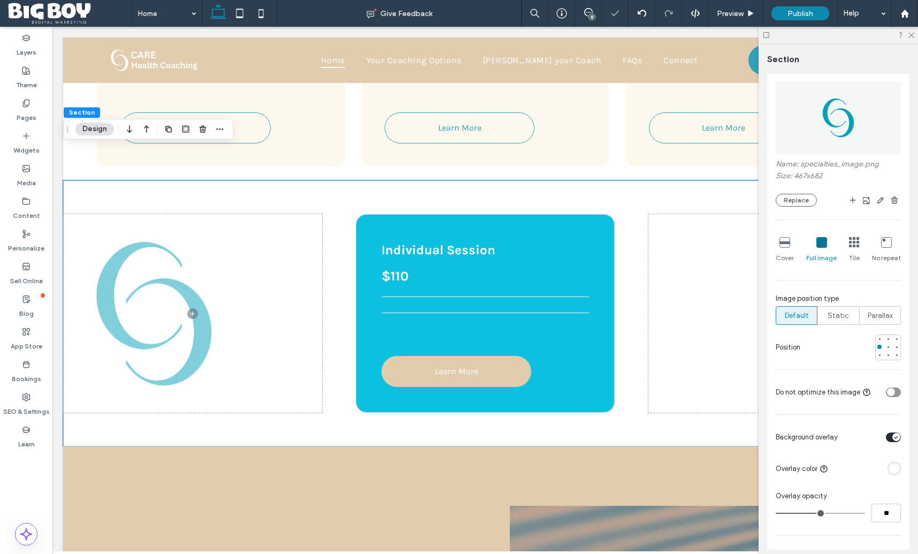
type input "**"
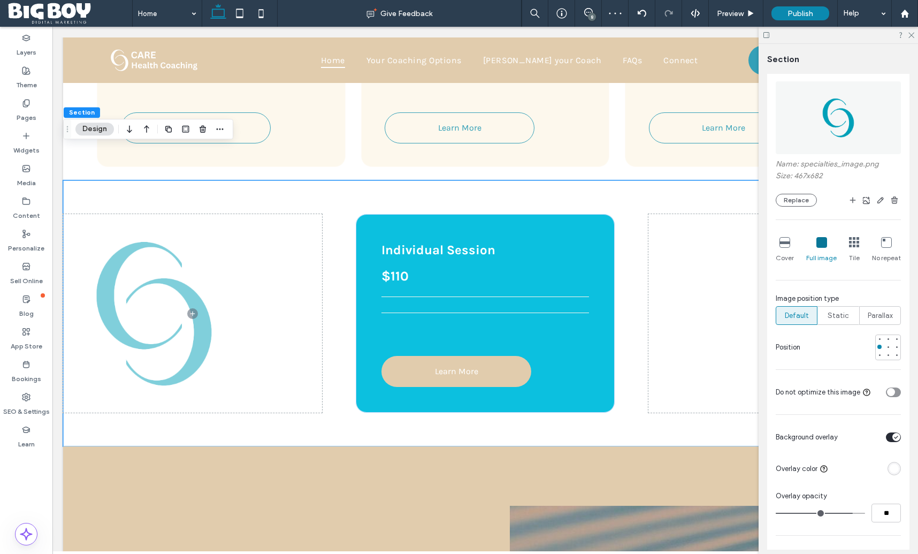
type input "**"
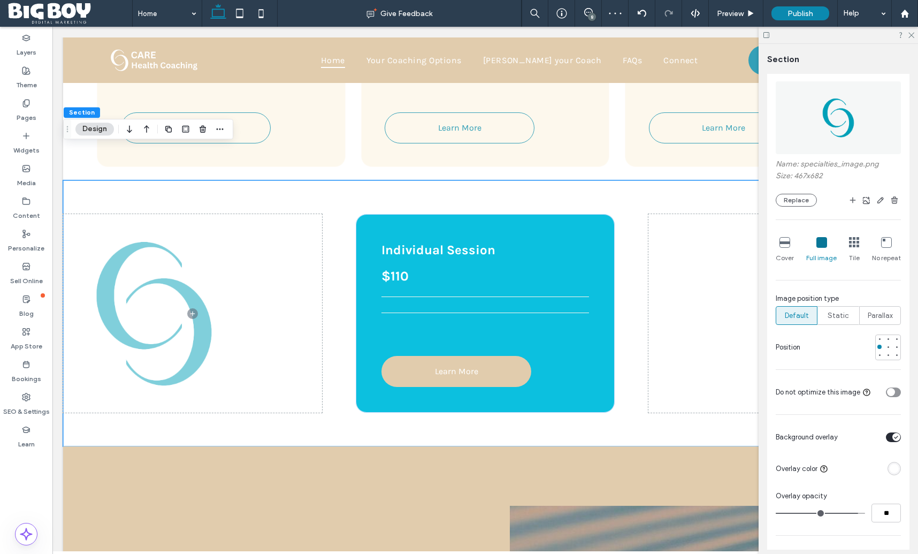
type input "**"
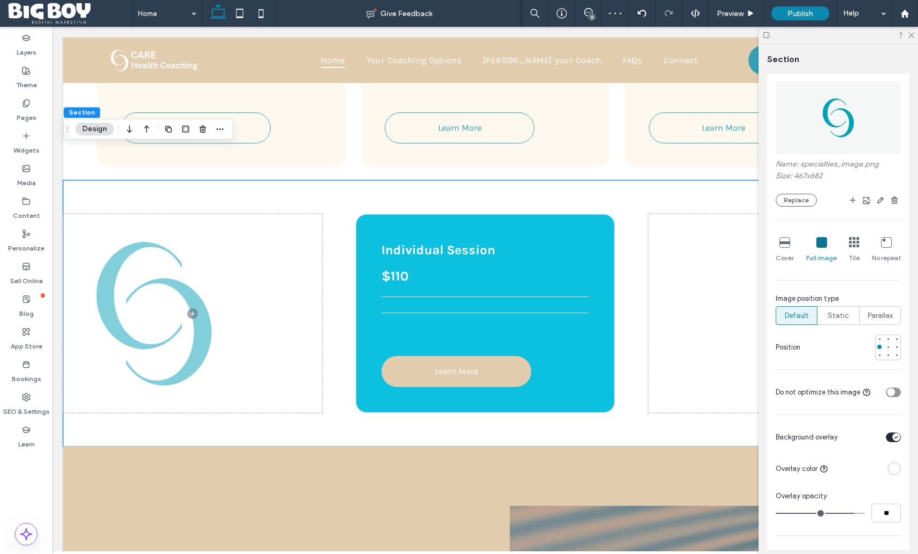
type input "**"
drag, startPoint x: 824, startPoint y: 512, endPoint x: 849, endPoint y: 513, distance: 25.7
type input "**"
click at [849, 513] on input "range" at bounding box center [820, 512] width 89 height 1
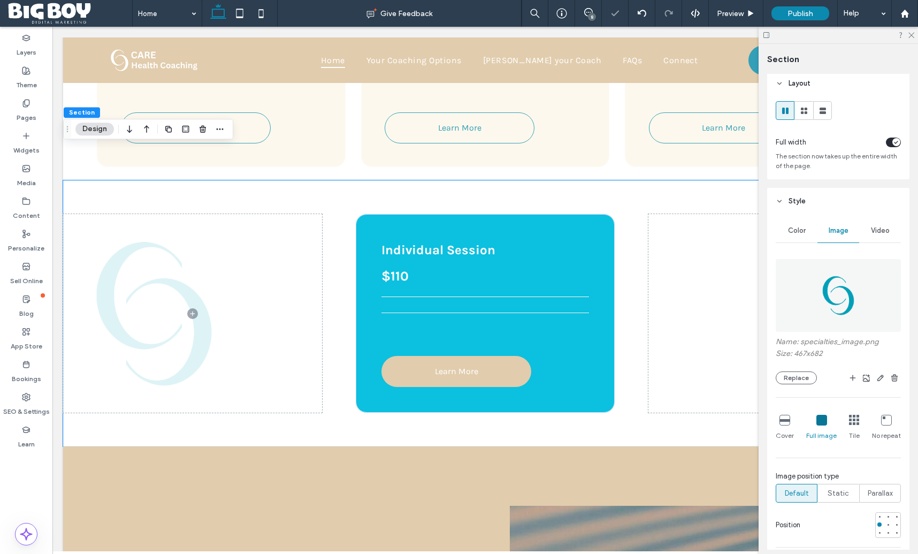
scroll to position [0, 0]
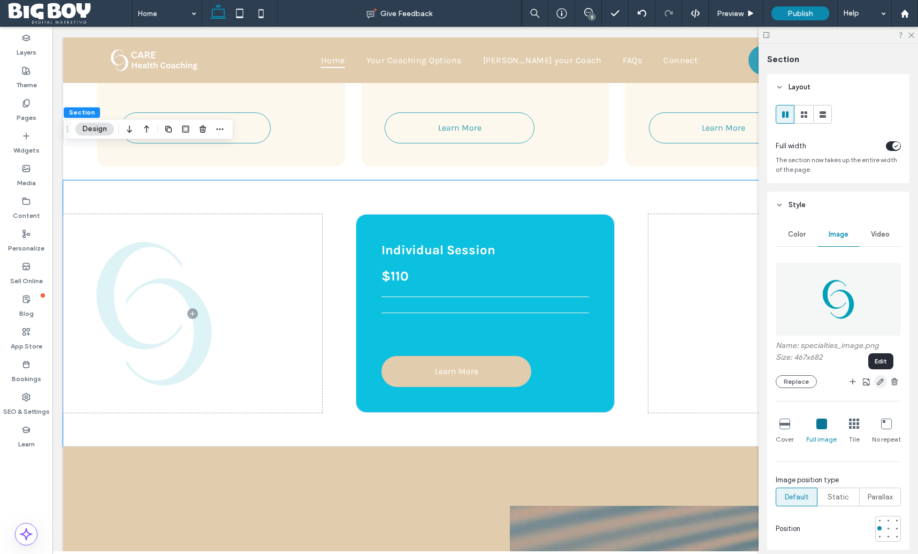
click at [878, 386] on icon "button" at bounding box center [880, 381] width 9 height 9
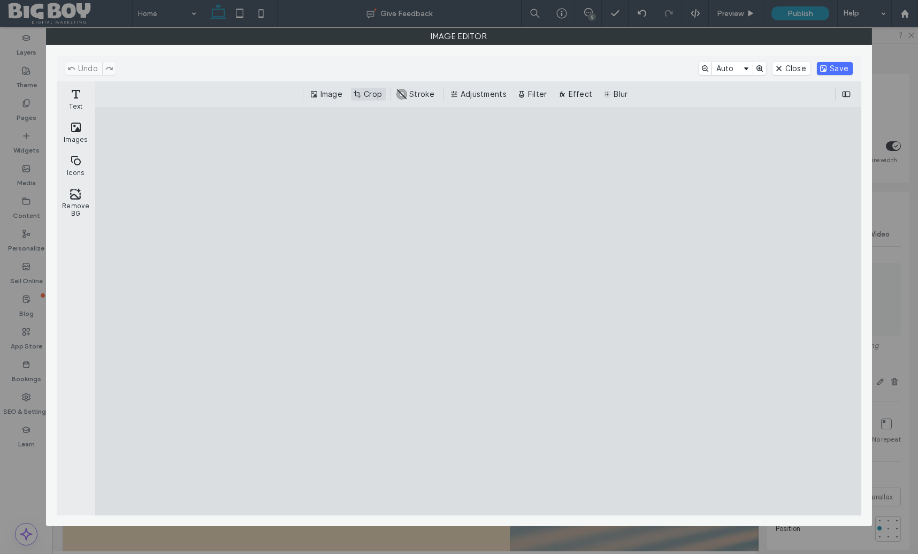
click at [374, 95] on button "Crop" at bounding box center [368, 94] width 35 height 13
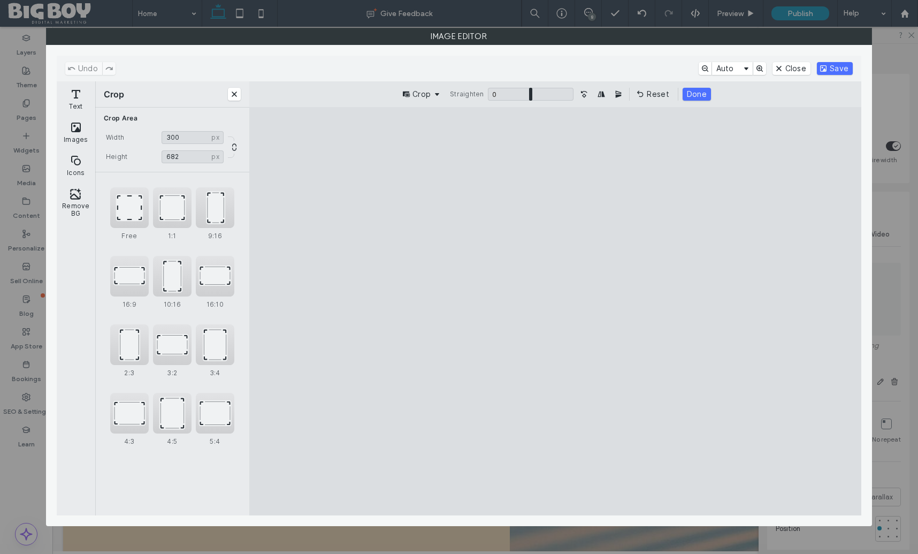
type input "***"
drag, startPoint x: 445, startPoint y: 313, endPoint x: 527, endPoint y: 320, distance: 82.2
click at [555, 311] on cesdk-canvas "Editor canvas" at bounding box center [555, 311] width 0 height 0
click at [699, 91] on button "Done" at bounding box center [697, 94] width 28 height 13
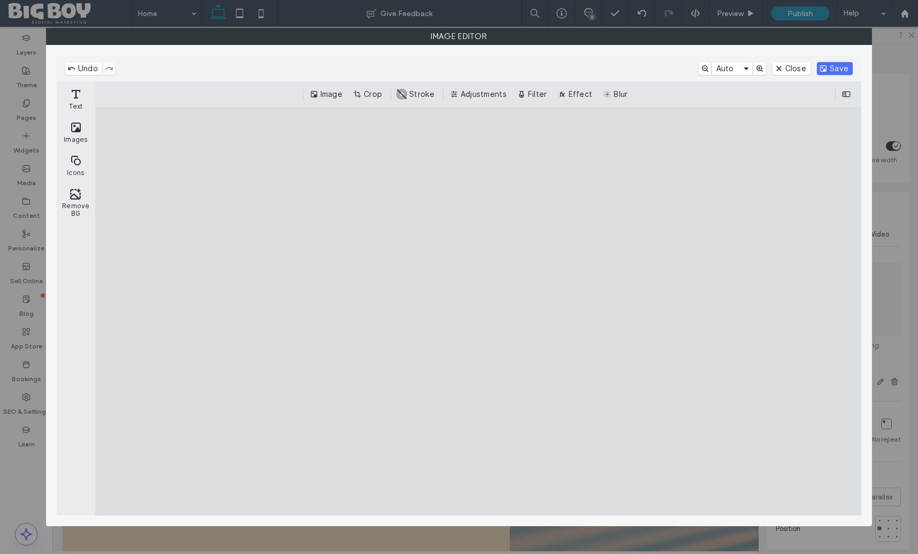
drag, startPoint x: 831, startPoint y: 69, endPoint x: 834, endPoint y: 76, distance: 7.7
click at [831, 69] on button "Save" at bounding box center [835, 68] width 36 height 13
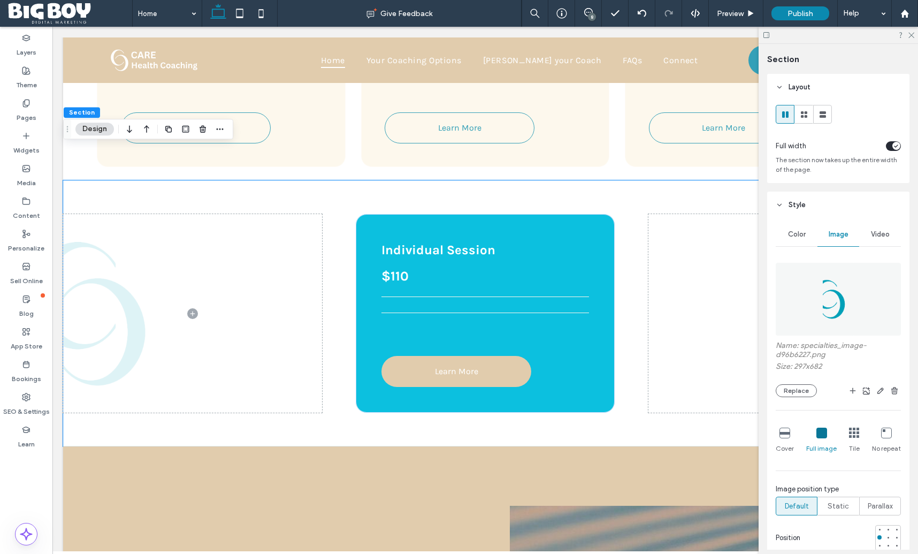
click at [823, 433] on icon at bounding box center [821, 432] width 11 height 11
click at [785, 435] on icon at bounding box center [784, 432] width 11 height 11
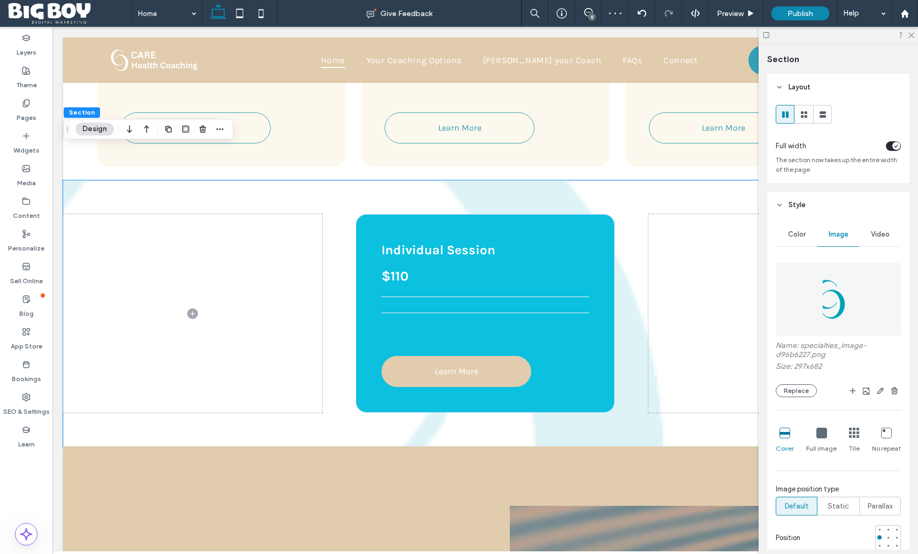
click at [823, 435] on icon at bounding box center [821, 432] width 11 height 11
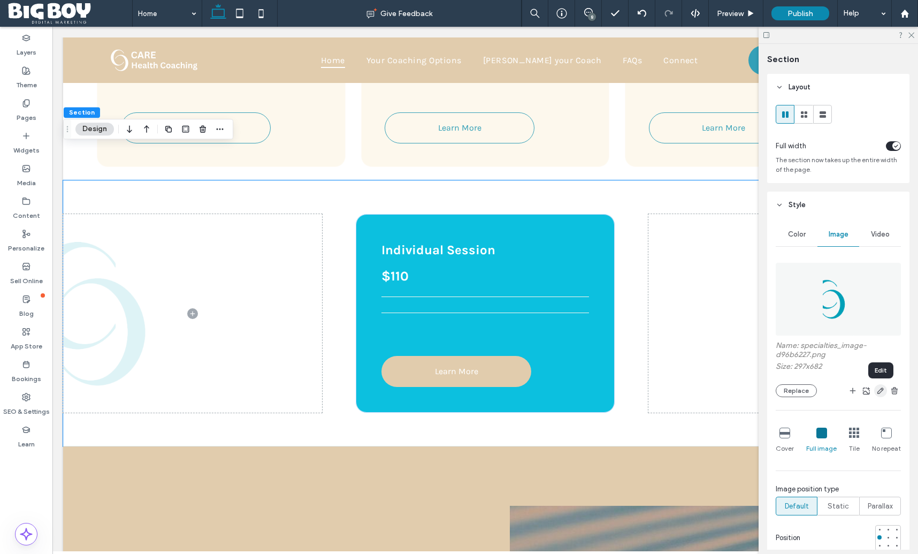
click at [884, 392] on icon "button" at bounding box center [880, 390] width 9 height 9
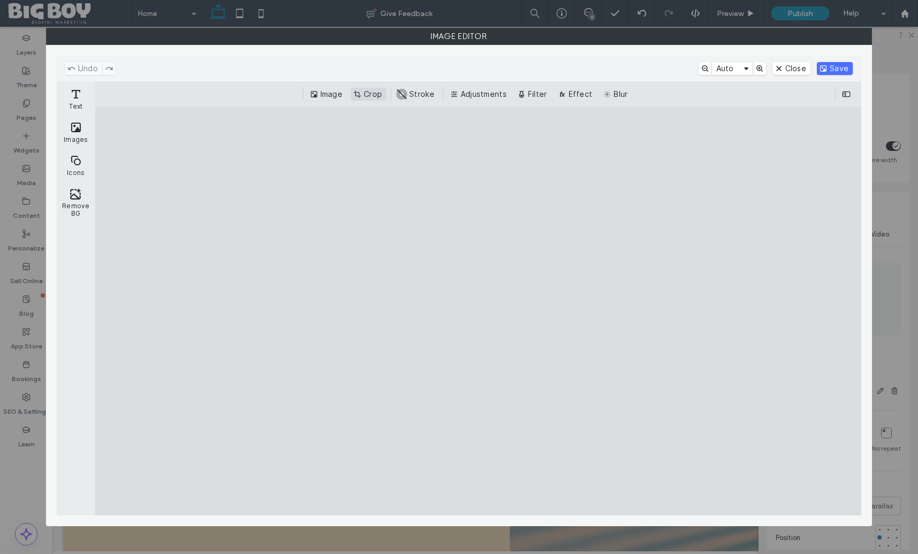
click at [366, 96] on button "Crop" at bounding box center [368, 94] width 35 height 13
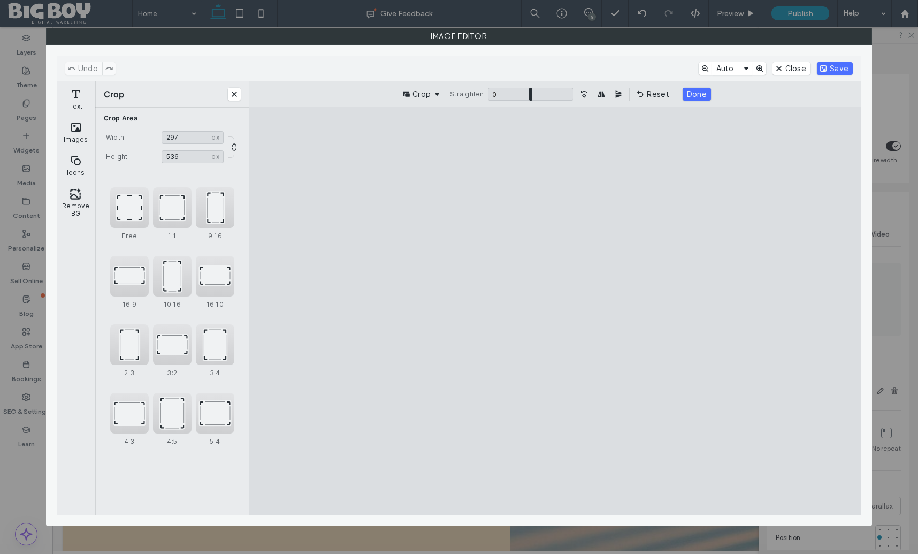
drag, startPoint x: 560, startPoint y: 465, endPoint x: 556, endPoint y: 404, distance: 61.1
click at [555, 311] on cesdk-canvas "Editor canvas" at bounding box center [555, 311] width 0 height 0
type input "***"
drag, startPoint x: 557, startPoint y: 154, endPoint x: 555, endPoint y: 242, distance: 88.8
click at [555, 311] on cesdk-canvas "Editor canvas" at bounding box center [555, 311] width 0 height 0
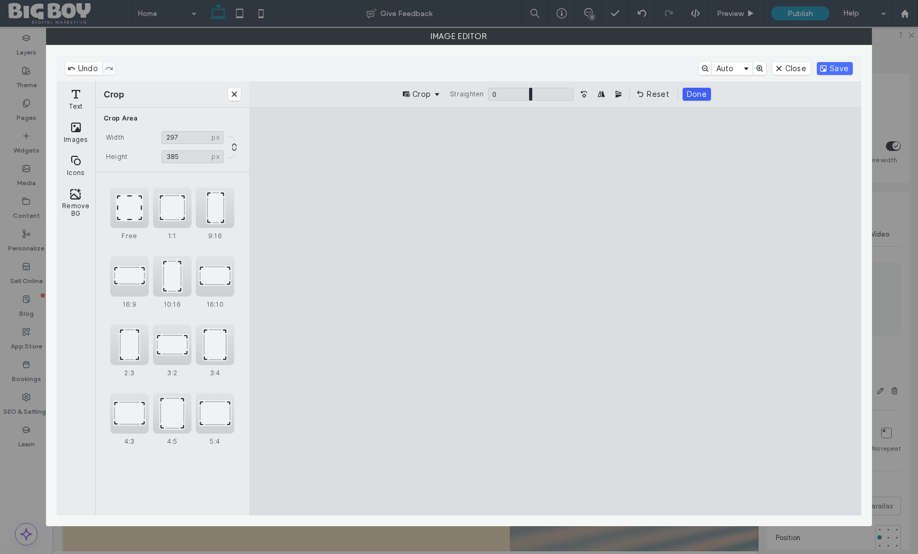
click at [694, 94] on button "Done" at bounding box center [697, 94] width 28 height 13
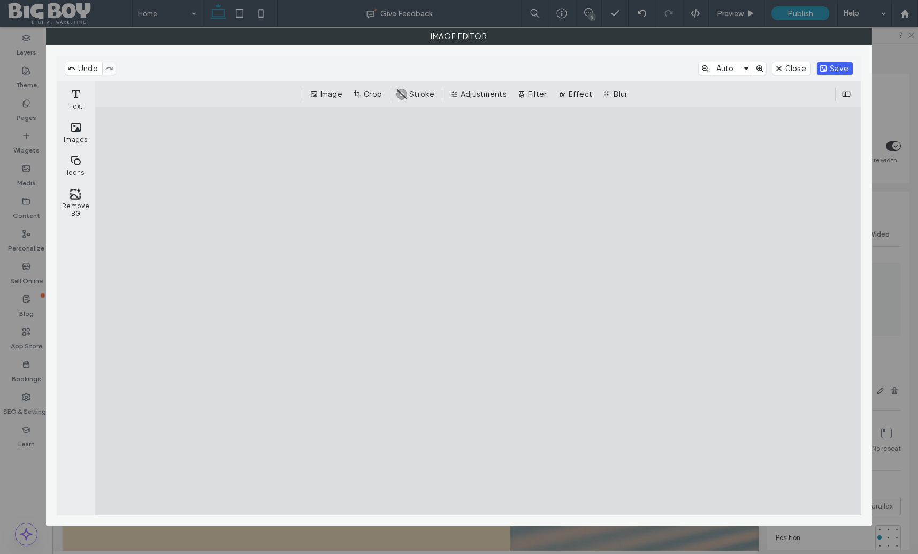
click at [845, 71] on button "Save" at bounding box center [835, 68] width 36 height 13
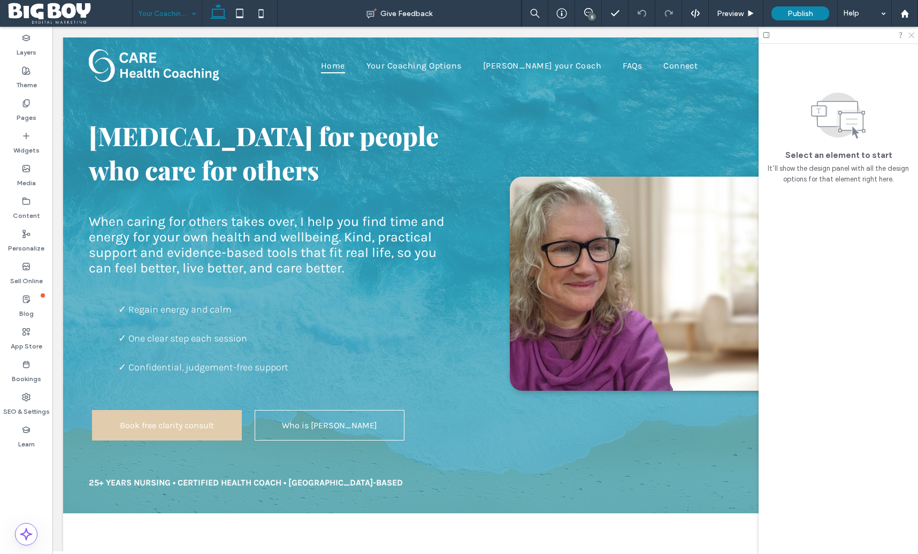
click at [914, 36] on icon at bounding box center [910, 34] width 7 height 7
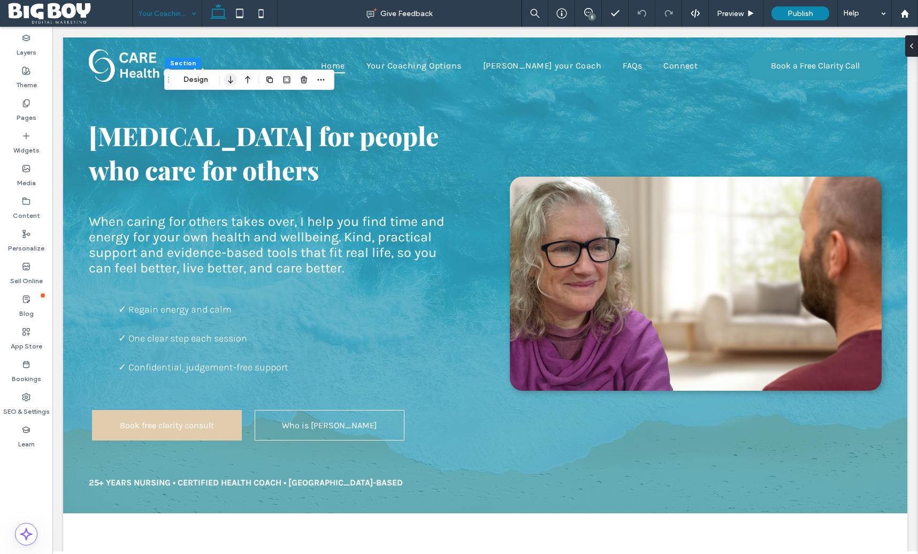
drag, startPoint x: 201, startPoint y: 80, endPoint x: 229, endPoint y: 83, distance: 29.1
click at [201, 80] on button "Design" at bounding box center [196, 79] width 39 height 13
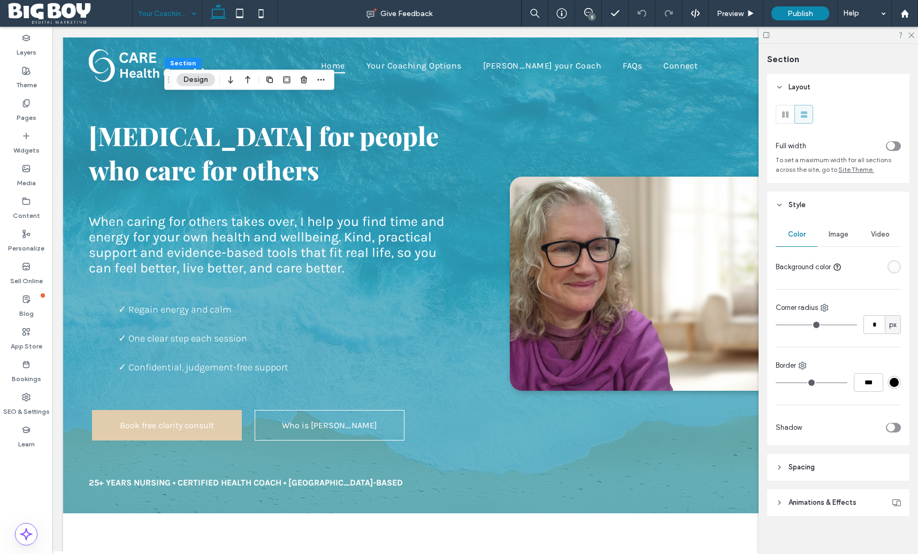
click at [841, 239] on div "Image" at bounding box center [838, 235] width 42 height 24
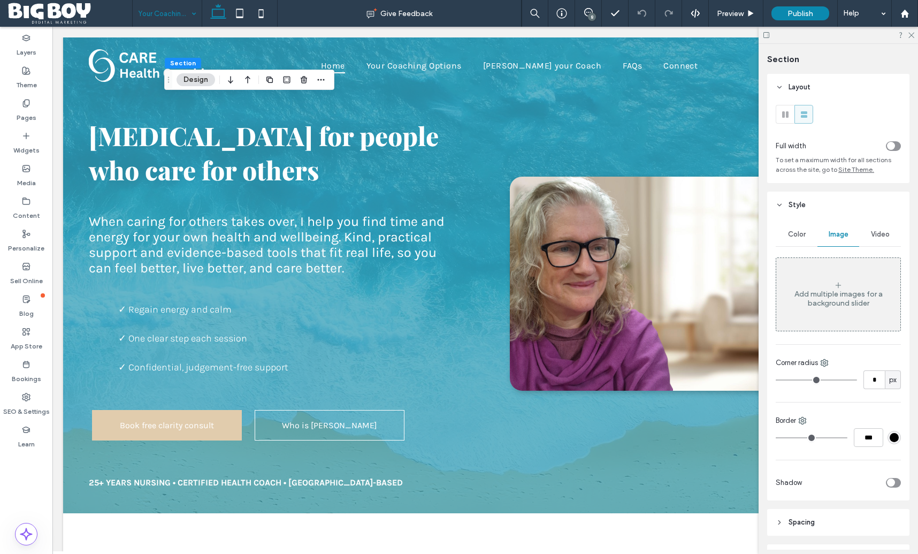
click at [856, 311] on div "Add multiple images for a background slider" at bounding box center [838, 294] width 124 height 71
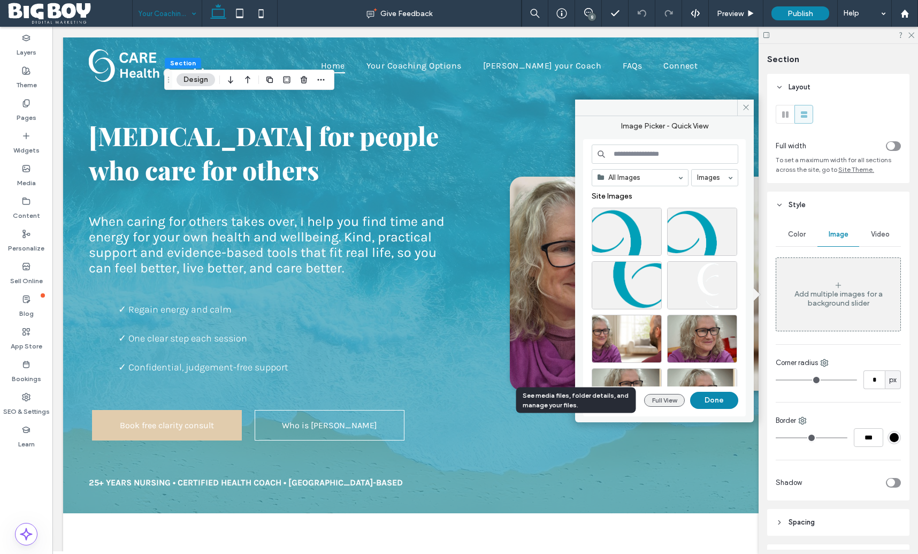
click at [672, 397] on button "Full View" at bounding box center [664, 400] width 41 height 13
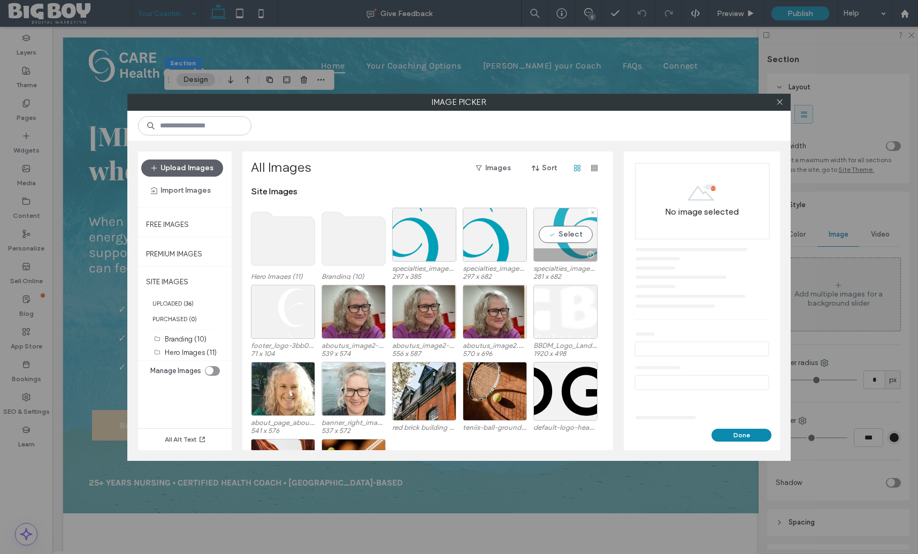
click at [583, 239] on div "Select" at bounding box center [565, 235] width 64 height 54
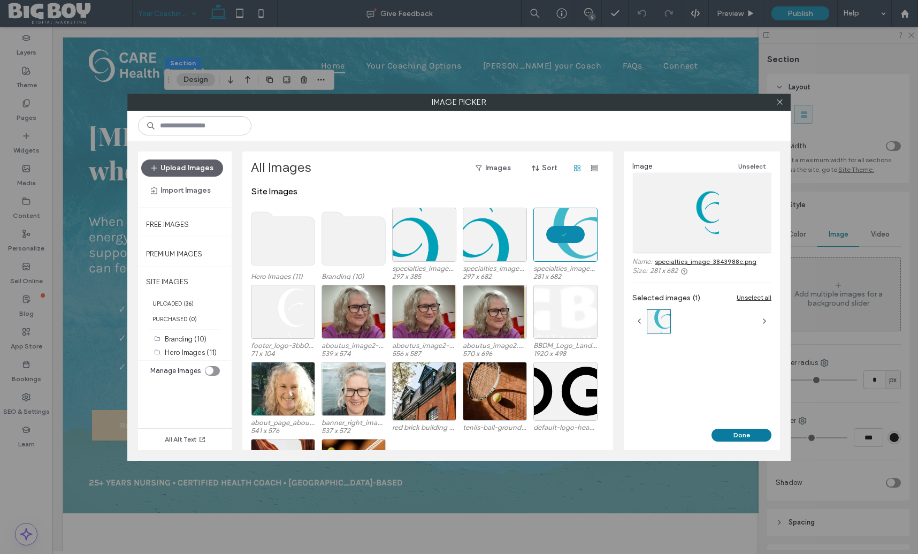
click at [741, 439] on button "Done" at bounding box center [741, 434] width 60 height 13
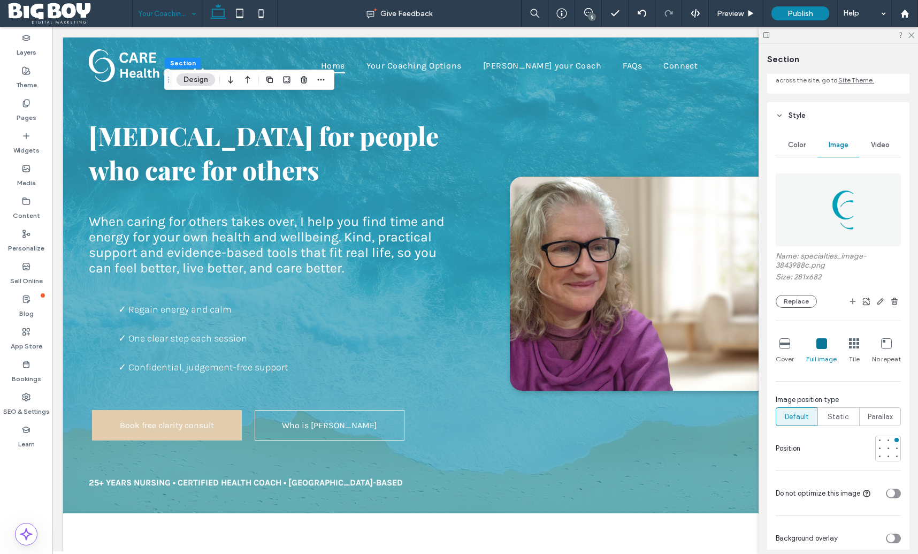
scroll to position [103, 0]
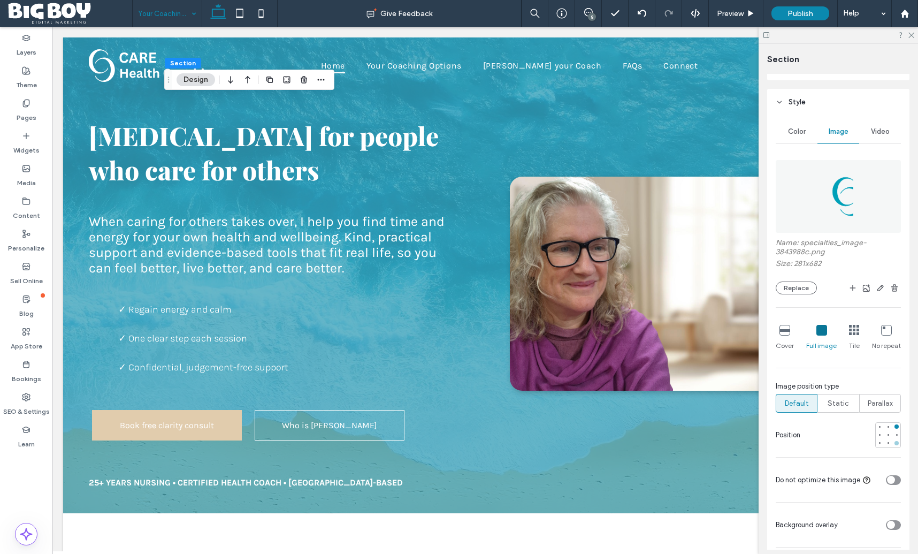
click at [897, 443] on div at bounding box center [896, 443] width 4 height 4
click at [785, 332] on icon at bounding box center [784, 330] width 11 height 11
click at [817, 332] on icon at bounding box center [821, 330] width 11 height 11
click at [913, 35] on icon at bounding box center [910, 34] width 7 height 7
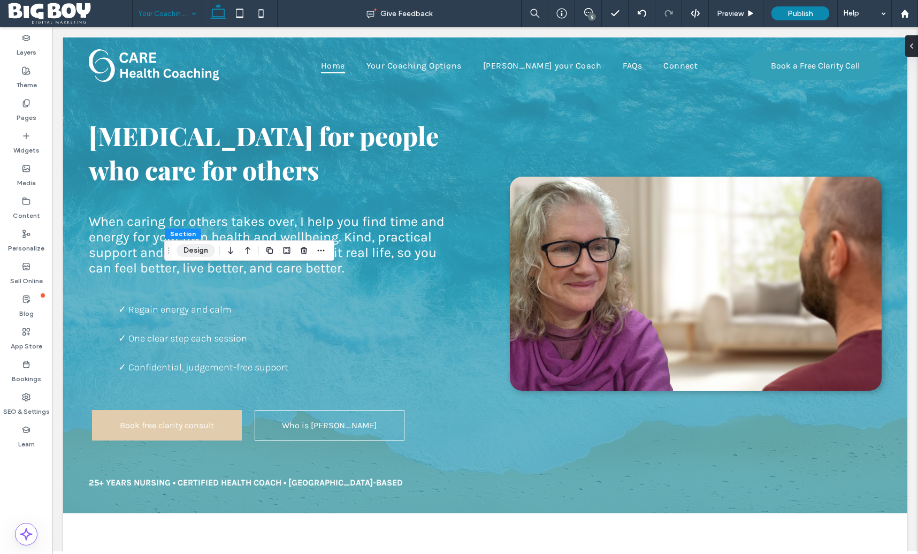
click at [192, 253] on button "Design" at bounding box center [196, 250] width 39 height 13
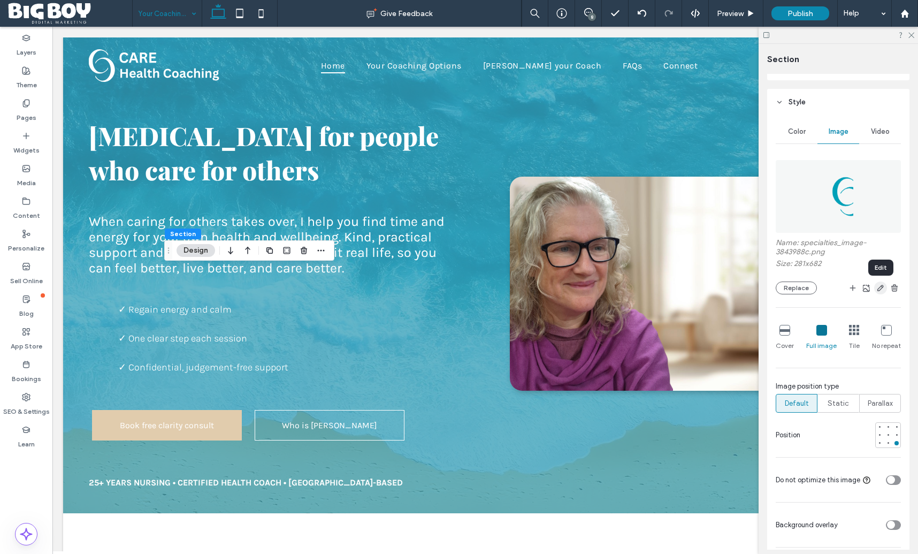
click at [879, 289] on use "button" at bounding box center [880, 288] width 6 height 6
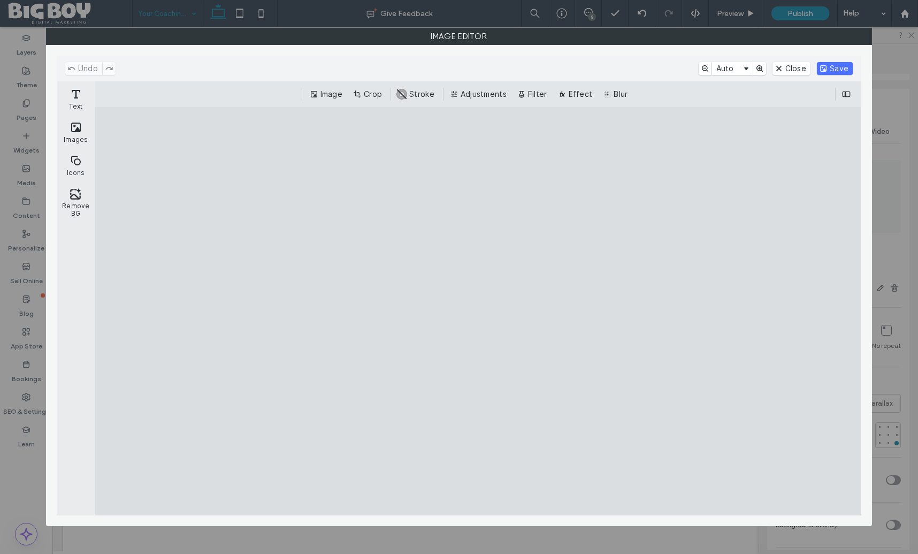
drag, startPoint x: 362, startPoint y: 99, endPoint x: 383, endPoint y: 133, distance: 39.9
click at [362, 99] on button "Crop" at bounding box center [368, 94] width 35 height 13
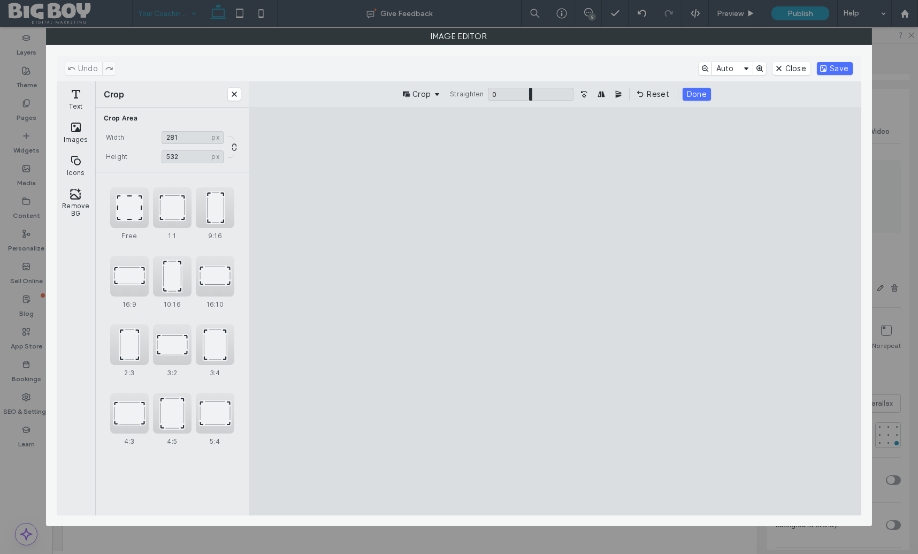
drag, startPoint x: 556, startPoint y: 474, endPoint x: 562, endPoint y: 406, distance: 68.2
click at [555, 311] on cesdk-canvas "Editor canvas" at bounding box center [555, 311] width 0 height 0
type input "***"
drag, startPoint x: 555, startPoint y: 166, endPoint x: 569, endPoint y: 243, distance: 78.3
click at [555, 311] on cesdk-canvas "Editor canvas" at bounding box center [555, 311] width 0 height 0
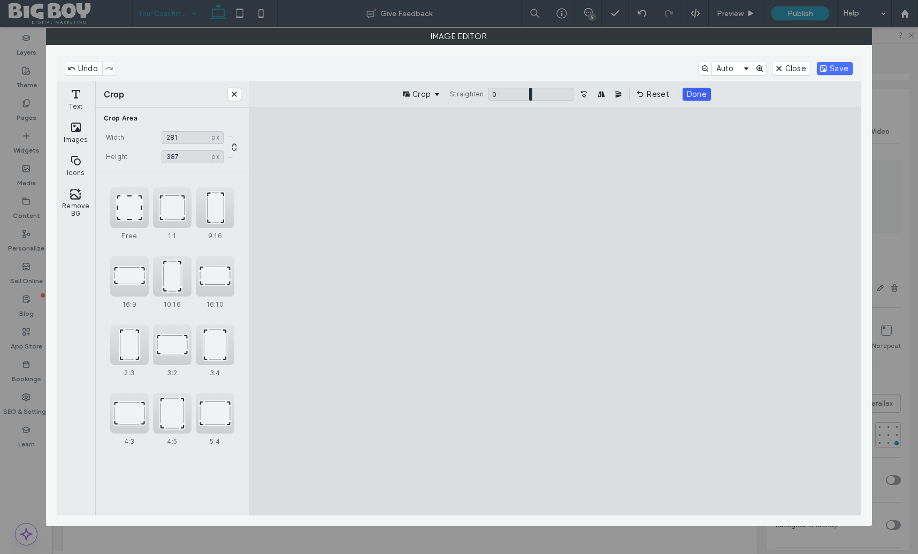
click at [693, 93] on button "Done" at bounding box center [697, 94] width 28 height 13
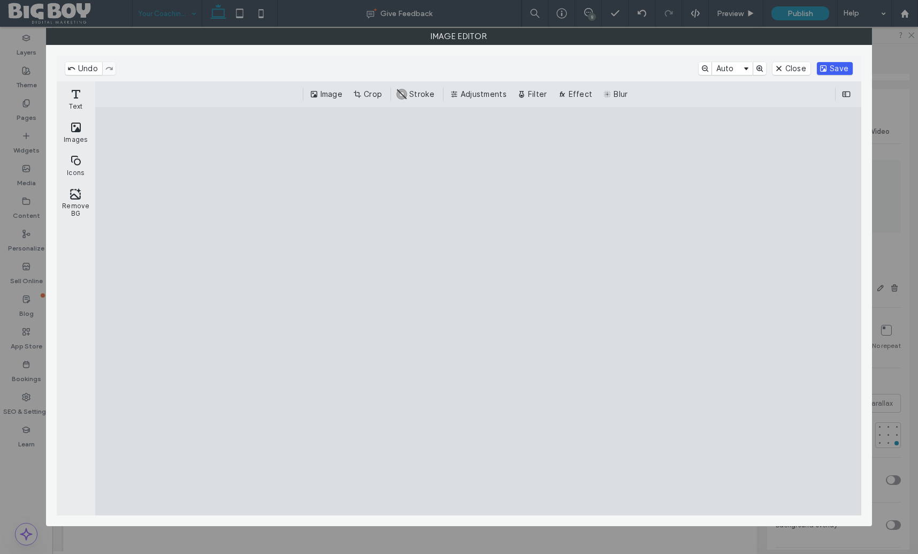
click at [845, 68] on button "Save" at bounding box center [835, 68] width 36 height 13
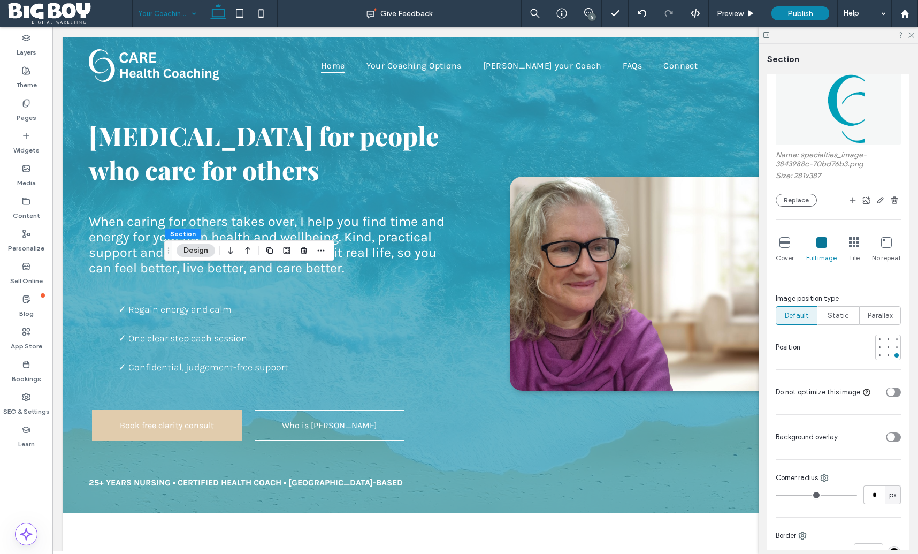
scroll to position [194, 0]
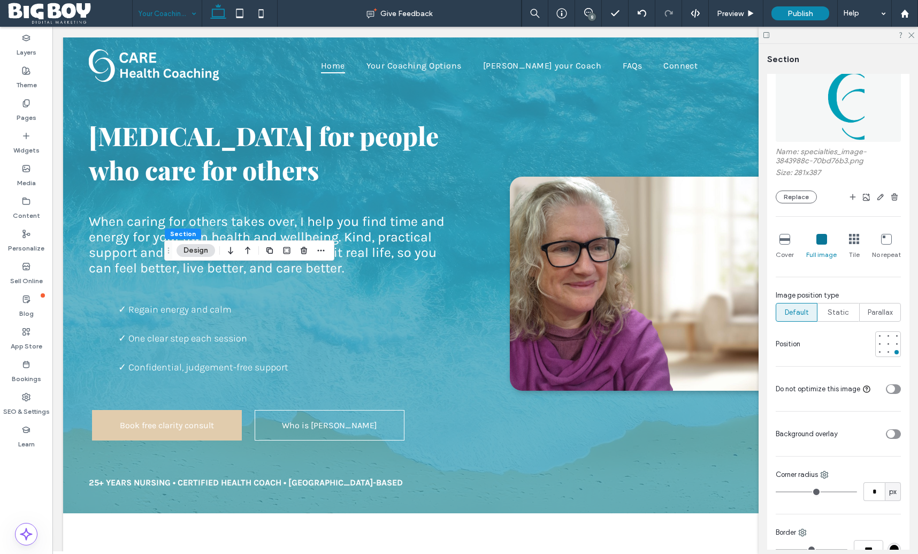
click at [895, 433] on div "toggle" at bounding box center [893, 434] width 15 height 10
type input "**"
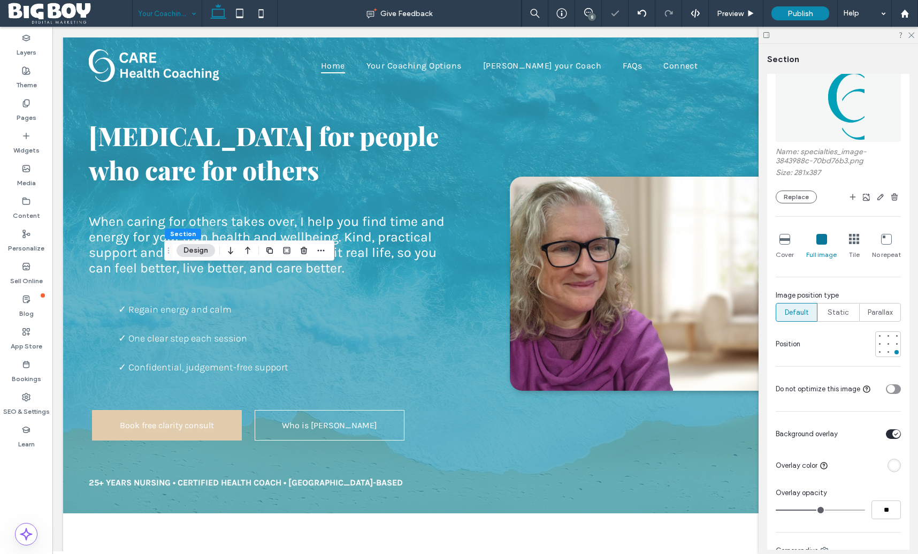
type input "**"
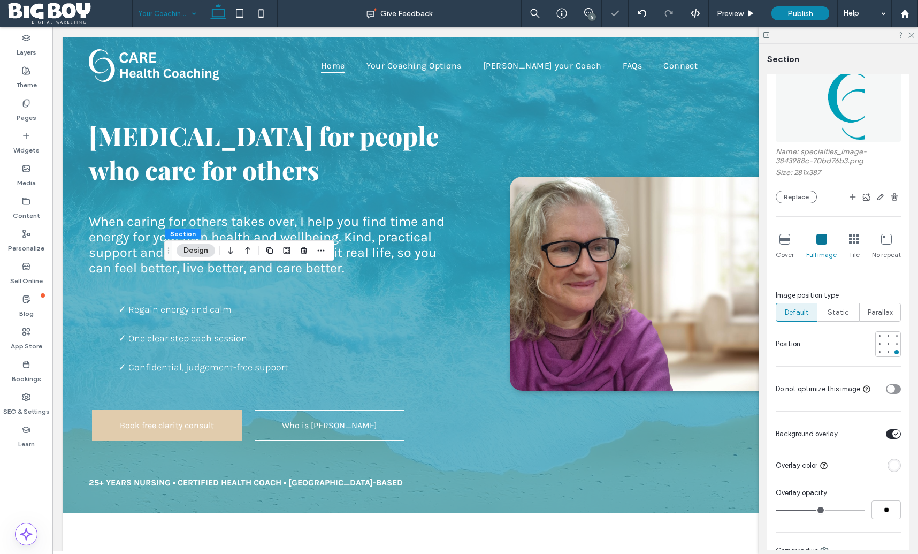
type input "**"
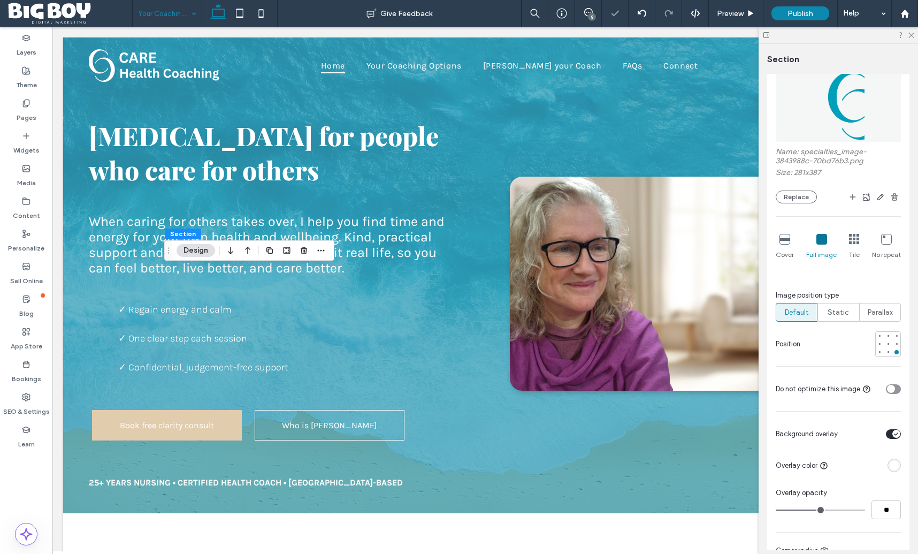
type input "**"
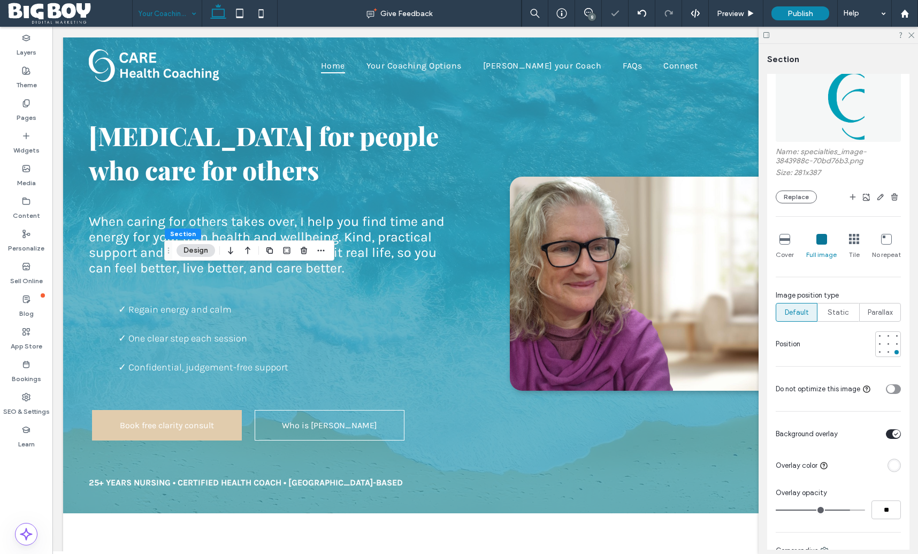
type input "**"
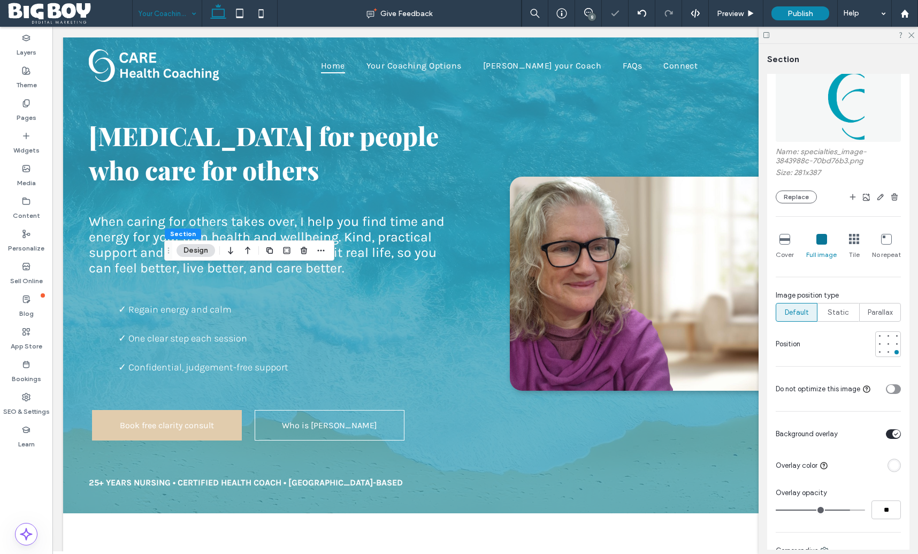
type input "**"
drag, startPoint x: 830, startPoint y: 508, endPoint x: 853, endPoint y: 508, distance: 22.5
click at [853, 509] on input "range" at bounding box center [820, 509] width 89 height 1
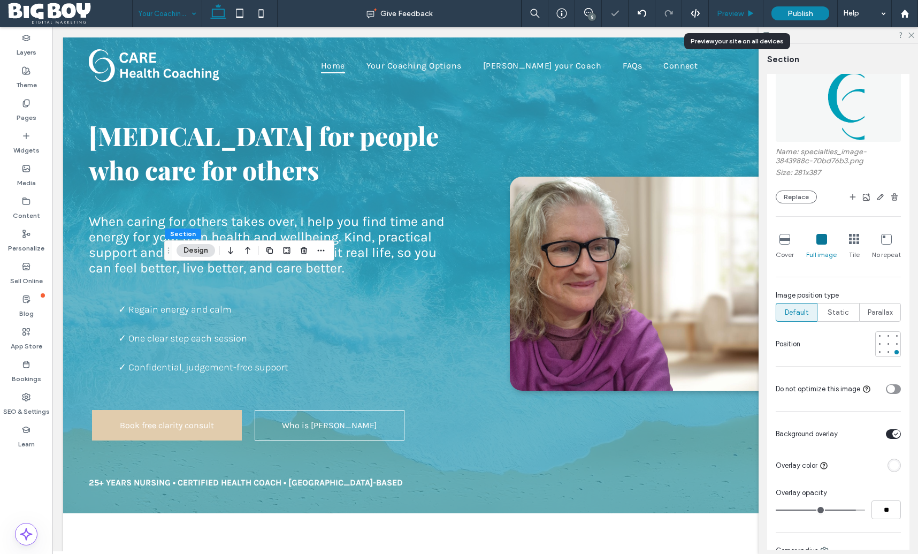
click at [728, 14] on span "Preview" at bounding box center [730, 13] width 27 height 9
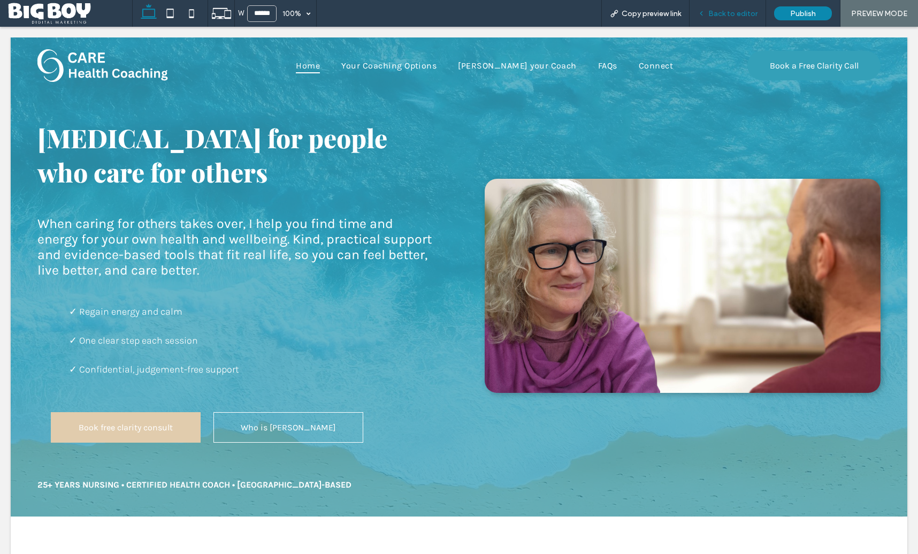
click at [744, 18] on span "Back to editor" at bounding box center [732, 13] width 49 height 9
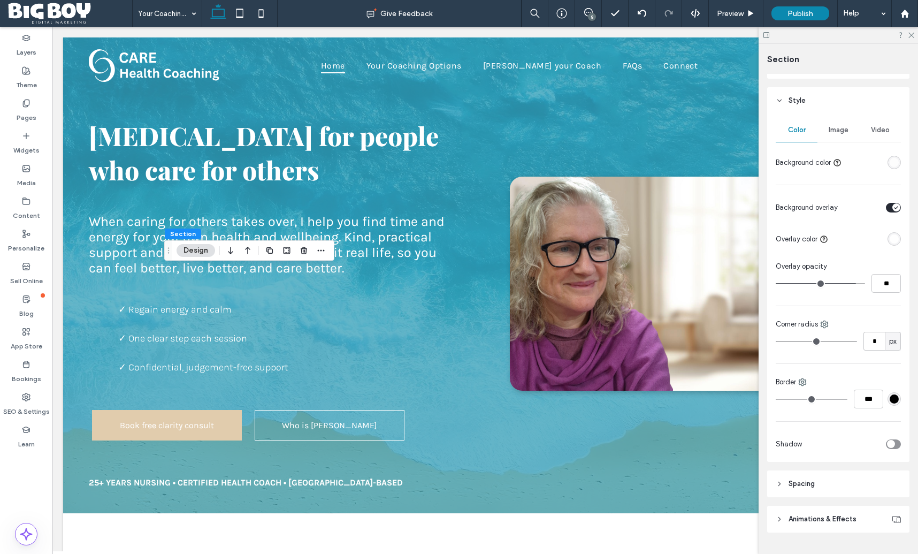
scroll to position [108, 0]
click at [840, 127] on span "Image" at bounding box center [839, 126] width 20 height 9
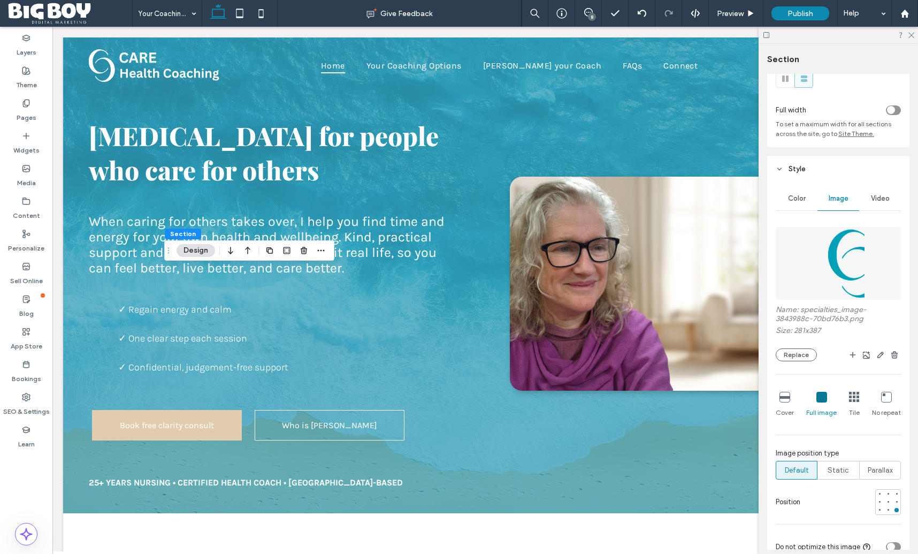
scroll to position [34, 0]
click at [914, 37] on icon at bounding box center [910, 34] width 7 height 7
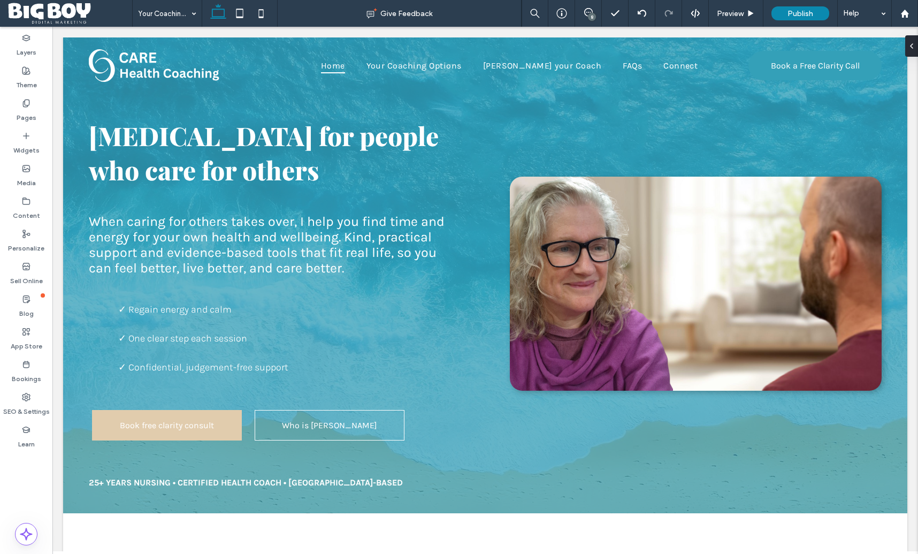
type input "***"
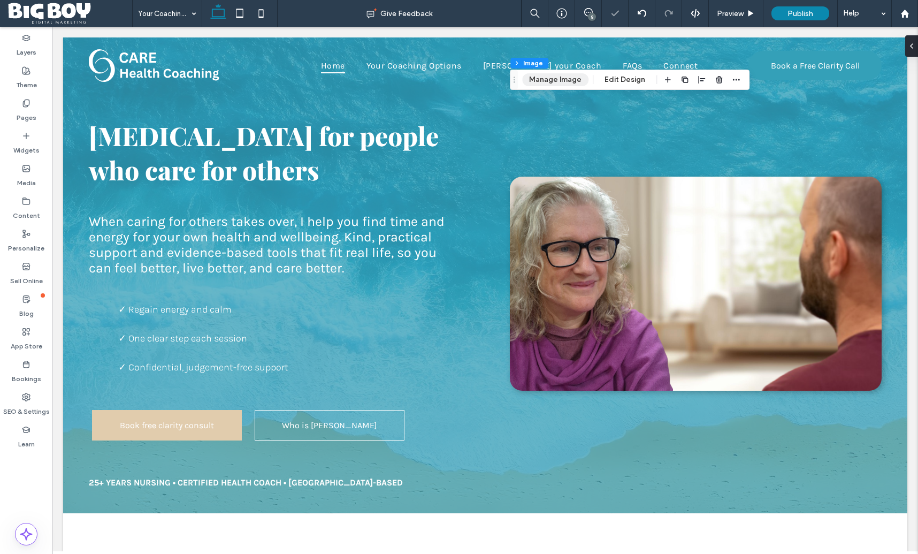
click at [537, 76] on button "Manage Image" at bounding box center [555, 79] width 66 height 13
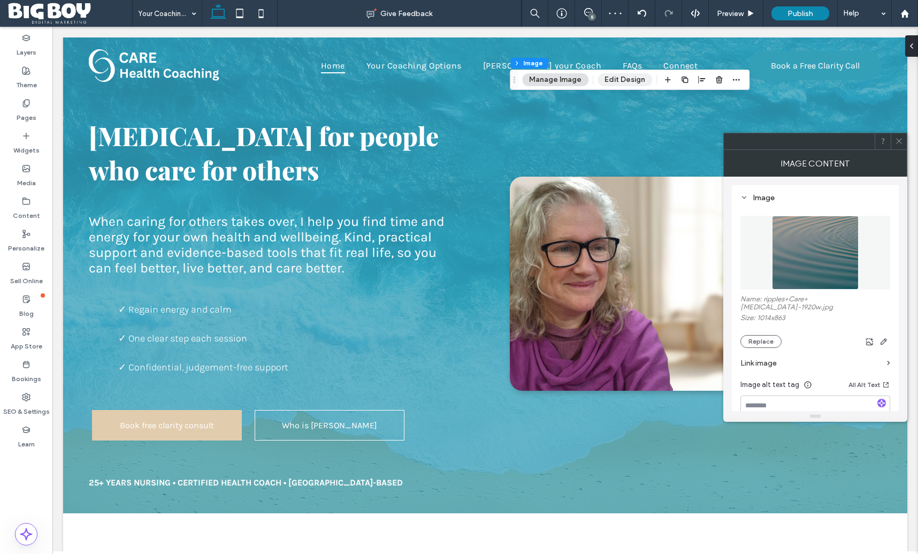
click at [625, 76] on button "Edit Design" at bounding box center [625, 79] width 55 height 13
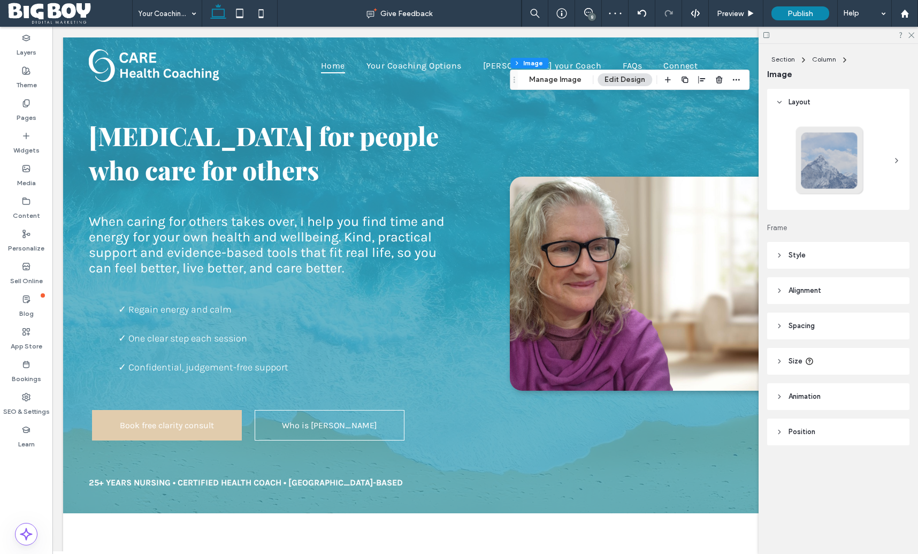
click at [891, 160] on div at bounding box center [838, 160] width 125 height 81
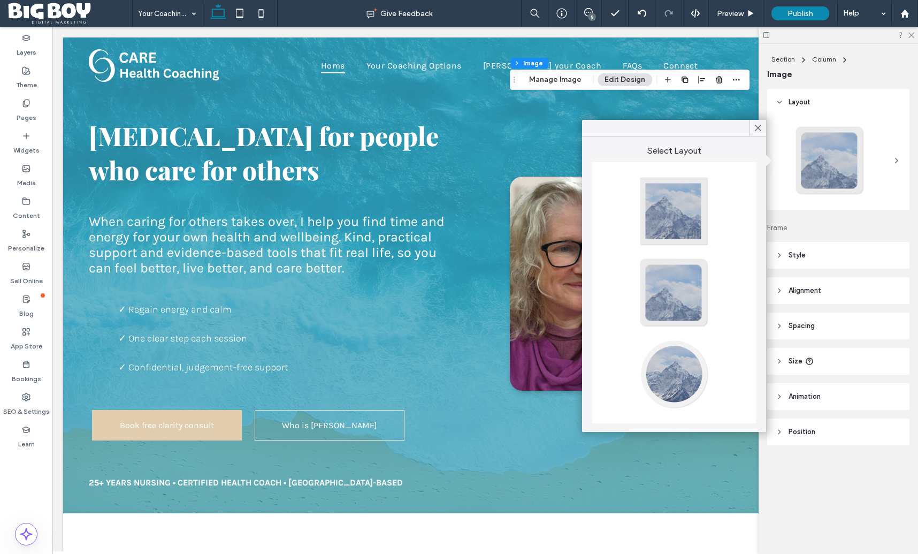
click at [668, 226] on div at bounding box center [674, 211] width 71 height 71
type input "*"
click at [912, 37] on icon at bounding box center [910, 34] width 7 height 7
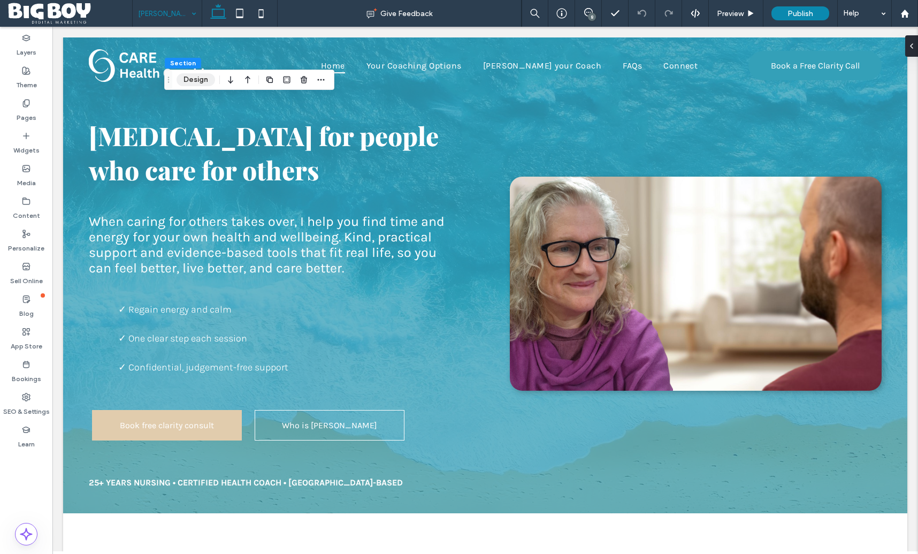
click at [197, 80] on button "Design" at bounding box center [196, 79] width 39 height 13
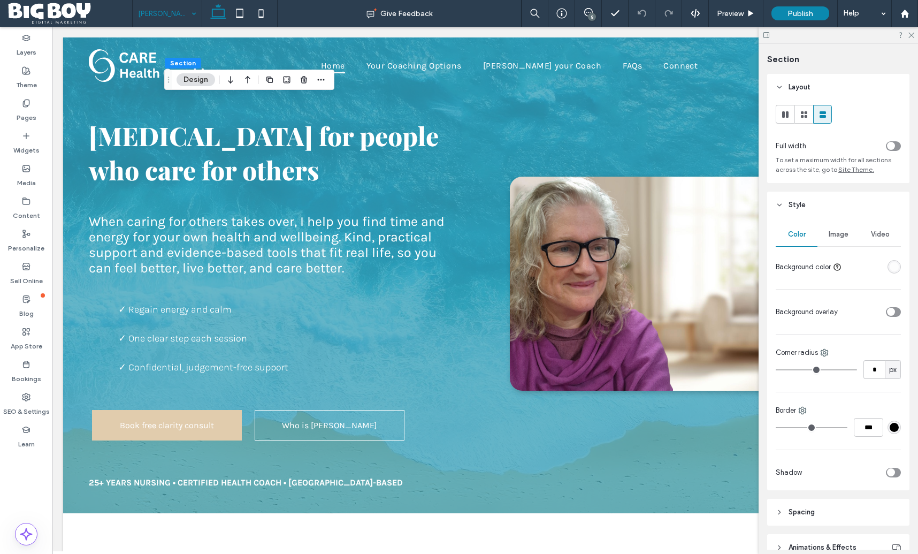
click at [840, 233] on span "Image" at bounding box center [839, 234] width 20 height 9
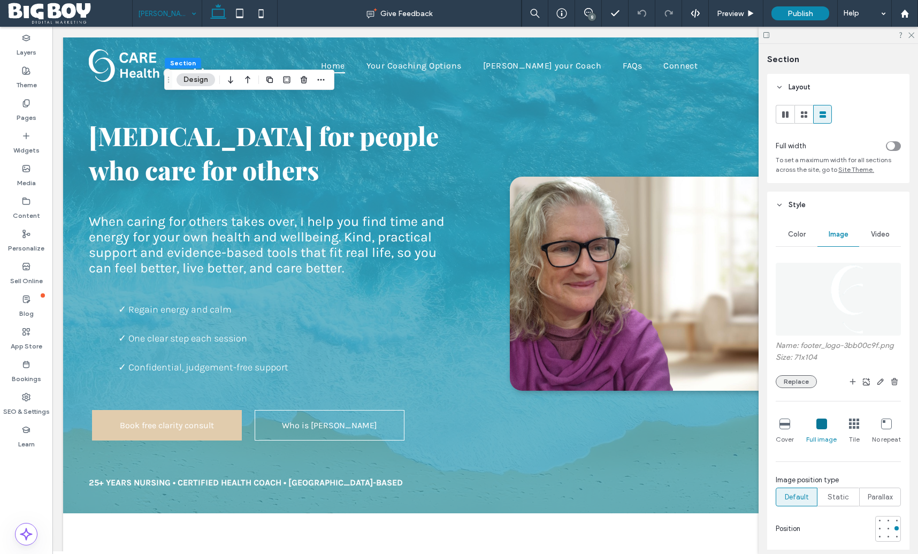
click at [805, 380] on button "Replace" at bounding box center [796, 381] width 41 height 13
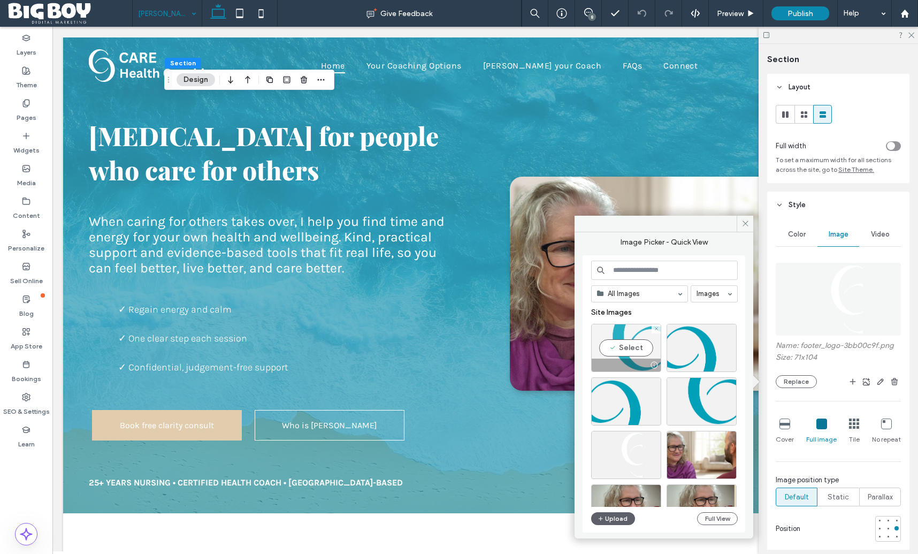
click at [610, 346] on div "Select" at bounding box center [626, 348] width 70 height 48
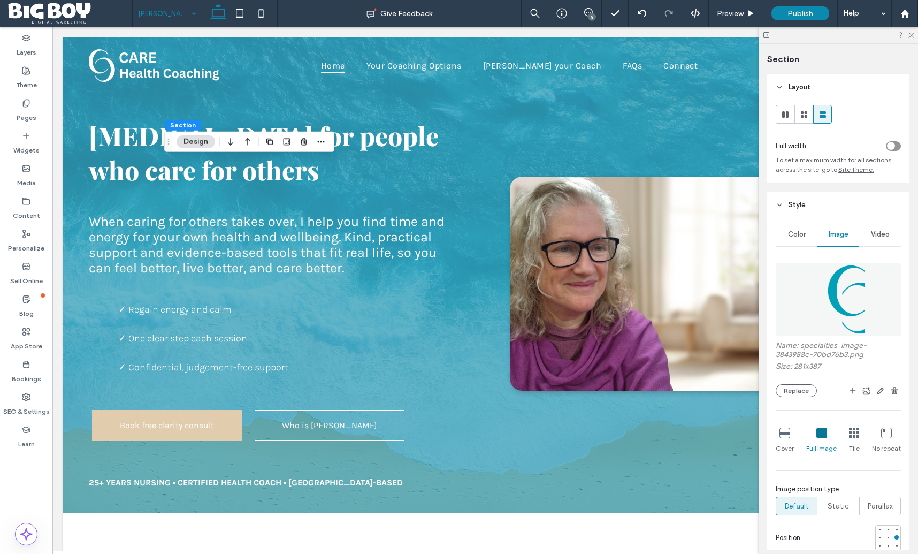
click at [824, 433] on icon at bounding box center [821, 432] width 11 height 11
click at [823, 434] on icon at bounding box center [821, 432] width 11 height 11
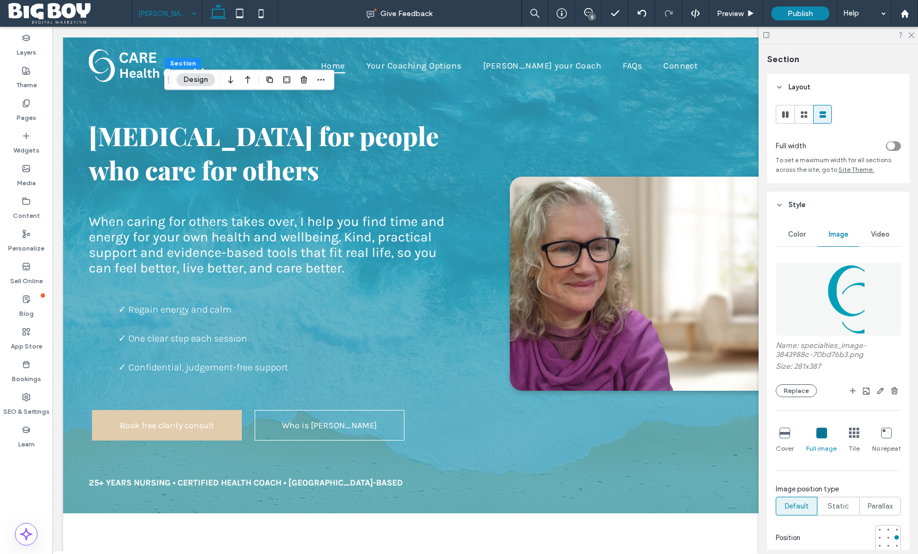
click at [783, 437] on icon at bounding box center [784, 432] width 11 height 11
click at [822, 435] on icon at bounding box center [821, 432] width 11 height 11
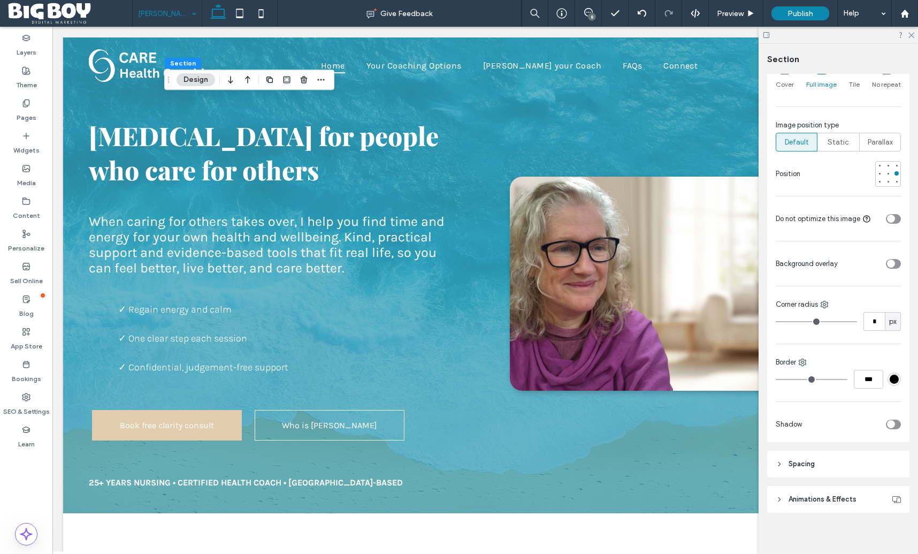
scroll to position [368, 0]
click at [895, 259] on div "toggle" at bounding box center [893, 260] width 15 height 10
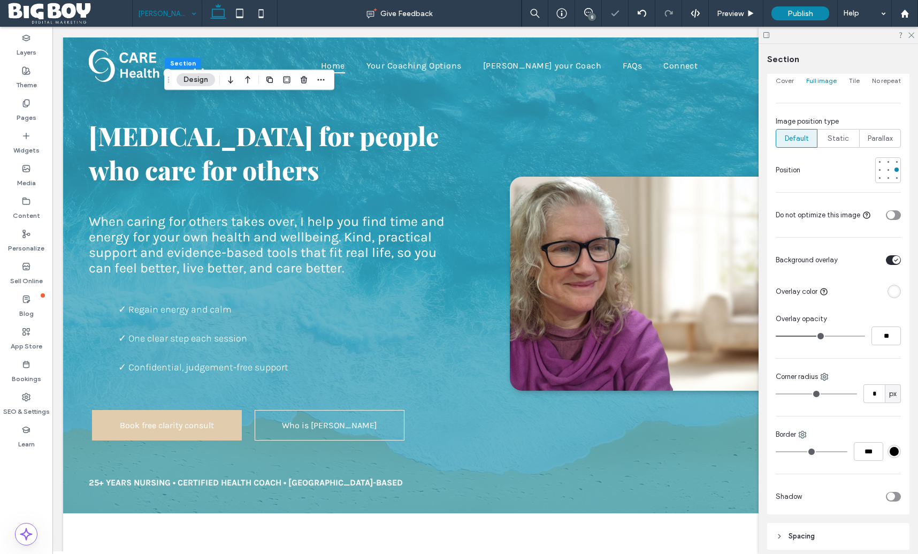
type input "**"
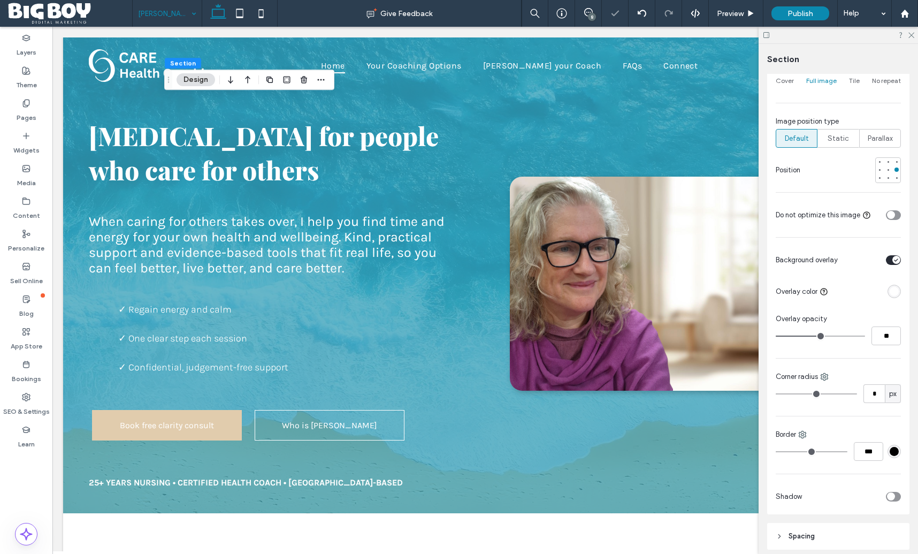
type input "**"
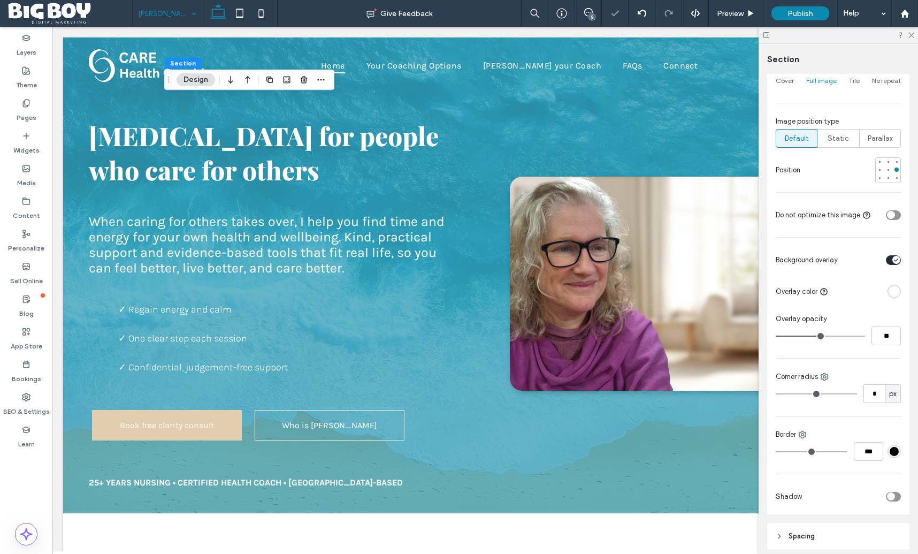
type input "**"
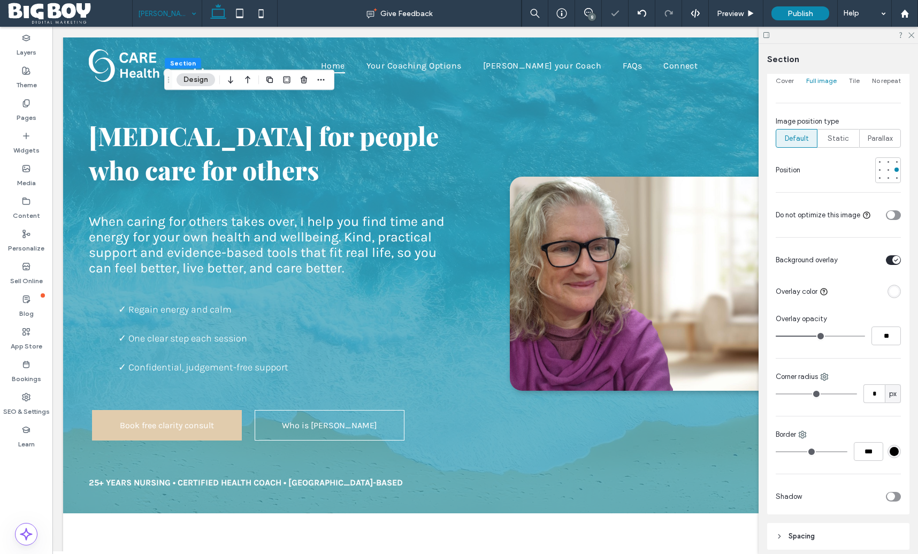
type input "**"
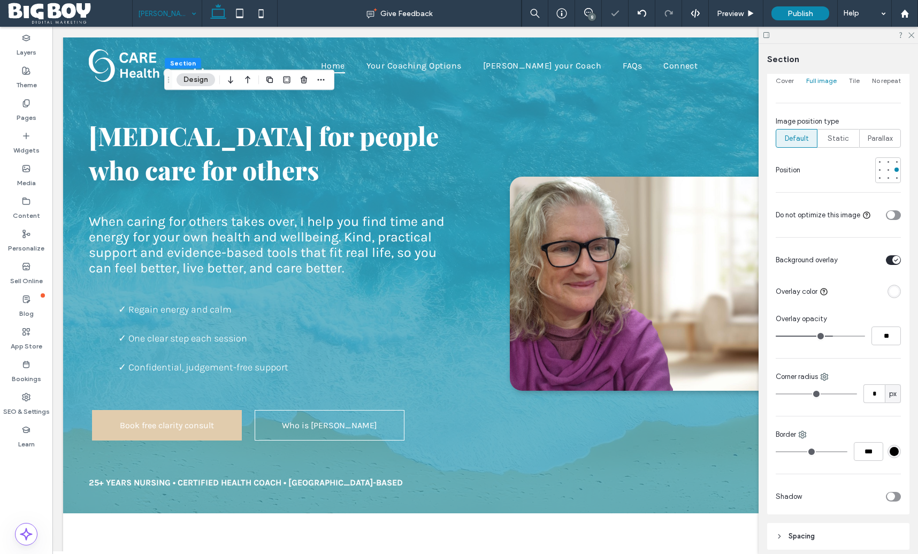
type input "**"
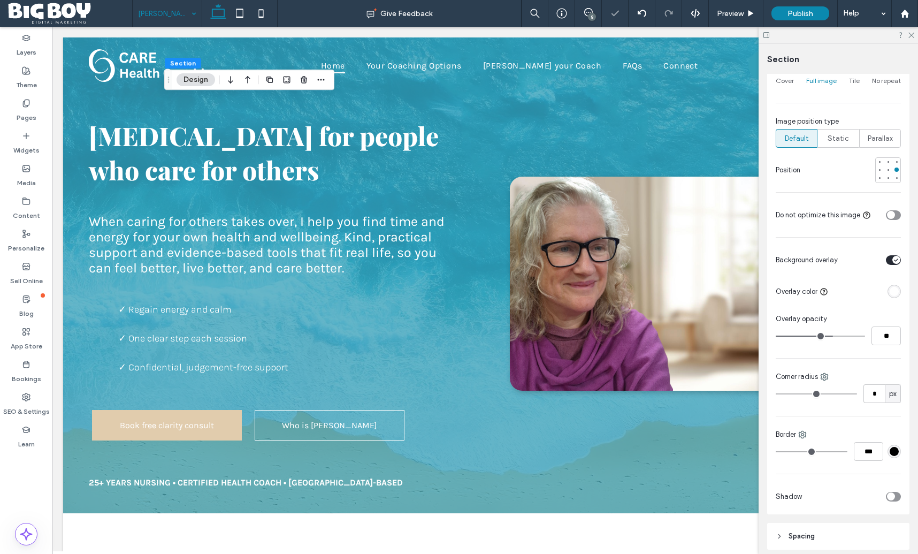
type input "**"
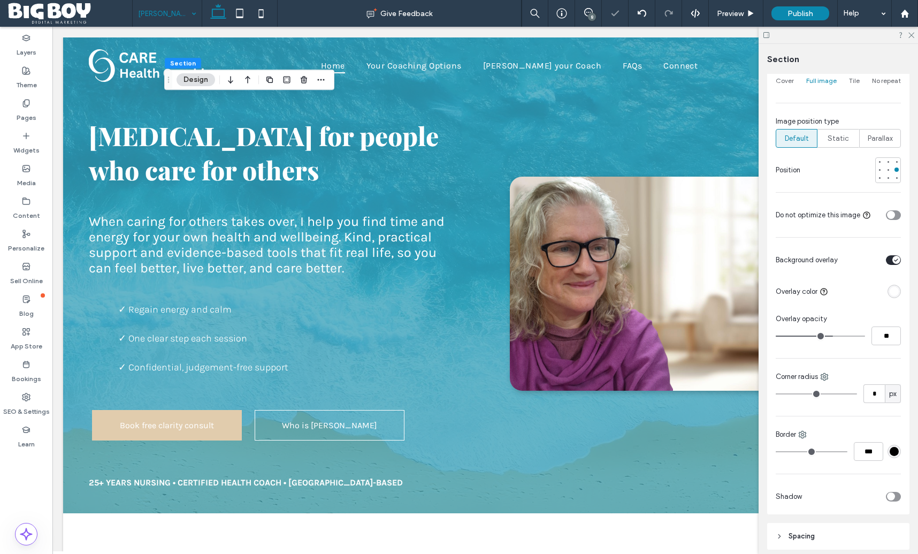
type input "**"
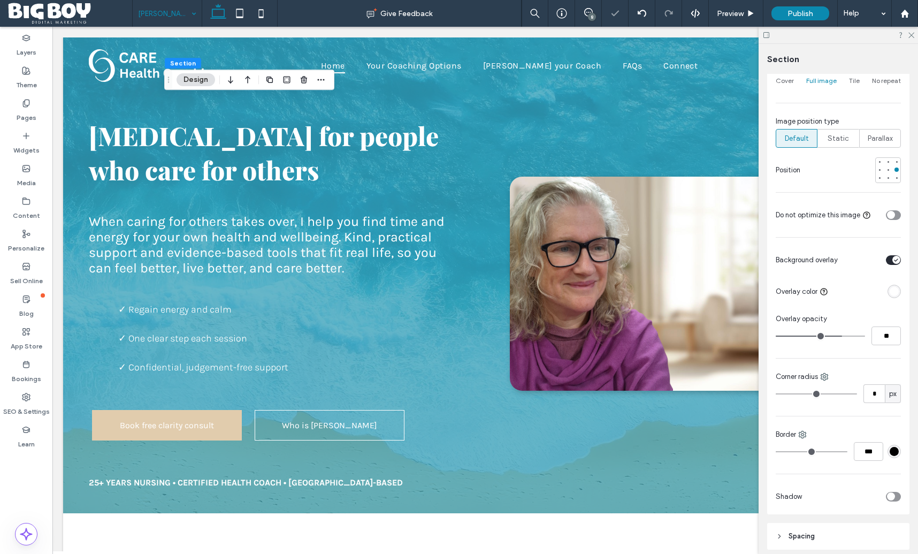
type input "**"
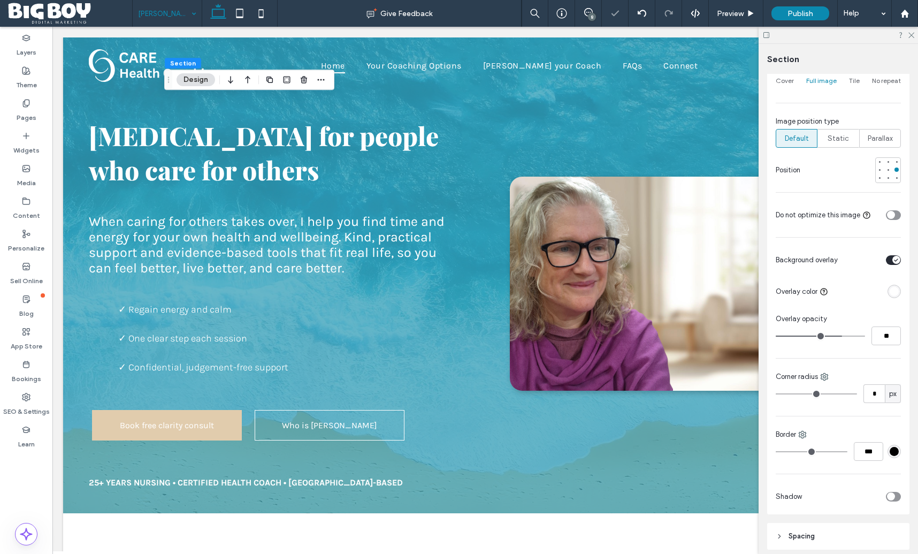
type input "**"
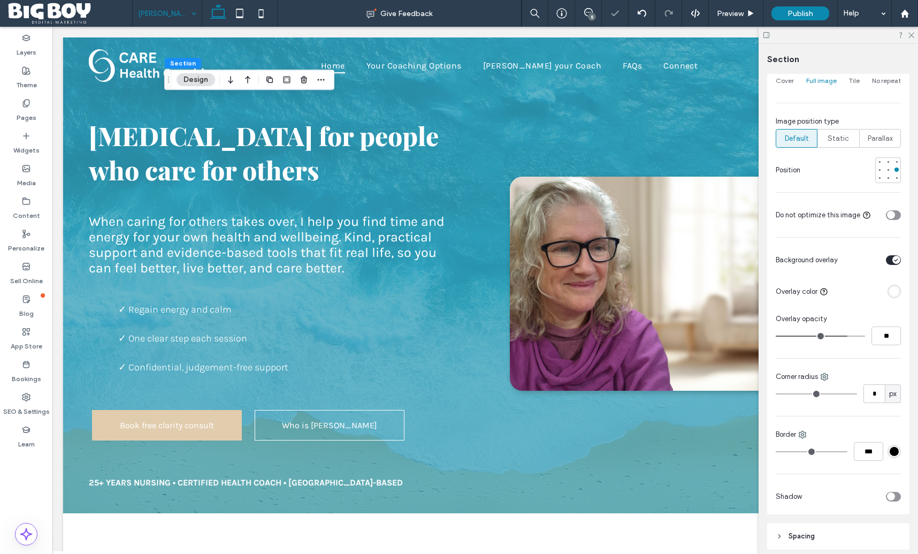
type input "**"
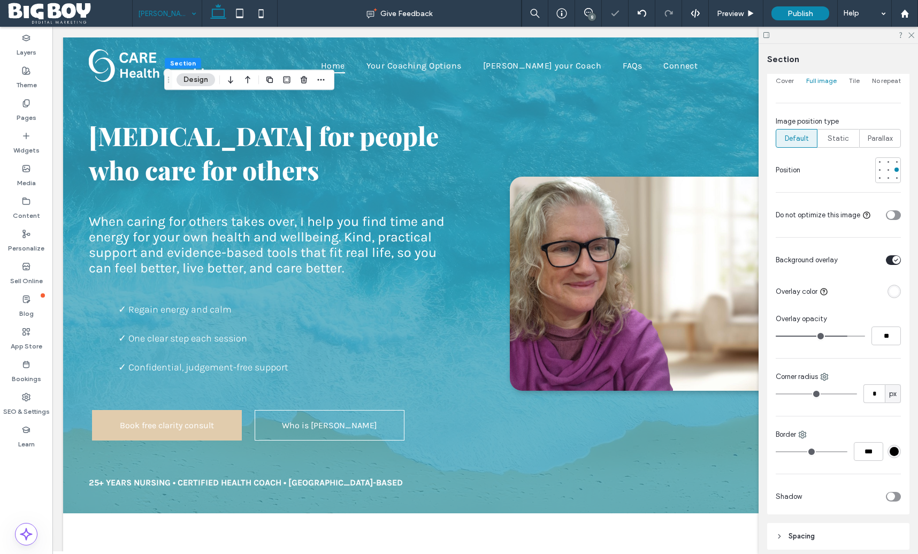
type input "**"
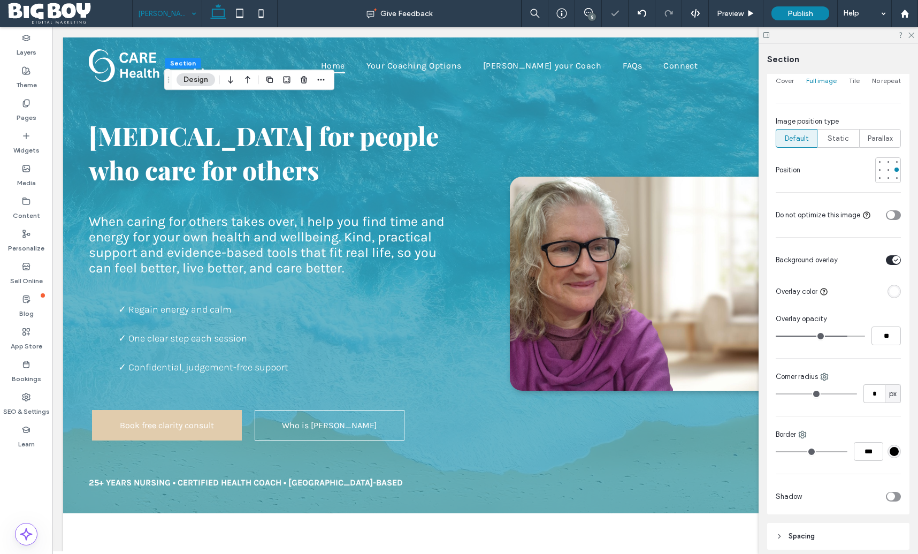
type input "**"
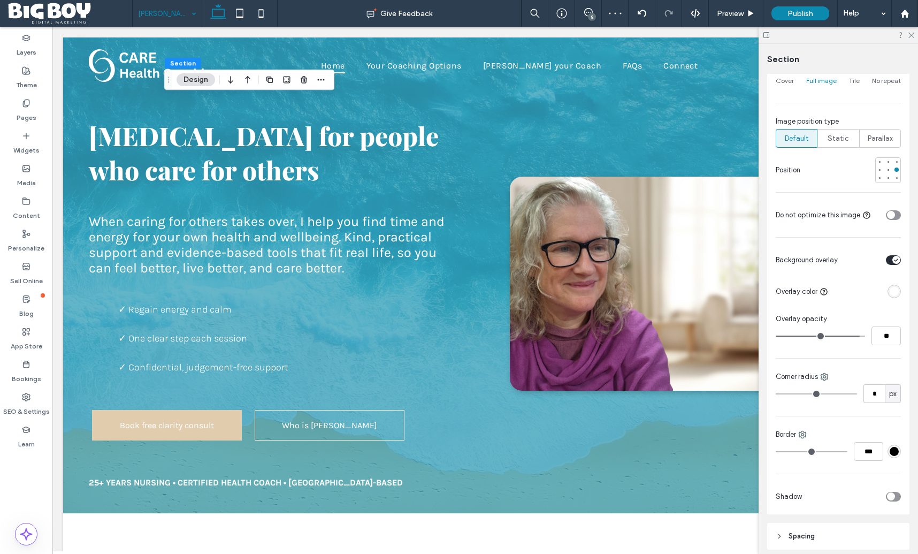
type input "**"
drag, startPoint x: 824, startPoint y: 337, endPoint x: 853, endPoint y: 336, distance: 28.9
click at [853, 336] on input "range" at bounding box center [820, 335] width 89 height 1
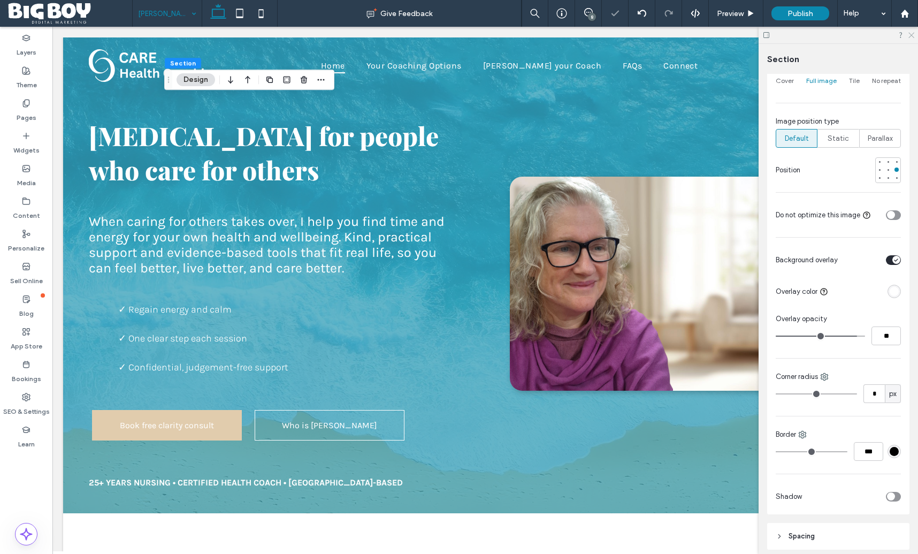
click at [910, 34] on use at bounding box center [911, 36] width 6 height 6
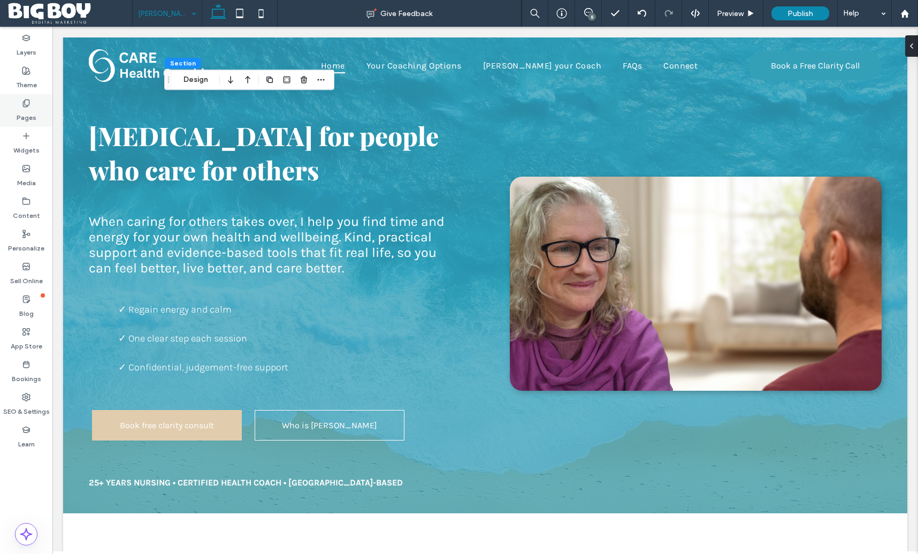
click at [32, 102] on div "Pages" at bounding box center [26, 110] width 52 height 33
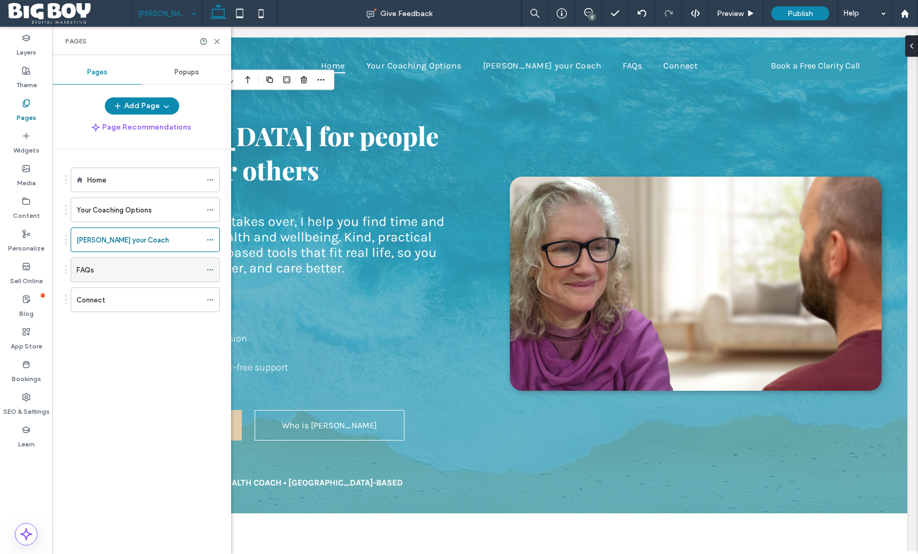
click at [124, 271] on div "FAQs" at bounding box center [138, 269] width 125 height 11
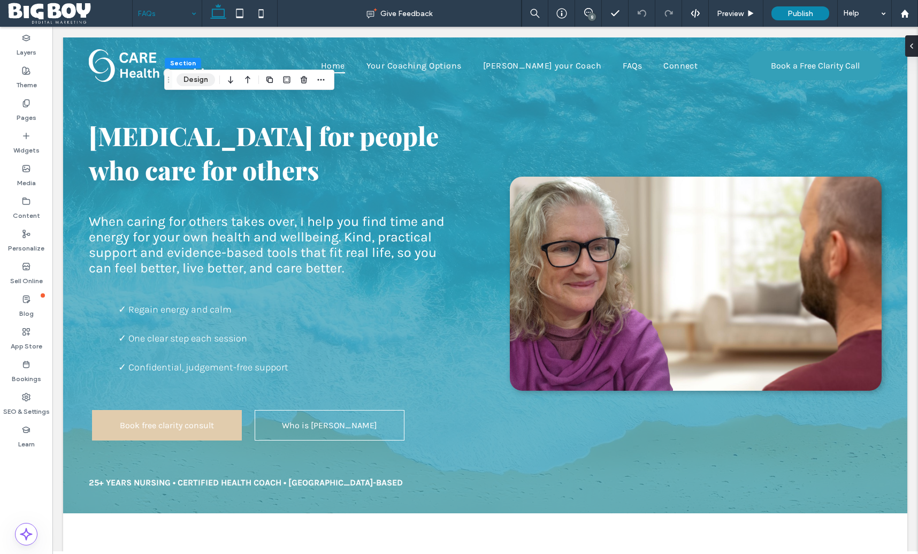
click at [203, 81] on button "Design" at bounding box center [196, 79] width 39 height 13
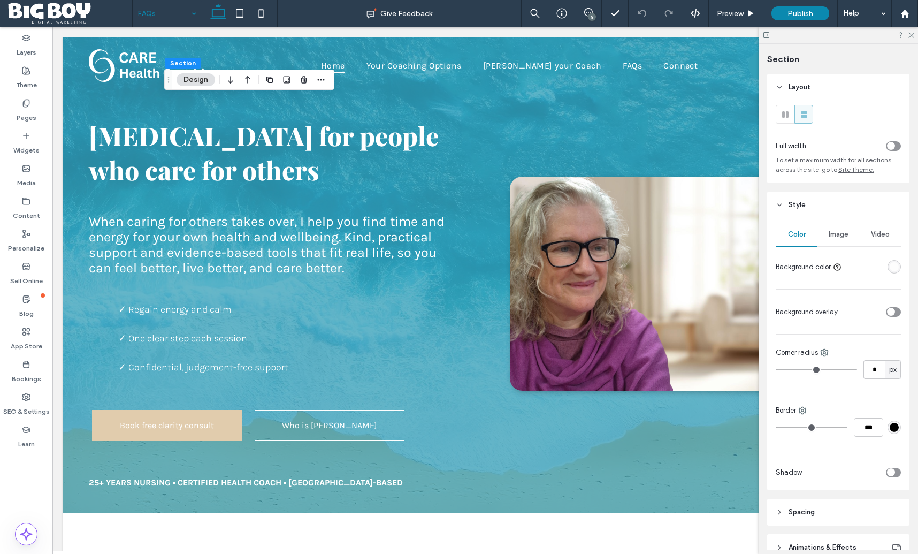
click at [841, 238] on span "Image" at bounding box center [839, 234] width 20 height 9
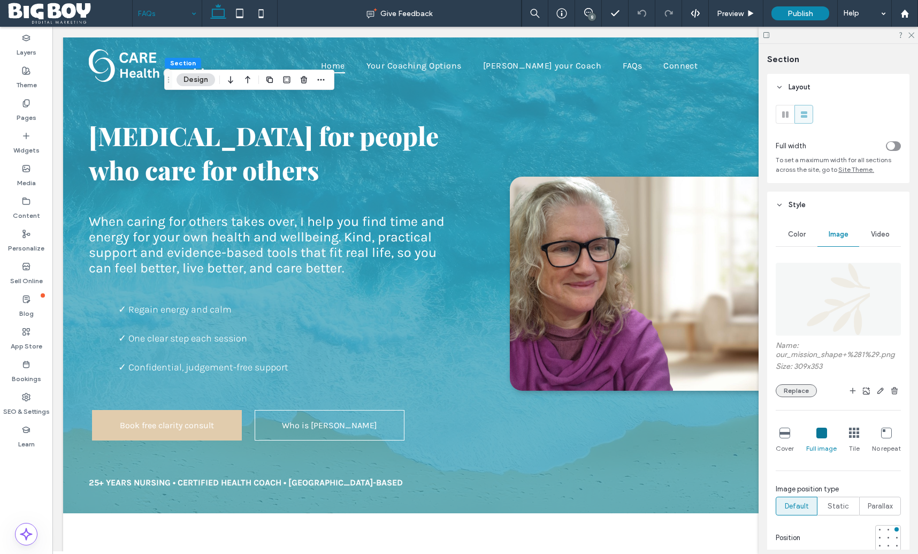
click at [807, 386] on button "Replace" at bounding box center [796, 390] width 41 height 13
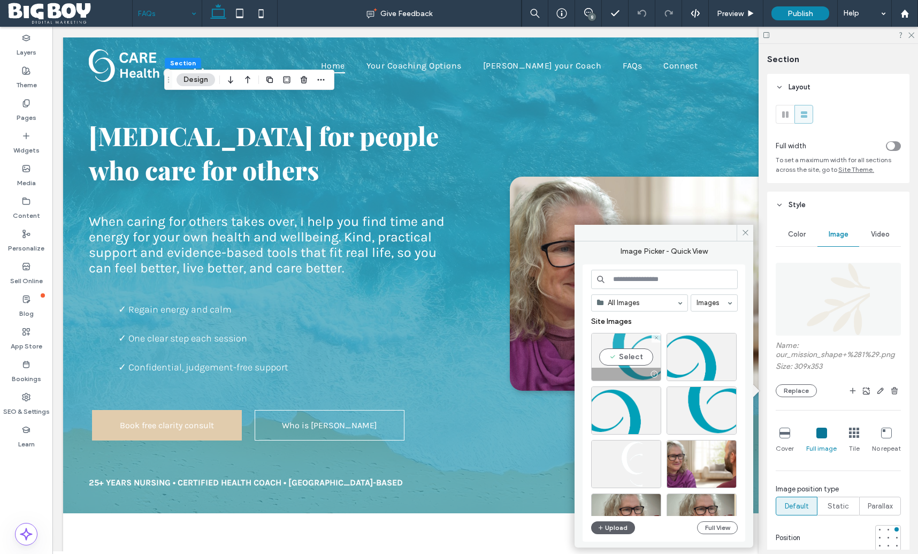
click at [645, 361] on div "Select" at bounding box center [626, 357] width 70 height 48
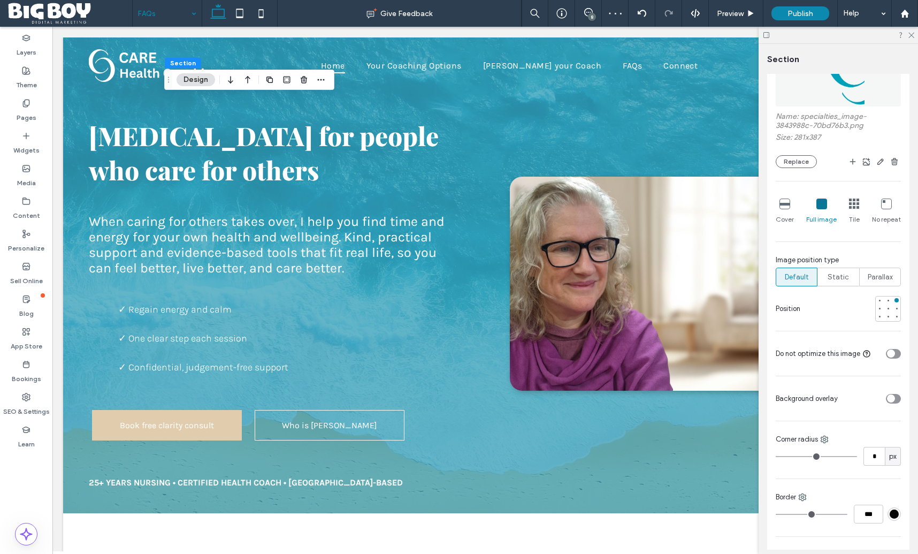
scroll to position [231, 0]
click at [898, 315] on div at bounding box center [896, 314] width 4 height 4
click at [890, 393] on div "toggle" at bounding box center [891, 396] width 8 height 8
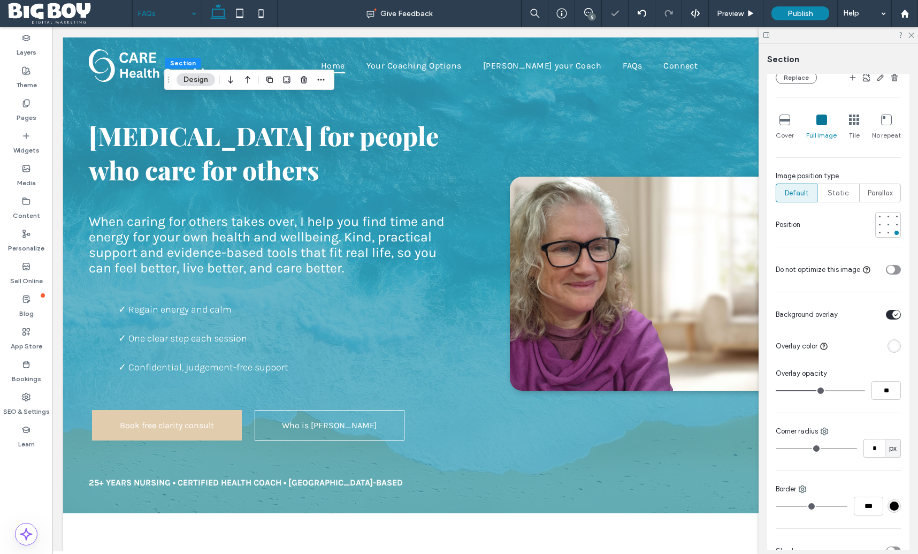
scroll to position [327, 0]
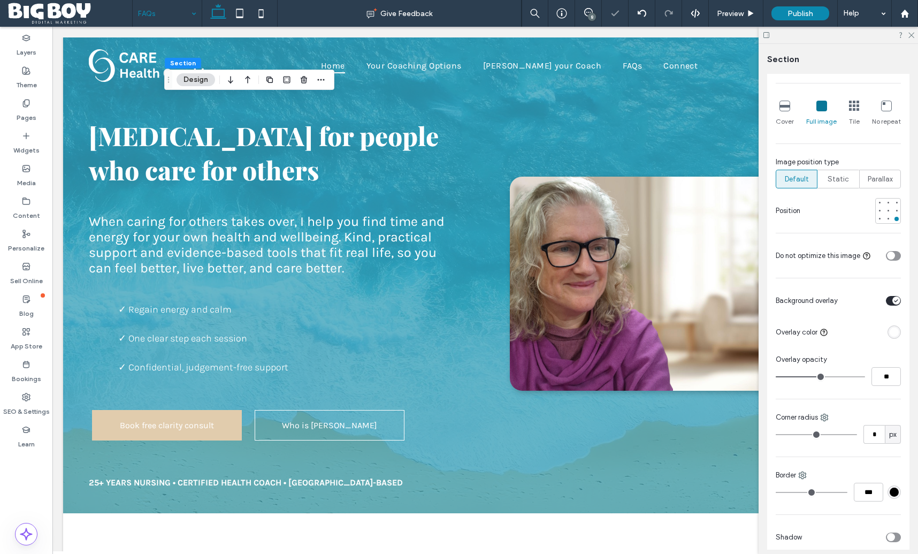
type input "**"
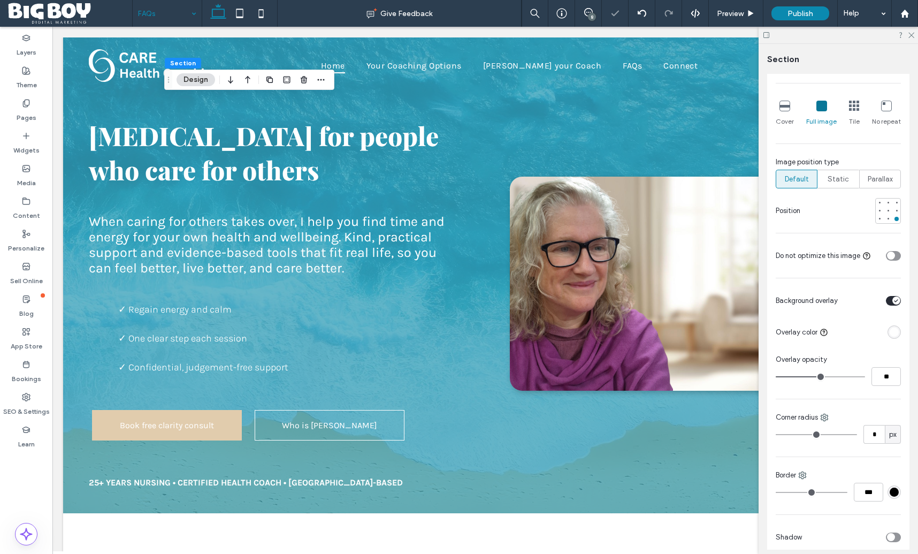
type input "**"
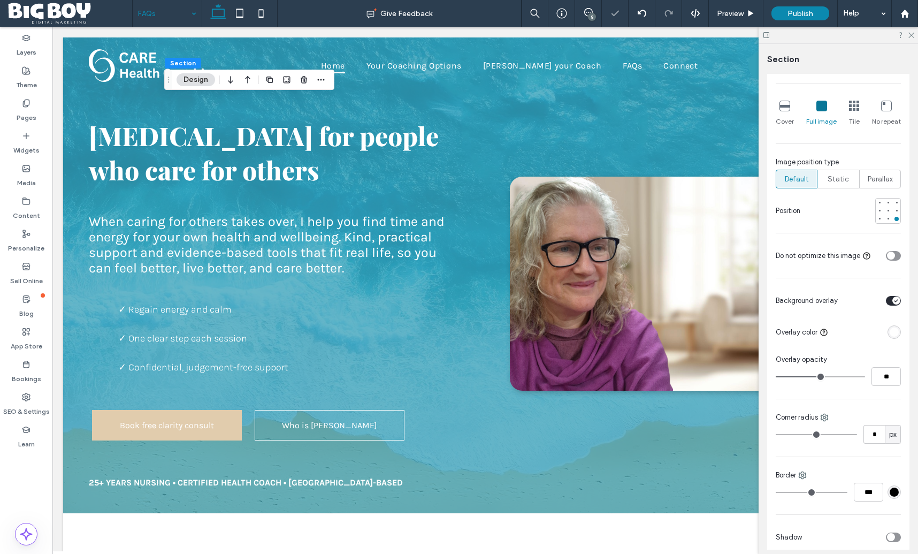
type input "**"
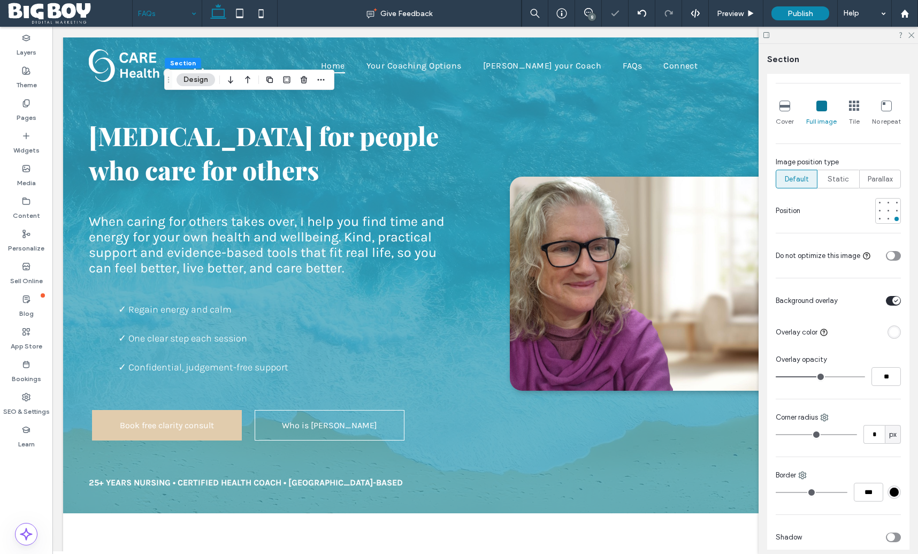
type input "**"
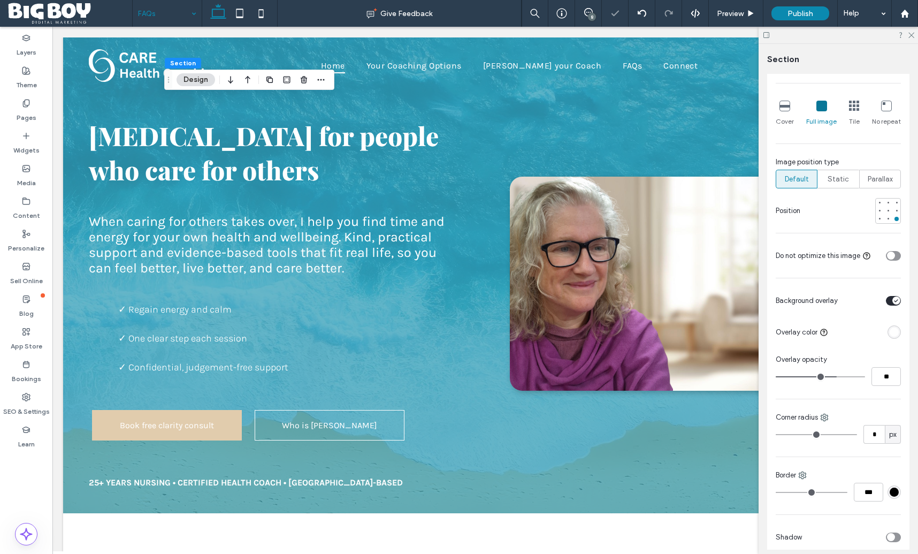
type input "**"
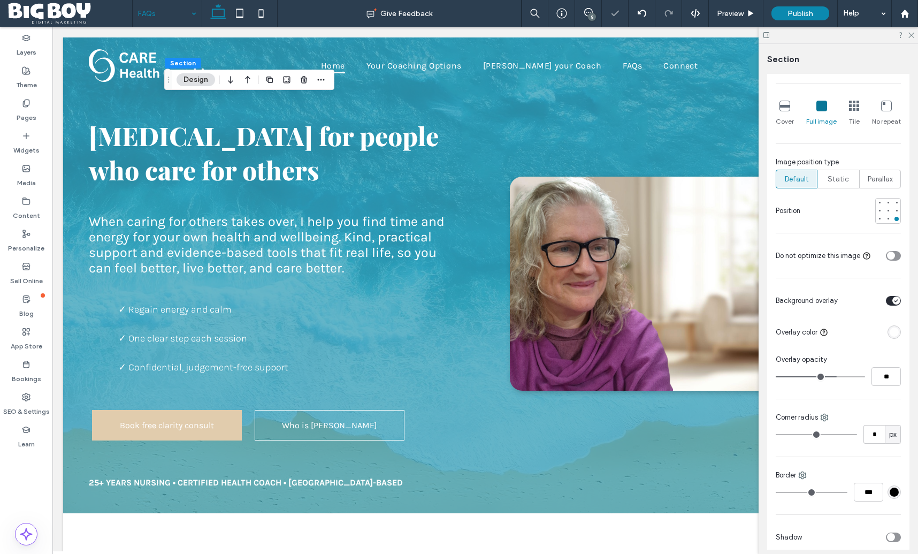
type input "**"
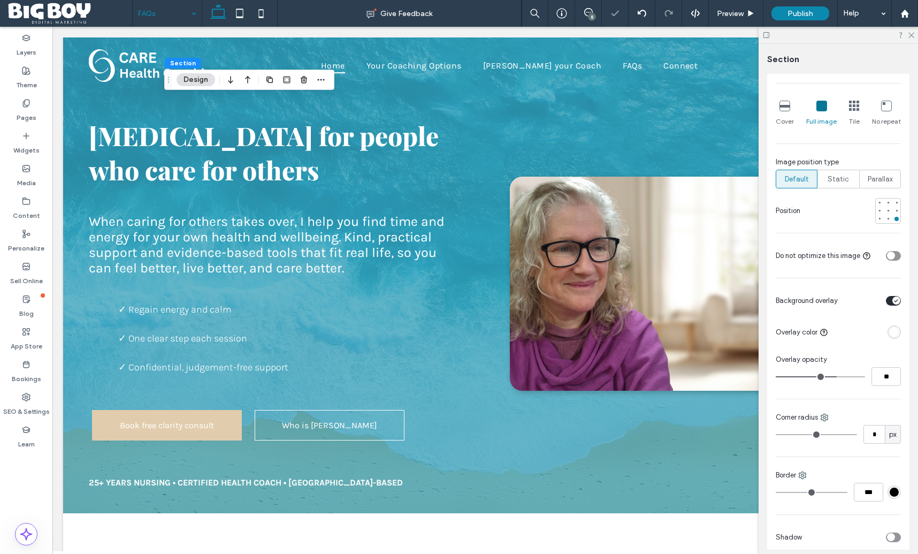
type input "**"
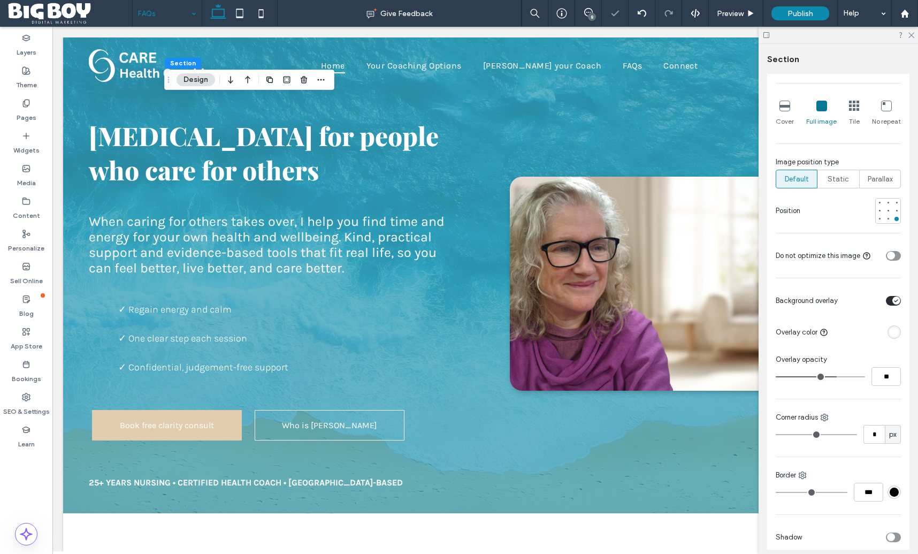
type input "**"
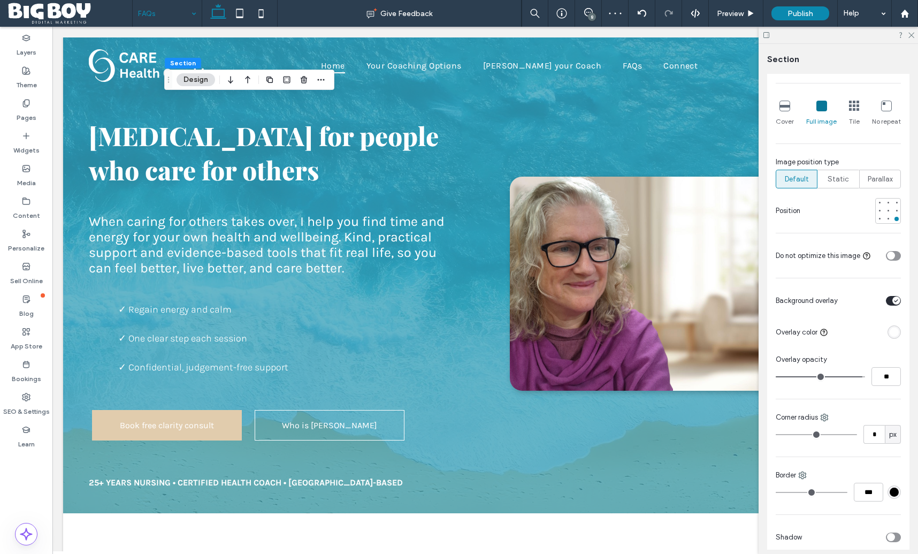
type input "**"
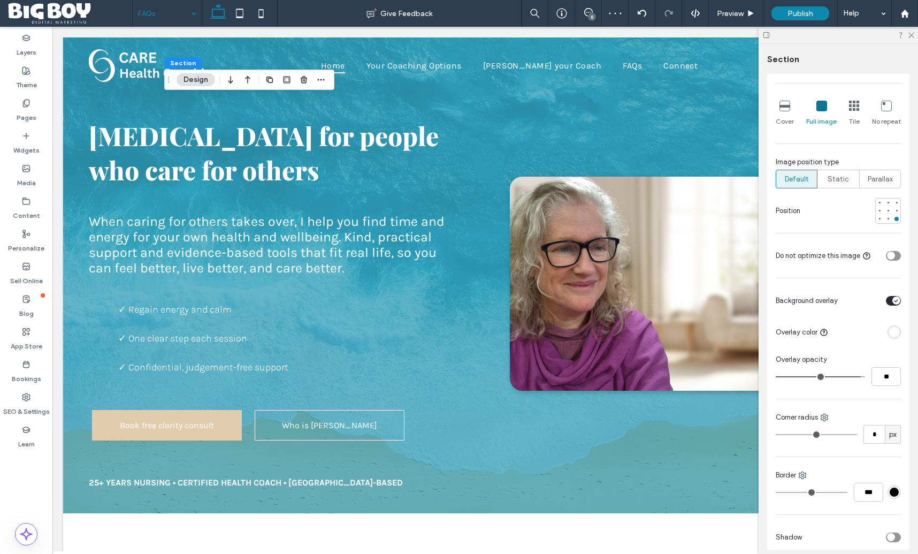
type input "**"
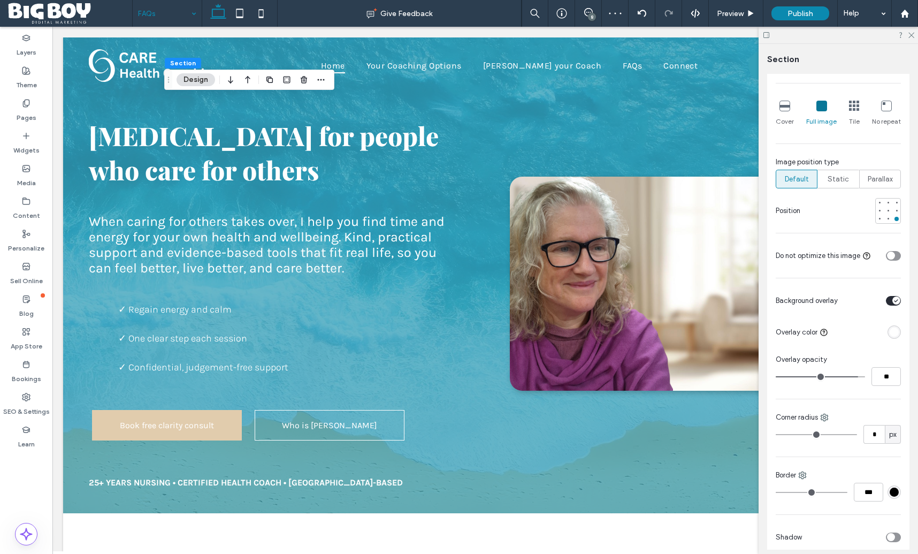
type input "**"
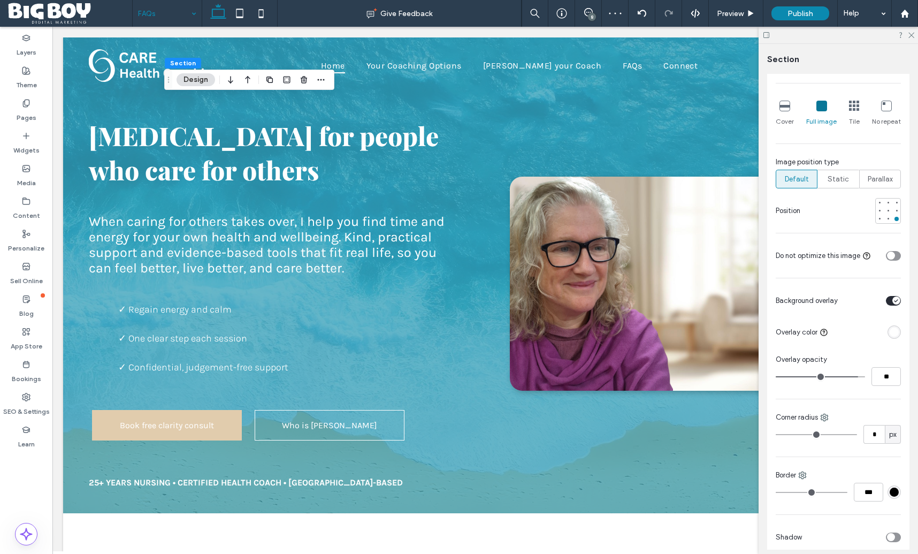
type input "**"
drag, startPoint x: 827, startPoint y: 376, endPoint x: 852, endPoint y: 379, distance: 24.8
type input "**"
click at [852, 377] on input "range" at bounding box center [820, 376] width 89 height 1
click at [910, 36] on icon at bounding box center [910, 34] width 7 height 7
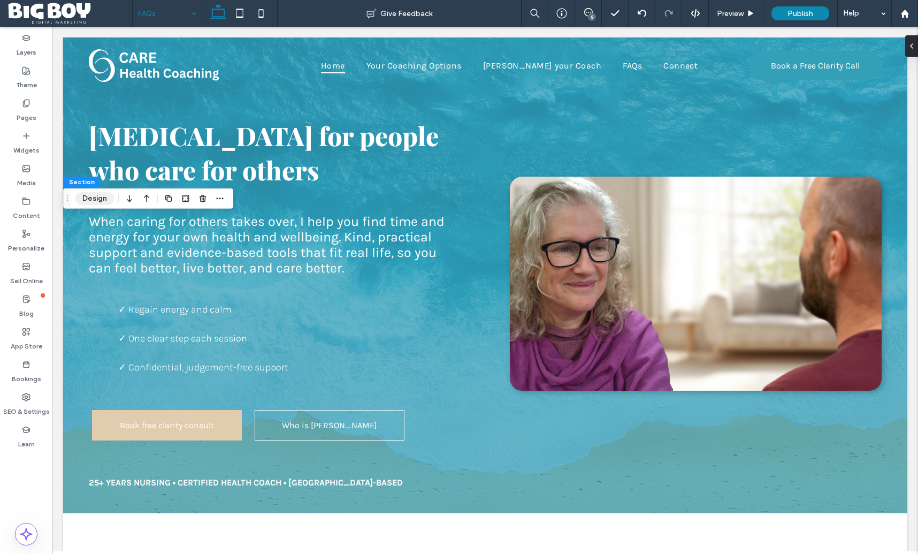
click at [92, 200] on button "Design" at bounding box center [94, 198] width 39 height 13
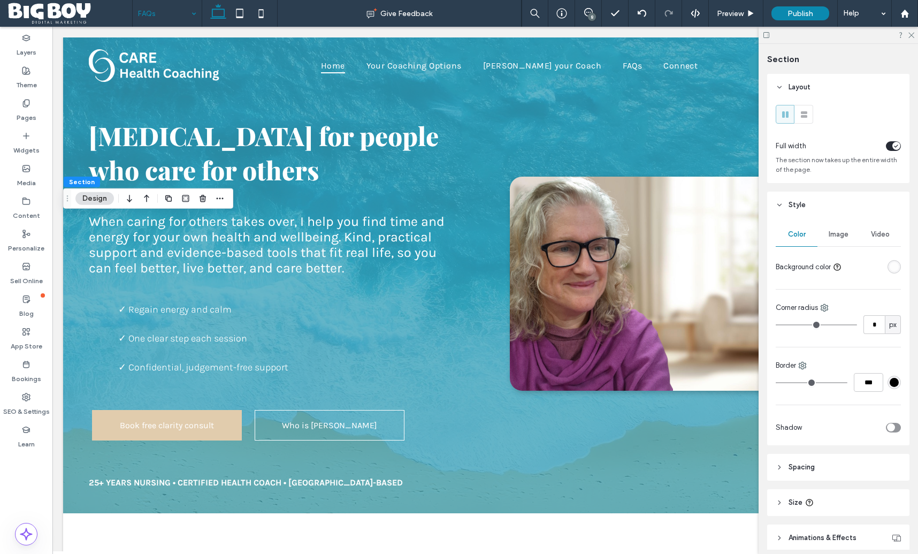
click at [843, 235] on span "Image" at bounding box center [839, 234] width 20 height 9
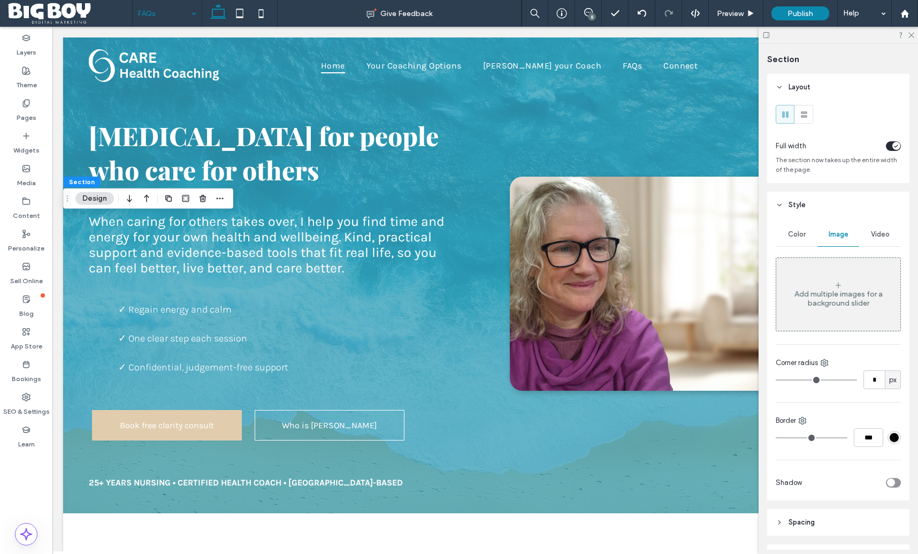
click at [836, 295] on div "Add multiple images for a background slider" at bounding box center [838, 298] width 124 height 18
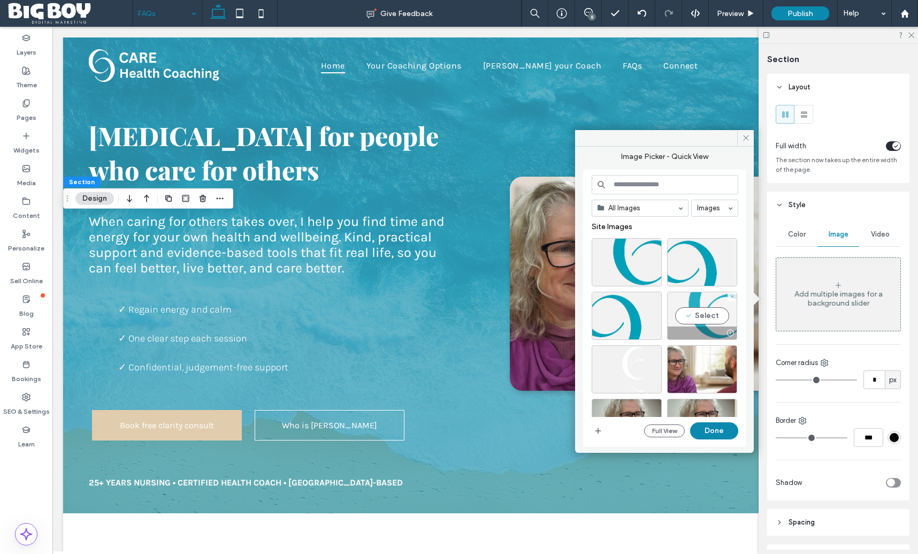
click at [713, 310] on div "Select" at bounding box center [702, 316] width 70 height 48
click at [626, 310] on div "Select" at bounding box center [627, 316] width 70 height 48
click at [692, 310] on div at bounding box center [702, 316] width 70 height 48
click at [706, 428] on button "Done" at bounding box center [714, 430] width 48 height 17
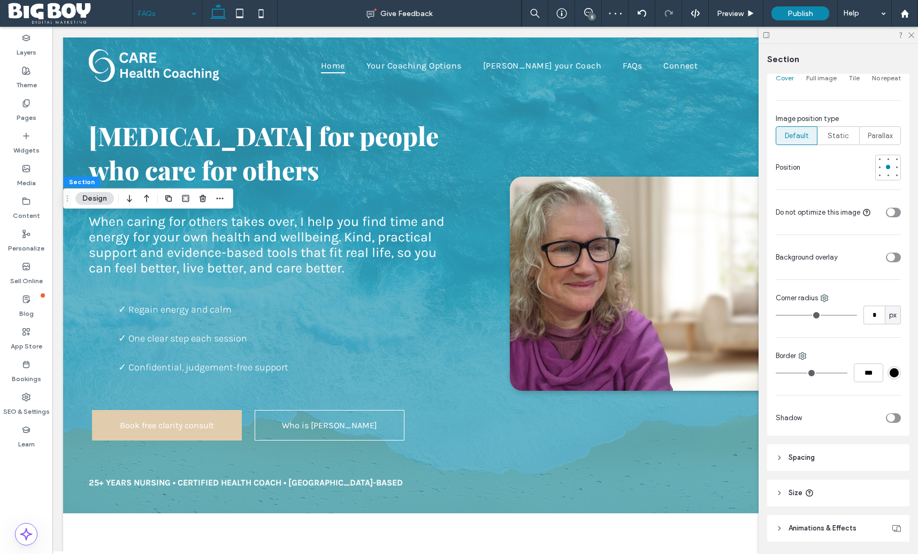
scroll to position [371, 0]
click at [895, 252] on div "toggle" at bounding box center [893, 256] width 15 height 10
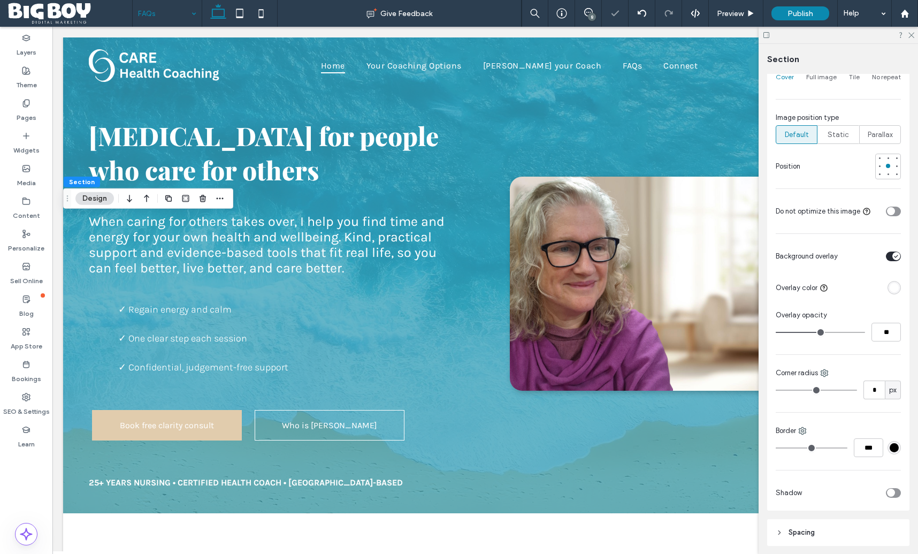
type input "**"
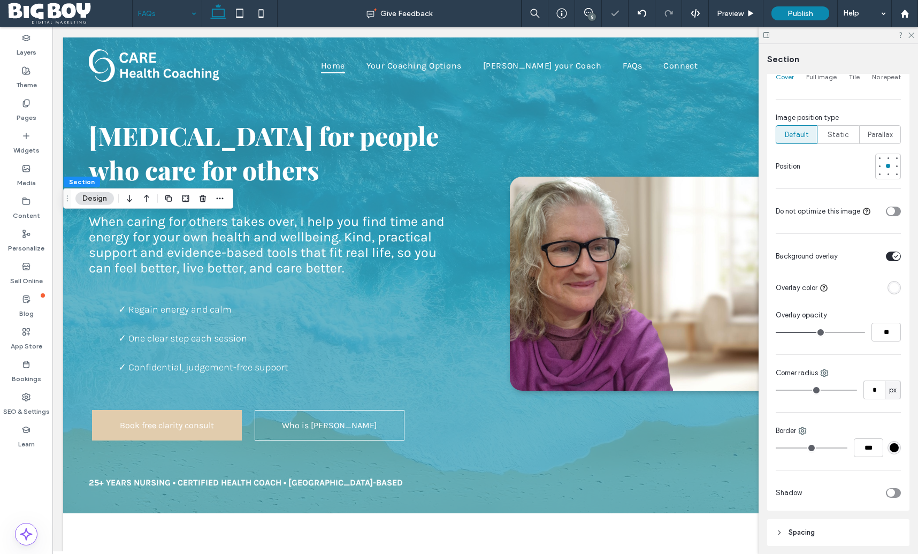
type input "**"
drag, startPoint x: 820, startPoint y: 332, endPoint x: 856, endPoint y: 332, distance: 36.9
click at [856, 332] on input "range" at bounding box center [820, 332] width 89 height 1
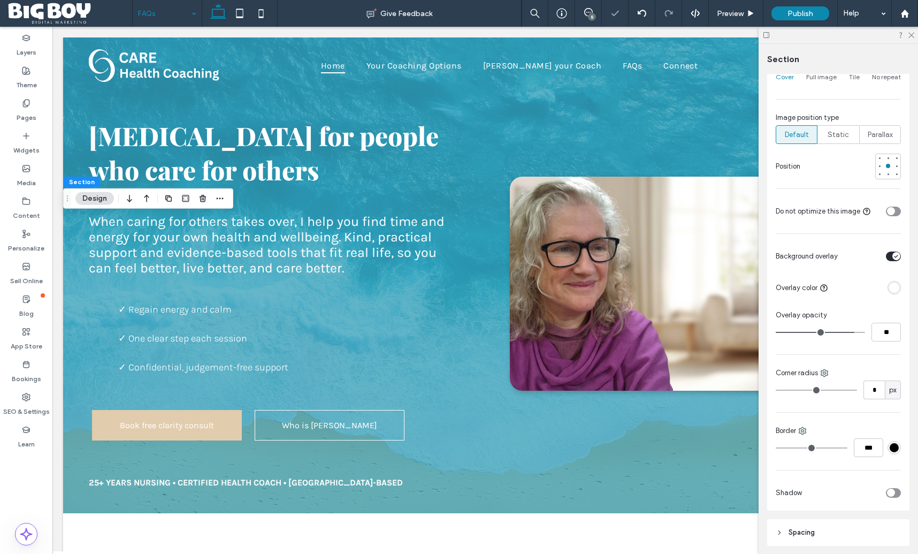
click at [851, 333] on input "range" at bounding box center [820, 332] width 89 height 1
click at [915, 34] on div at bounding box center [838, 35] width 159 height 17
click at [910, 35] on icon at bounding box center [910, 34] width 7 height 7
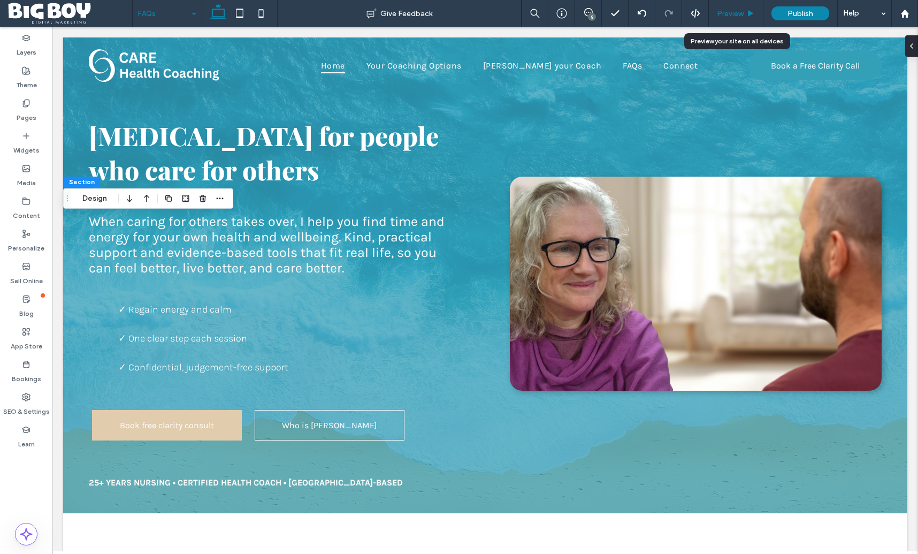
click at [721, 14] on span "Preview" at bounding box center [730, 13] width 27 height 9
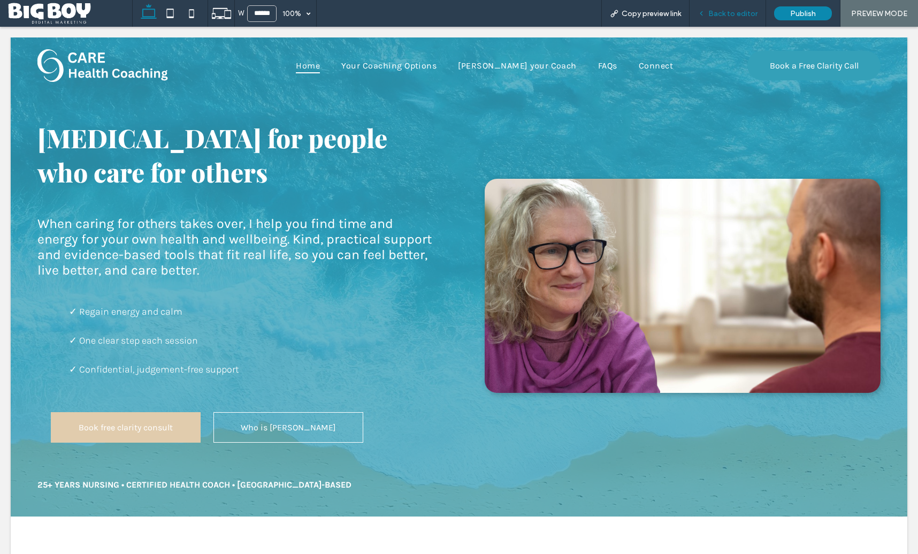
click at [731, 13] on span "Back to editor" at bounding box center [732, 13] width 49 height 9
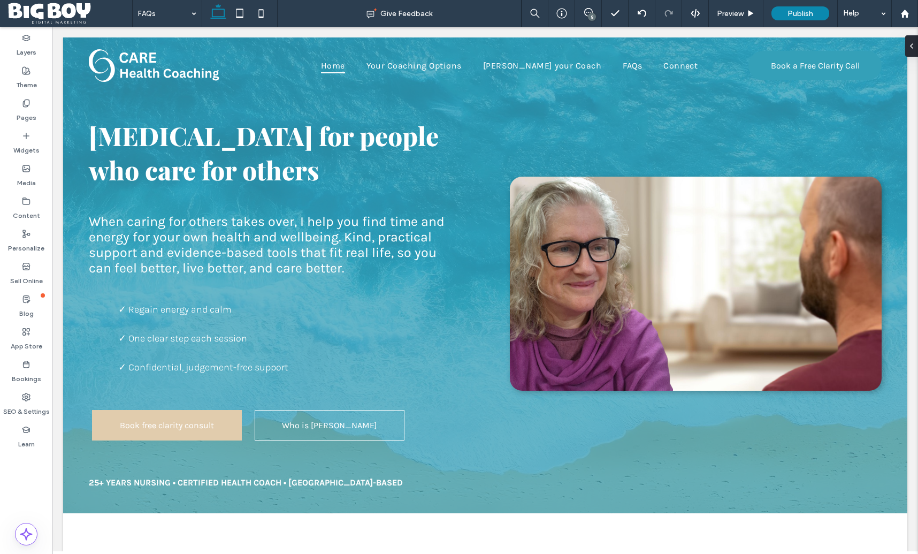
click at [586, 16] on icon at bounding box center [588, 12] width 9 height 9
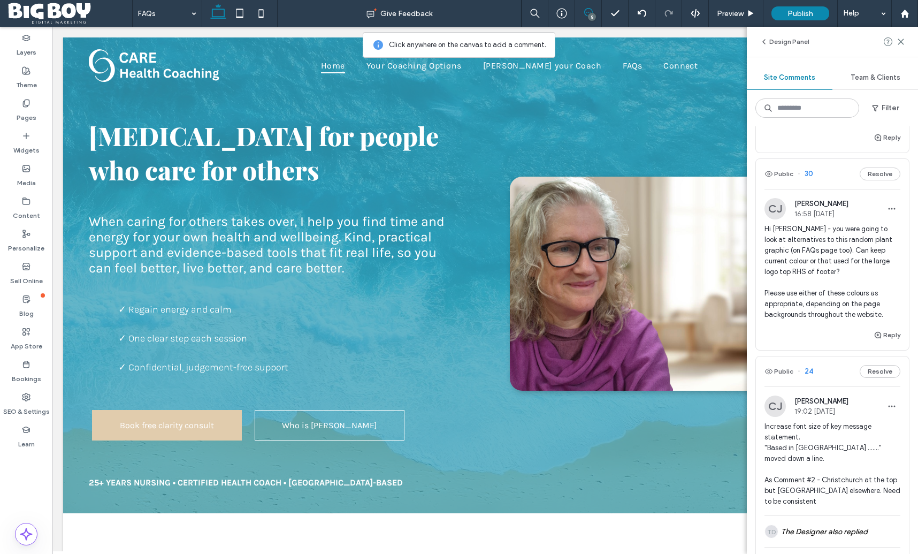
scroll to position [155, 0]
click at [892, 333] on button "Reply" at bounding box center [887, 332] width 27 height 13
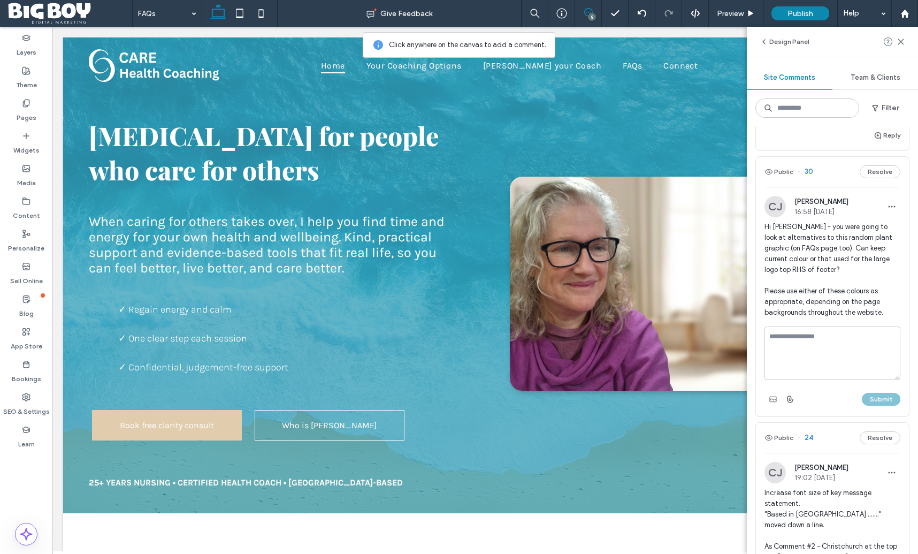
click at [811, 350] on textarea at bounding box center [832, 352] width 136 height 53
click at [872, 398] on button "Submit" at bounding box center [881, 399] width 39 height 13
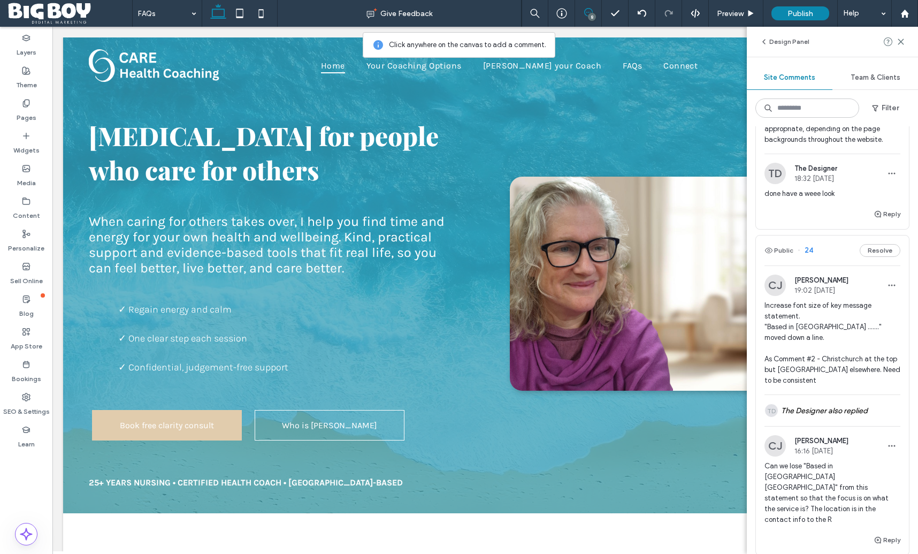
scroll to position [329, 0]
click at [829, 349] on span "Increase font size of key message statement. "Based in [GEOGRAPHIC_DATA] ......…" at bounding box center [832, 342] width 136 height 86
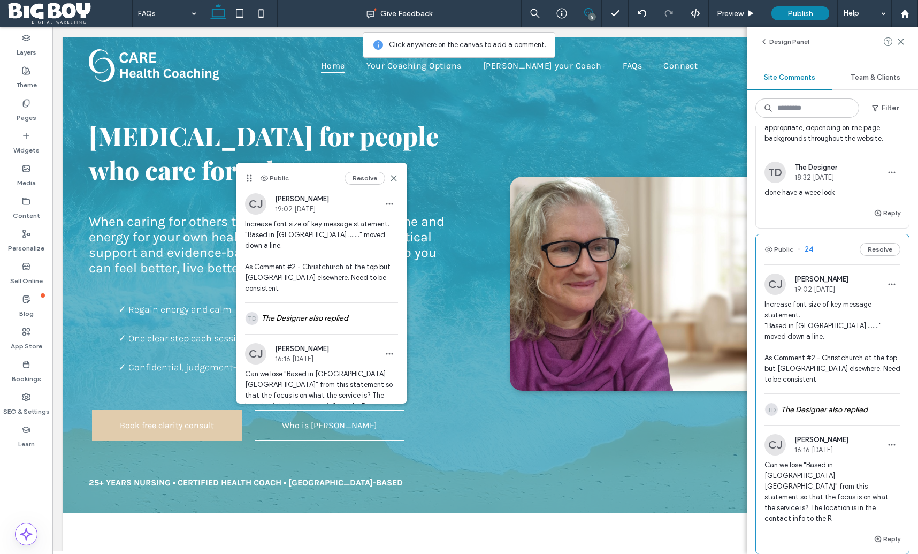
scroll to position [320, 0]
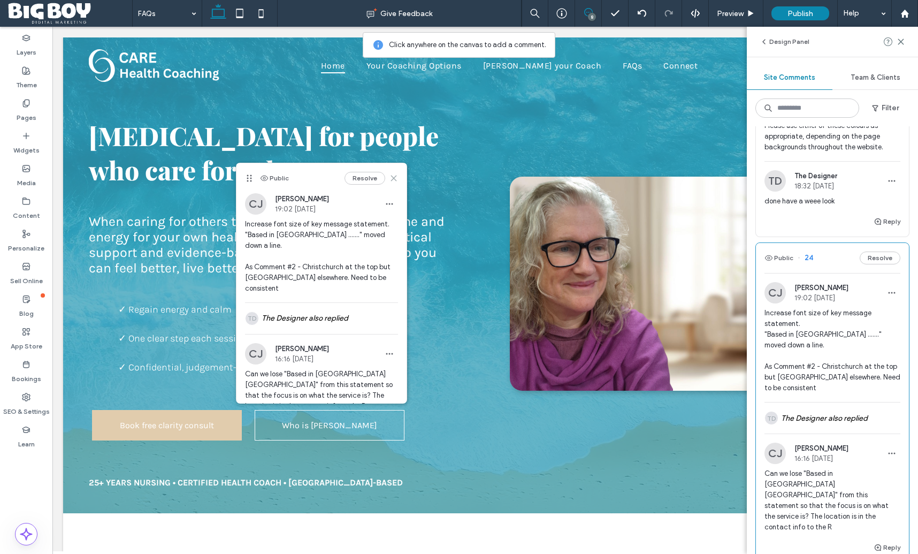
click at [394, 177] on use at bounding box center [394, 177] width 5 height 5
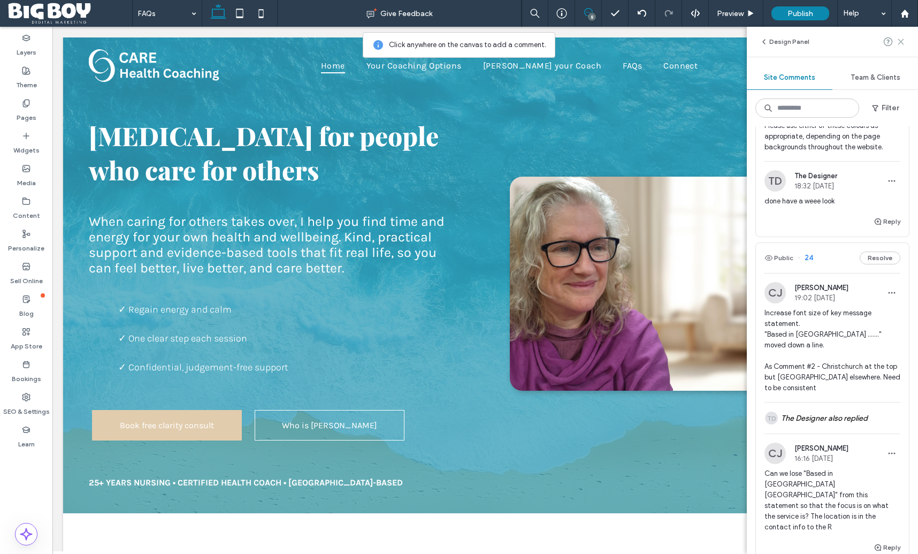
click at [900, 42] on use at bounding box center [900, 41] width 5 height 5
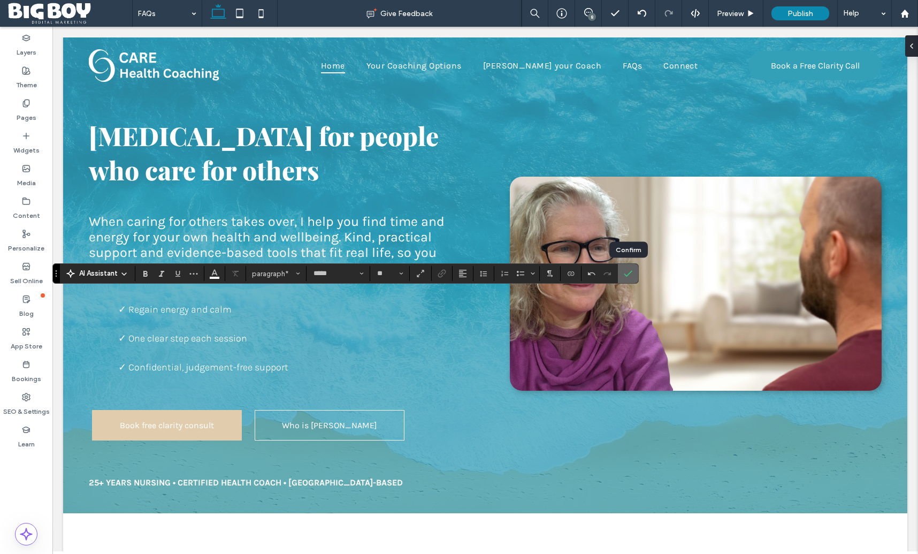
click at [626, 276] on use "Confirm" at bounding box center [628, 274] width 9 height 6
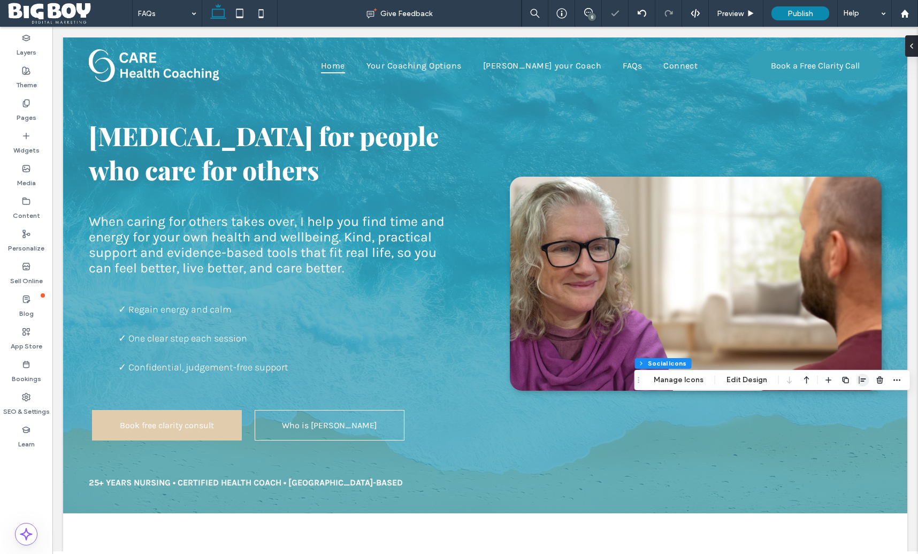
click at [859, 381] on use "button" at bounding box center [862, 379] width 7 height 7
click at [867, 399] on use "flex-end" at bounding box center [869, 400] width 7 height 7
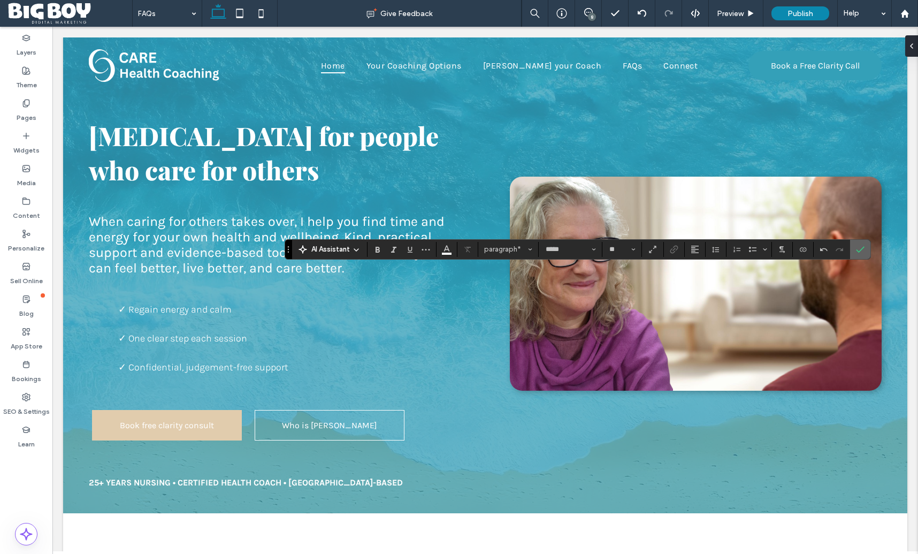
click at [864, 249] on icon "Confirm" at bounding box center [860, 249] width 9 height 9
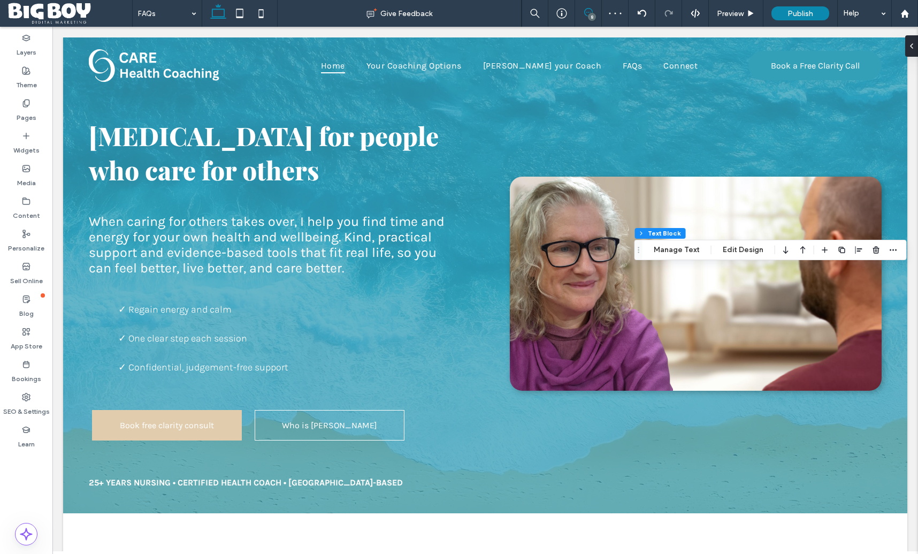
click at [590, 11] on icon at bounding box center [588, 12] width 9 height 9
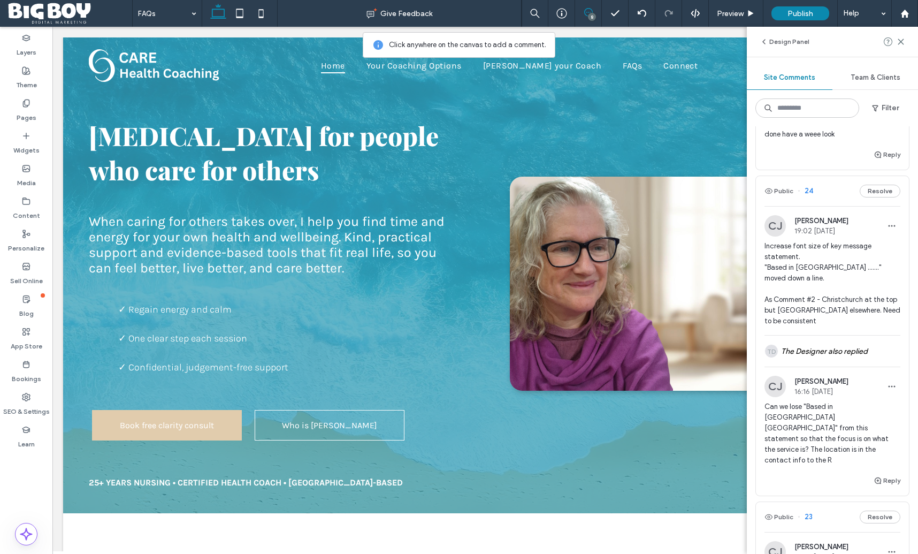
scroll to position [397, 0]
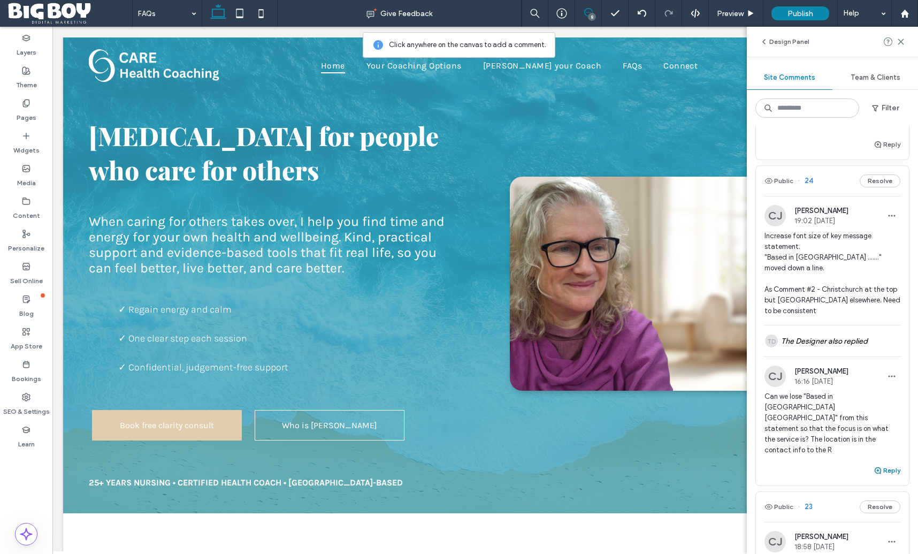
click at [890, 464] on button "Reply" at bounding box center [887, 470] width 27 height 13
click at [891, 530] on button "Submit" at bounding box center [881, 536] width 39 height 13
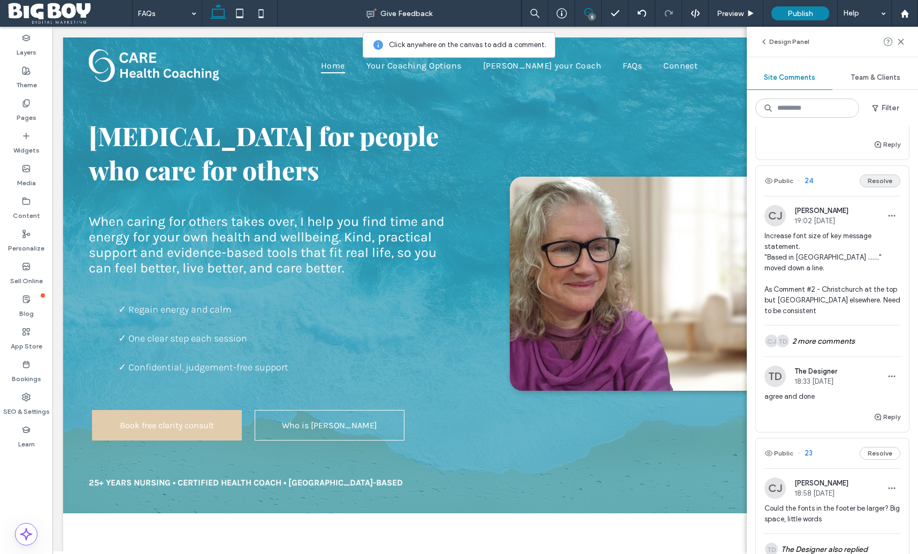
click at [882, 180] on button "Resolve" at bounding box center [880, 180] width 41 height 13
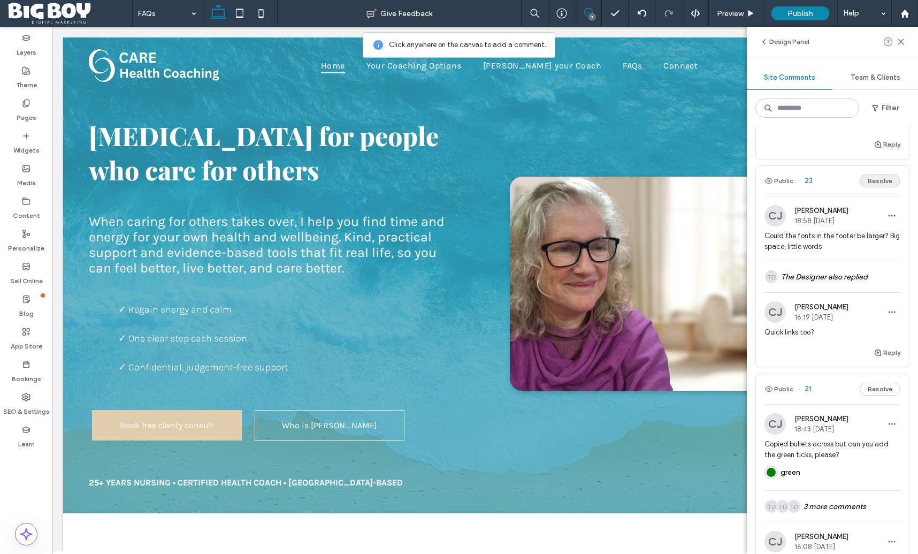
click at [882, 179] on button "Resolve" at bounding box center [880, 180] width 41 height 13
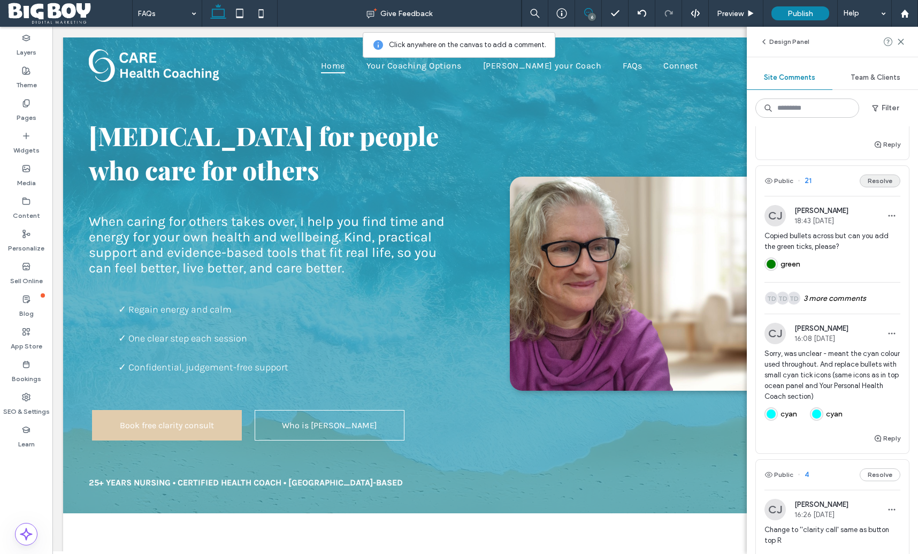
click at [885, 180] on button "Resolve" at bounding box center [880, 180] width 41 height 13
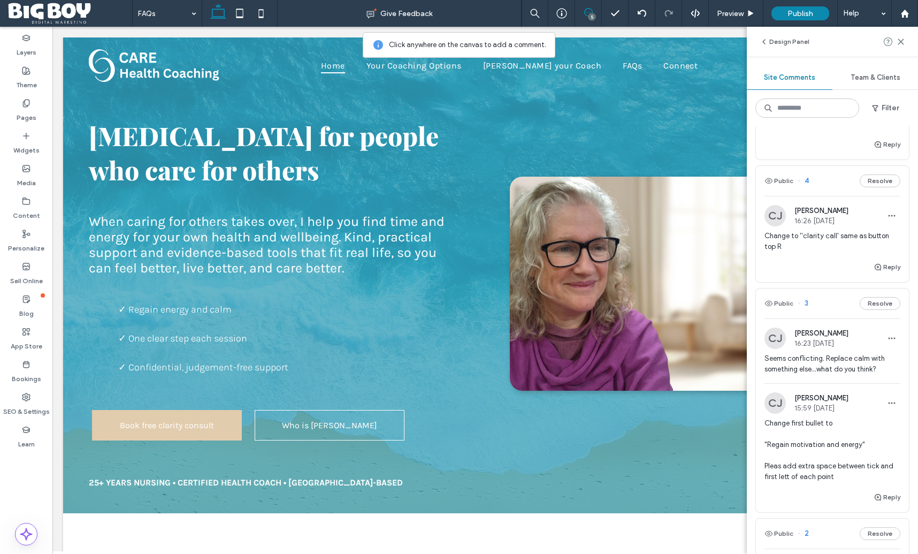
click at [867, 232] on span "Change to ''clarity call' same as button top R" at bounding box center [832, 241] width 136 height 21
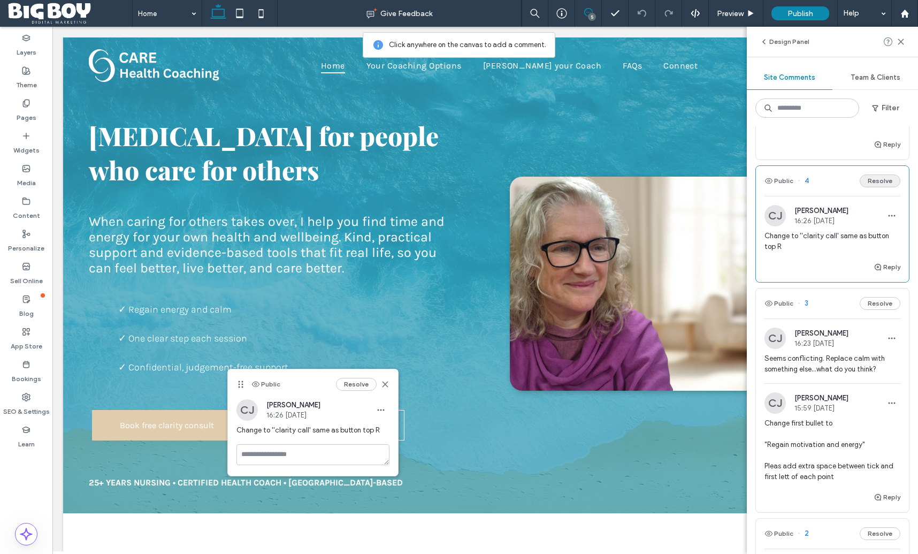
click at [882, 184] on button "Resolve" at bounding box center [880, 180] width 41 height 13
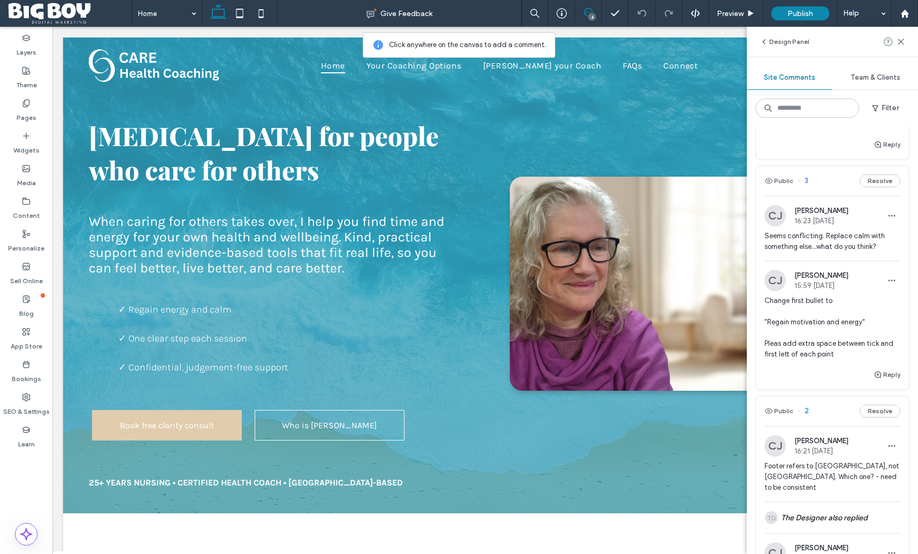
click at [901, 42] on icon at bounding box center [901, 41] width 9 height 9
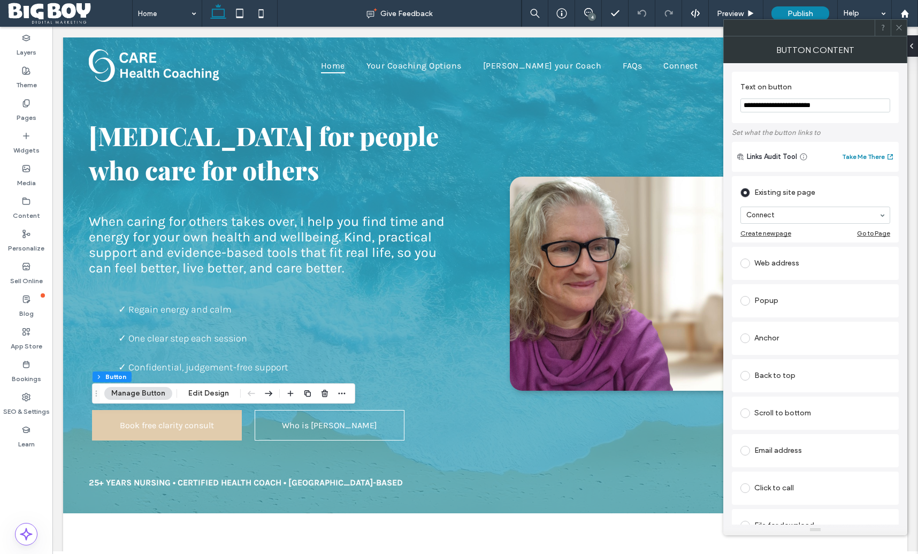
click at [802, 107] on input "**********" at bounding box center [815, 105] width 150 height 14
drag, startPoint x: 802, startPoint y: 107, endPoint x: 809, endPoint y: 106, distance: 6.5
click at [803, 106] on input "**********" at bounding box center [815, 105] width 150 height 14
click at [897, 29] on use at bounding box center [898, 27] width 5 height 5
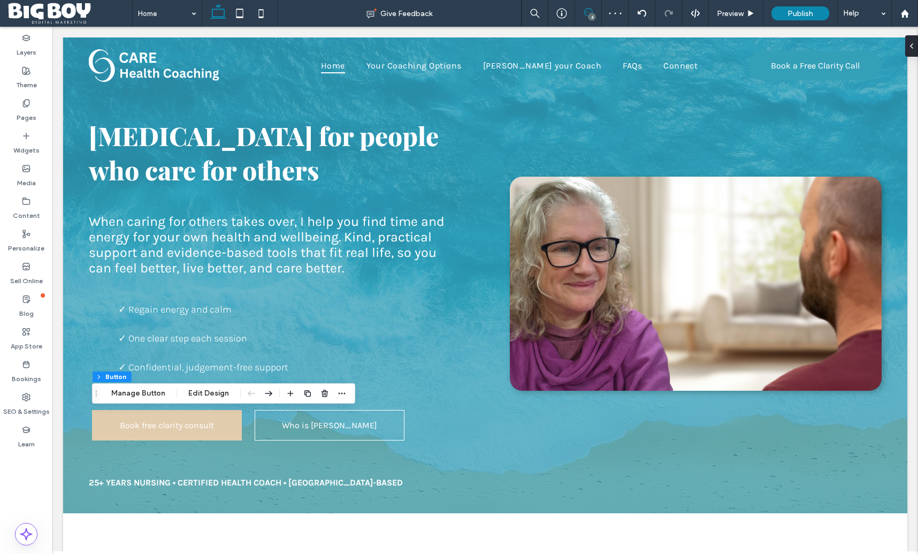
click at [585, 14] on use at bounding box center [588, 12] width 9 height 9
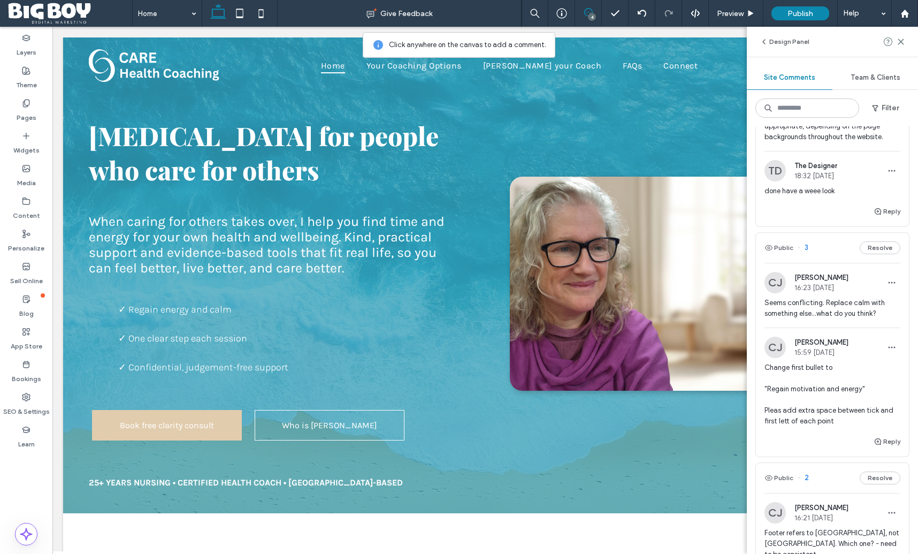
scroll to position [334, 0]
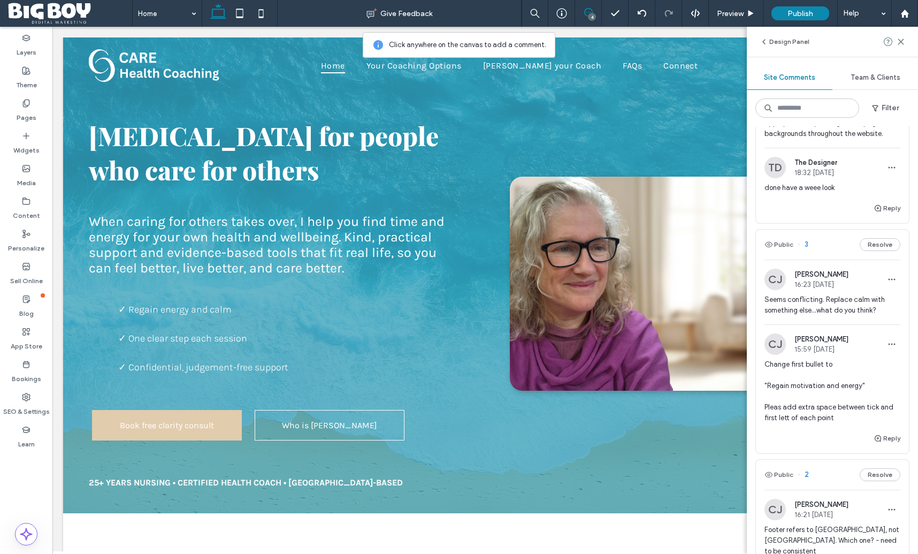
click at [800, 409] on span "Change first bullet to "Regain motivation and energy" Pleas add extra space bet…" at bounding box center [832, 391] width 136 height 64
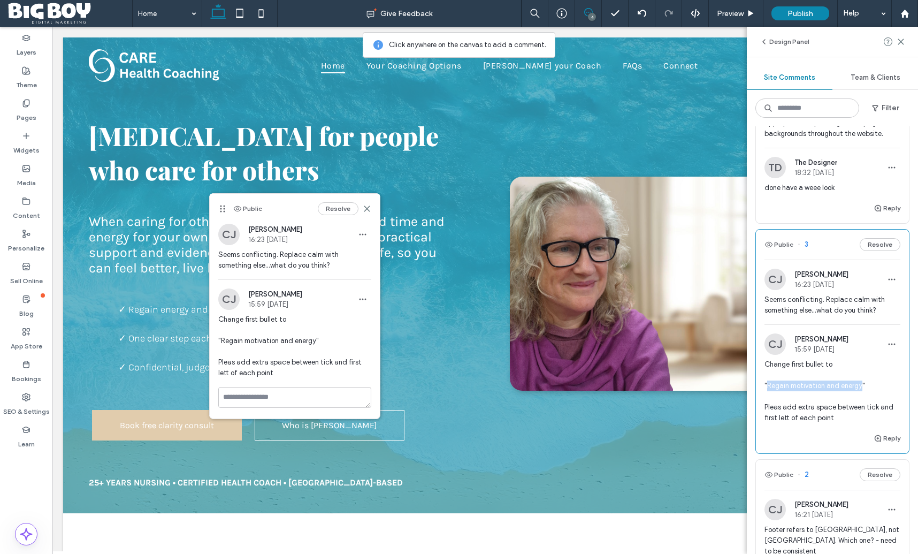
drag, startPoint x: 860, startPoint y: 386, endPoint x: 768, endPoint y: 386, distance: 92.0
click at [768, 386] on span "Change first bullet to "Regain motivation and energy" Pleas add extra space bet…" at bounding box center [832, 391] width 136 height 64
copy span "Regain motivation and energy"
click at [892, 437] on button "Reply" at bounding box center [887, 438] width 27 height 13
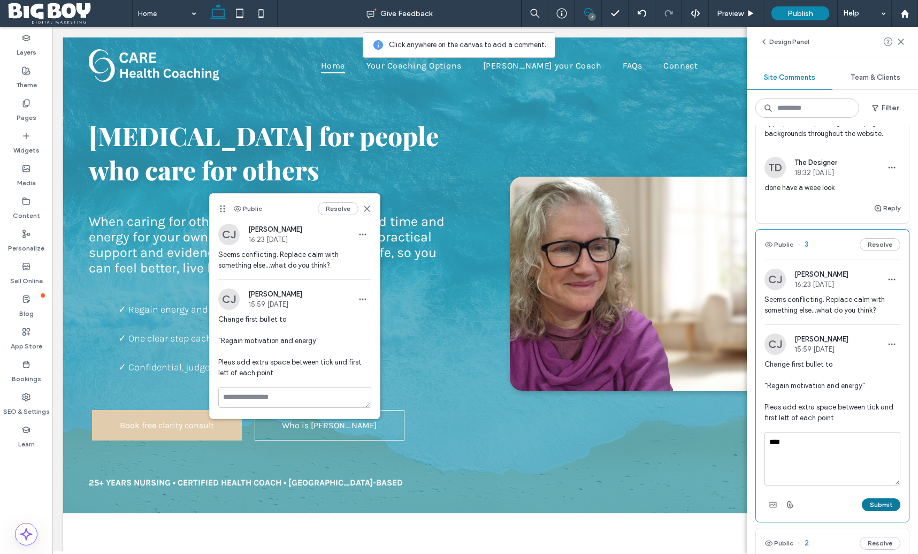
click at [885, 506] on button "Submit" at bounding box center [881, 504] width 39 height 13
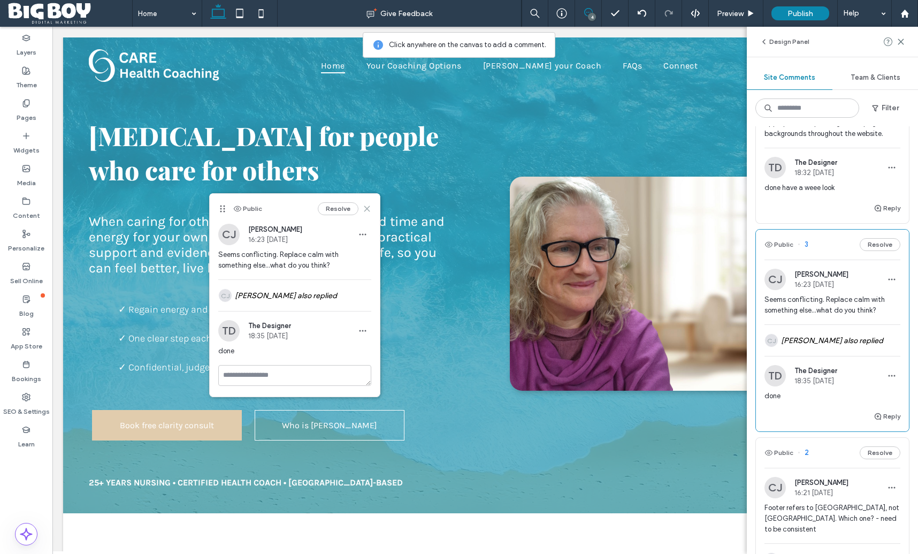
click at [368, 208] on icon at bounding box center [367, 208] width 9 height 9
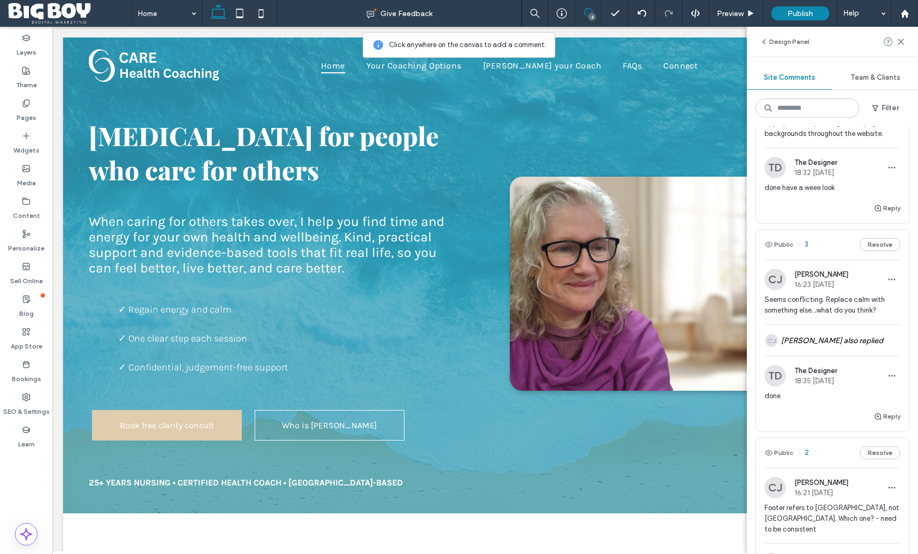
click at [587, 14] on icon at bounding box center [588, 12] width 9 height 9
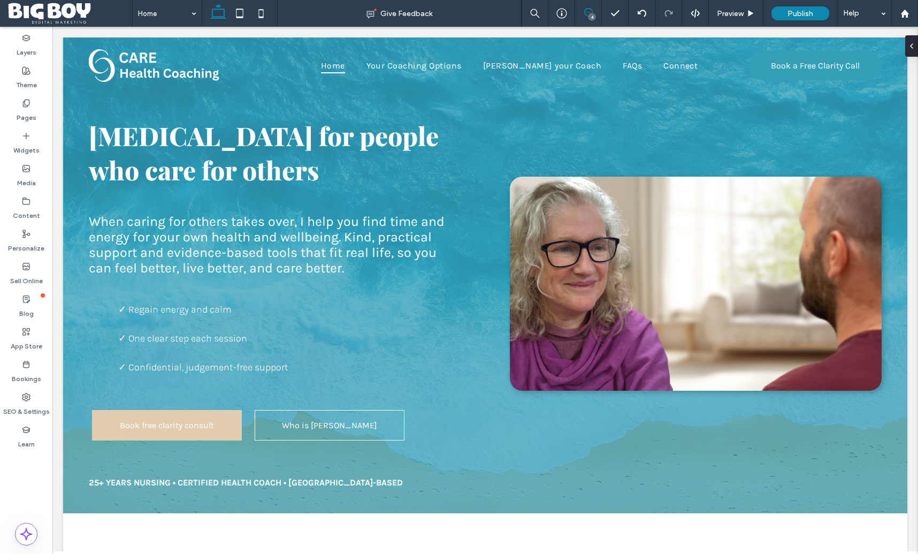
scroll to position [0, 0]
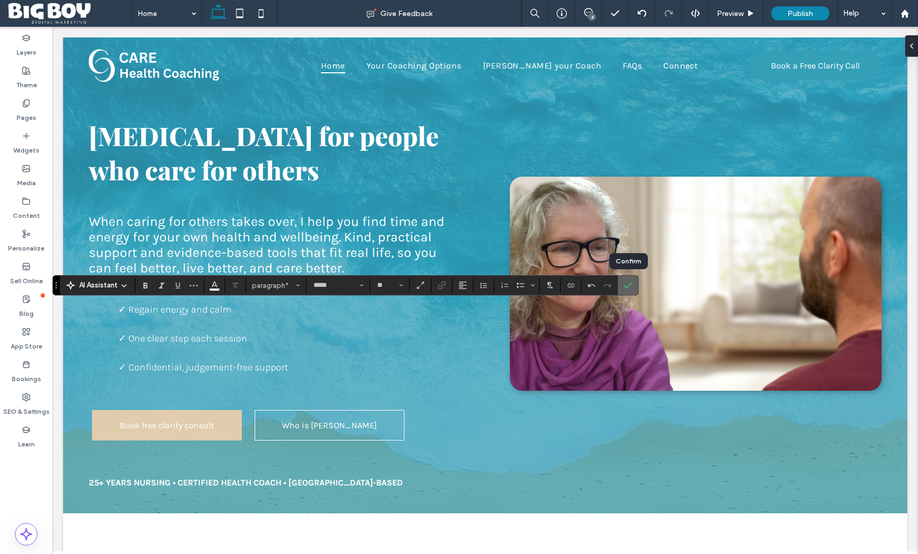
click at [628, 284] on icon "Confirm" at bounding box center [628, 285] width 9 height 9
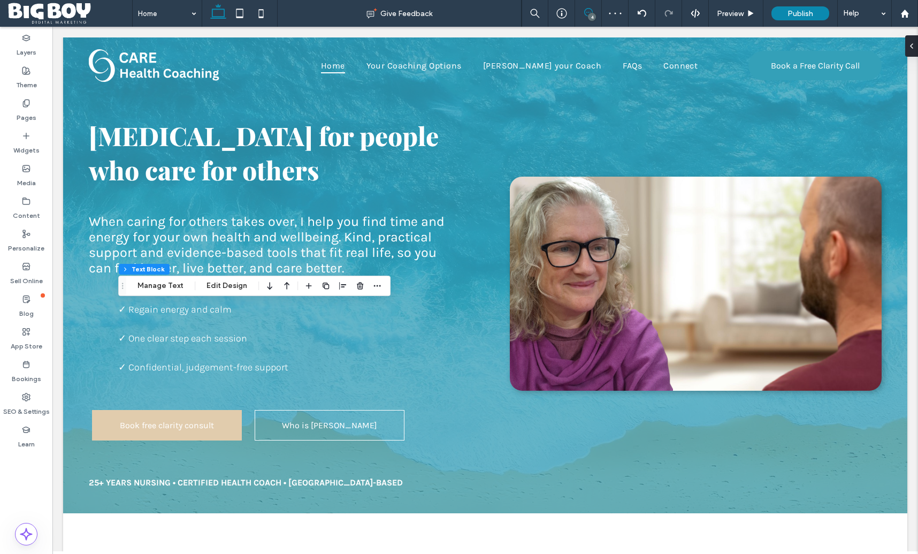
click at [584, 13] on icon at bounding box center [588, 12] width 9 height 9
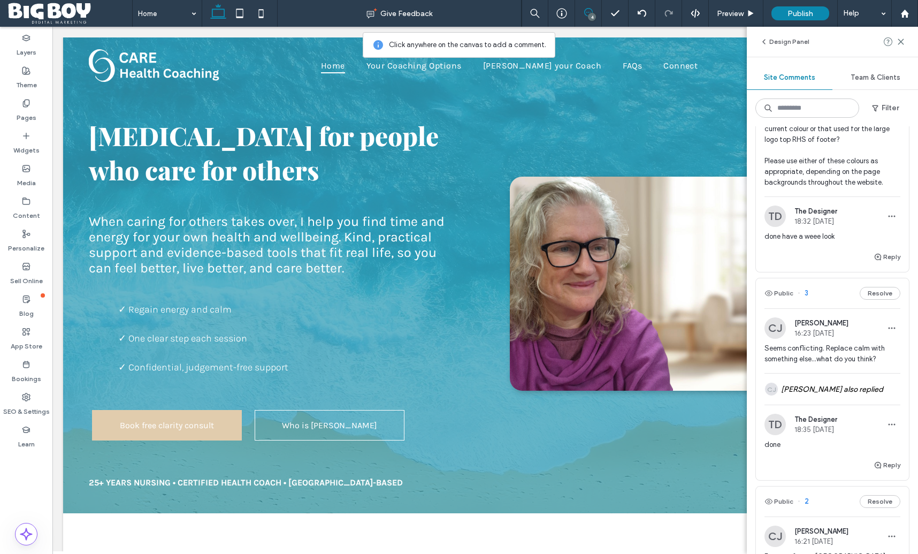
scroll to position [288, 0]
click at [844, 350] on span "Seems conflicting. Replace calm with something else...what do you think?" at bounding box center [832, 350] width 136 height 21
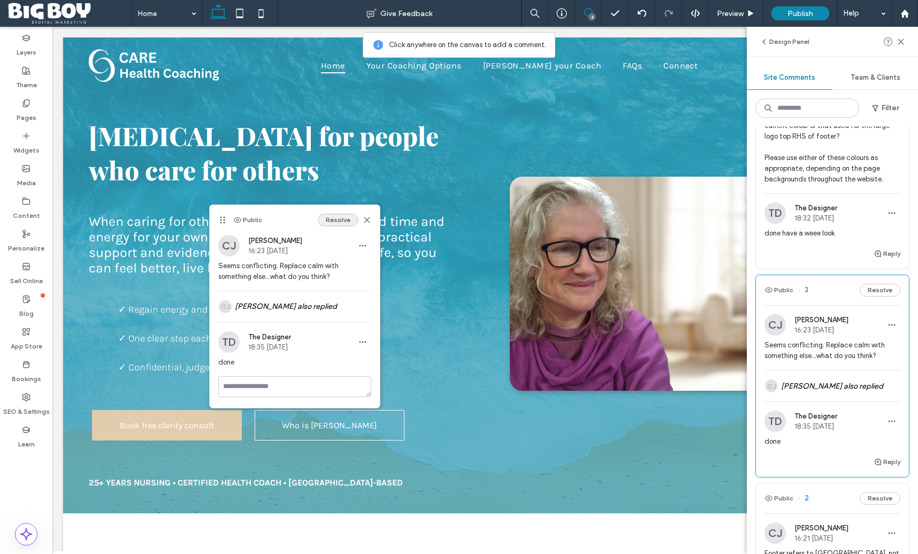
click at [341, 221] on button "Resolve" at bounding box center [338, 219] width 41 height 13
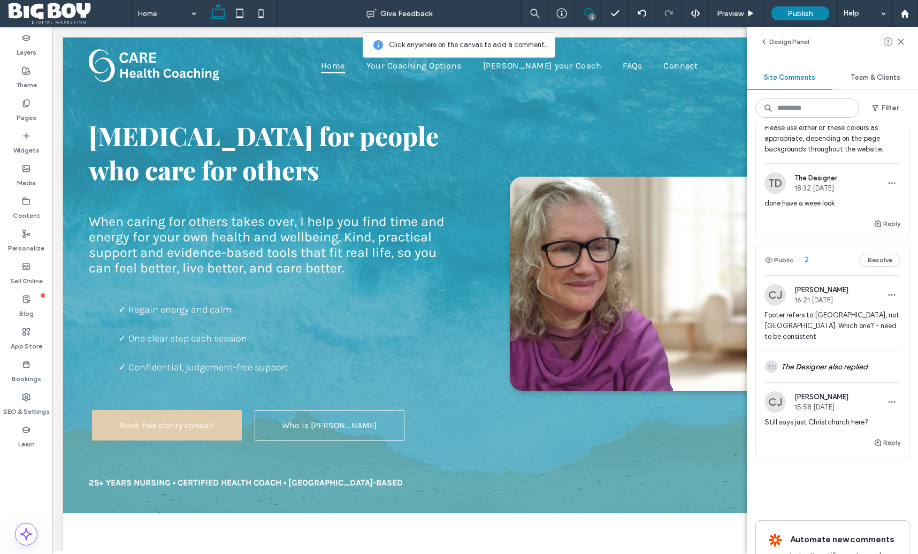
scroll to position [320, 0]
click at [816, 332] on span "Footer refers to [GEOGRAPHIC_DATA], not [GEOGRAPHIC_DATA]. Which one? - need to…" at bounding box center [832, 324] width 136 height 32
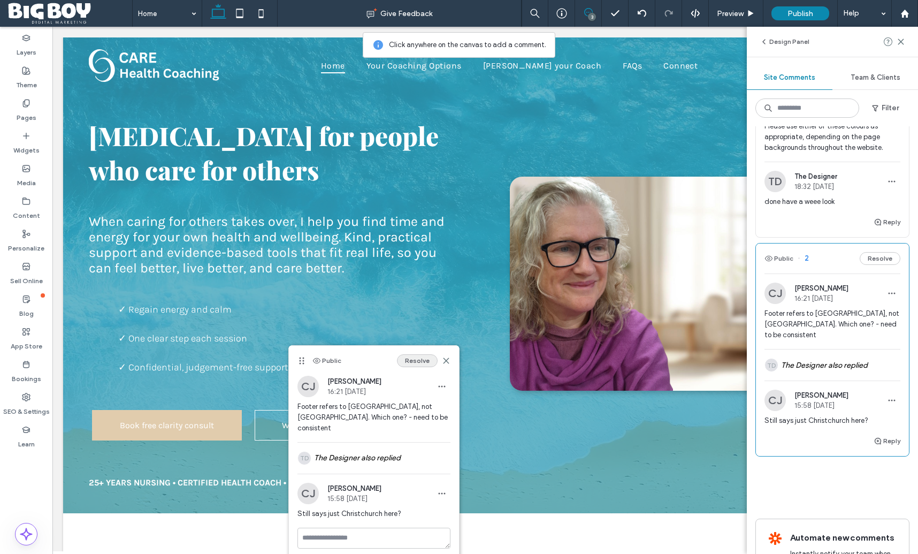
click at [423, 361] on button "Resolve" at bounding box center [417, 360] width 41 height 13
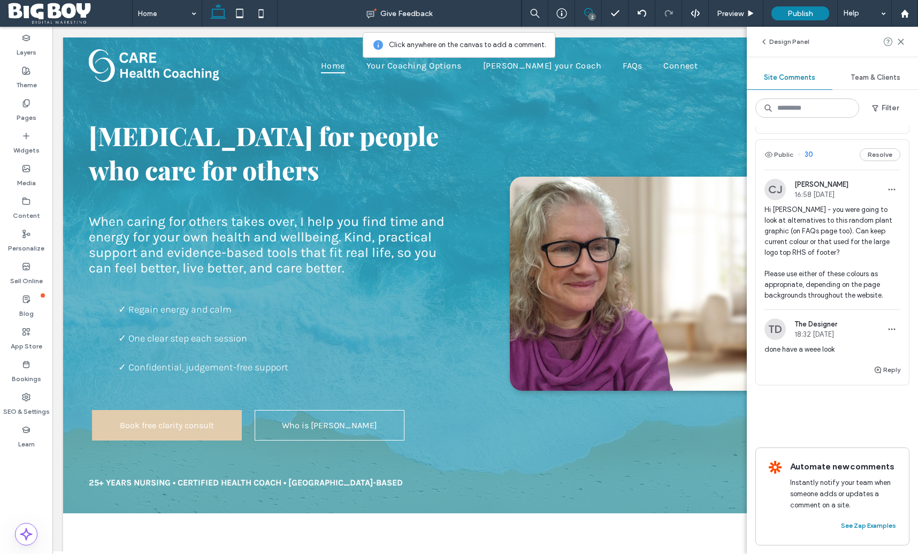
scroll to position [172, 0]
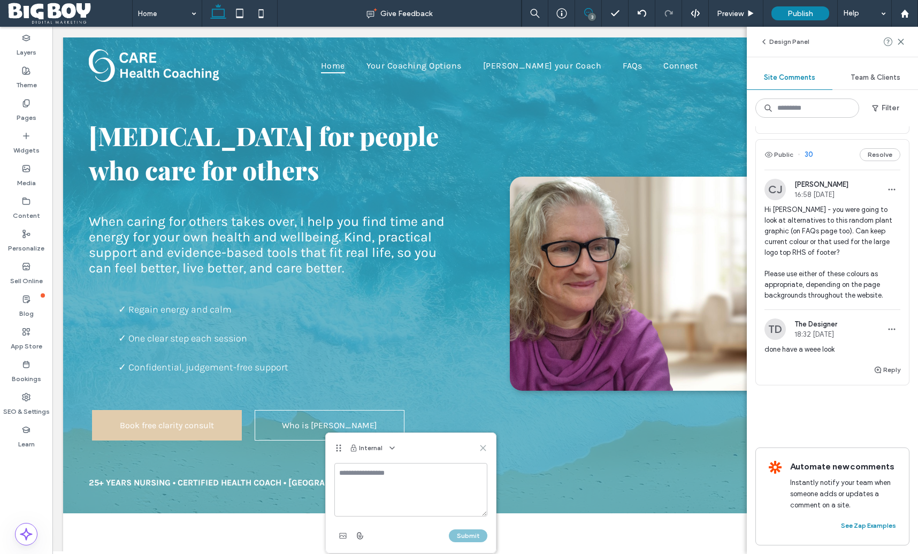
click at [483, 449] on icon at bounding box center [483, 447] width 9 height 9
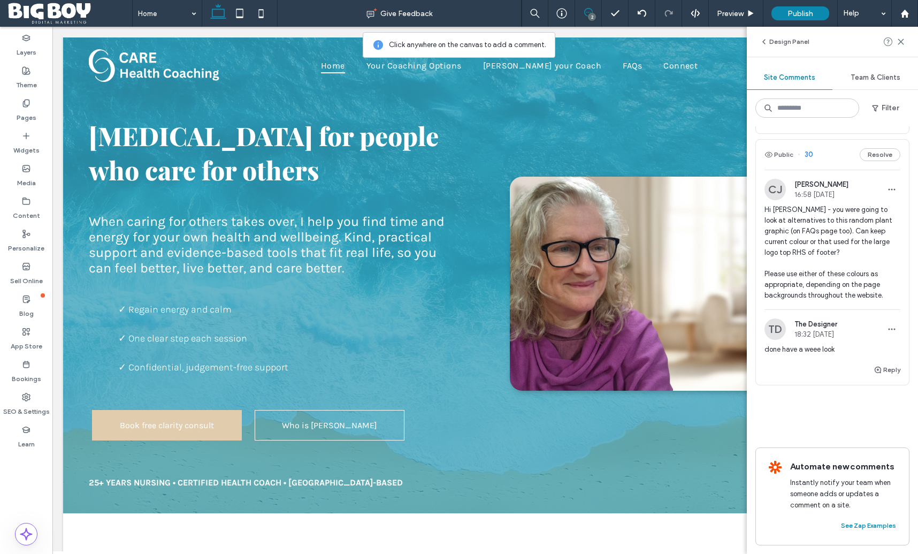
click at [586, 14] on icon at bounding box center [588, 12] width 9 height 9
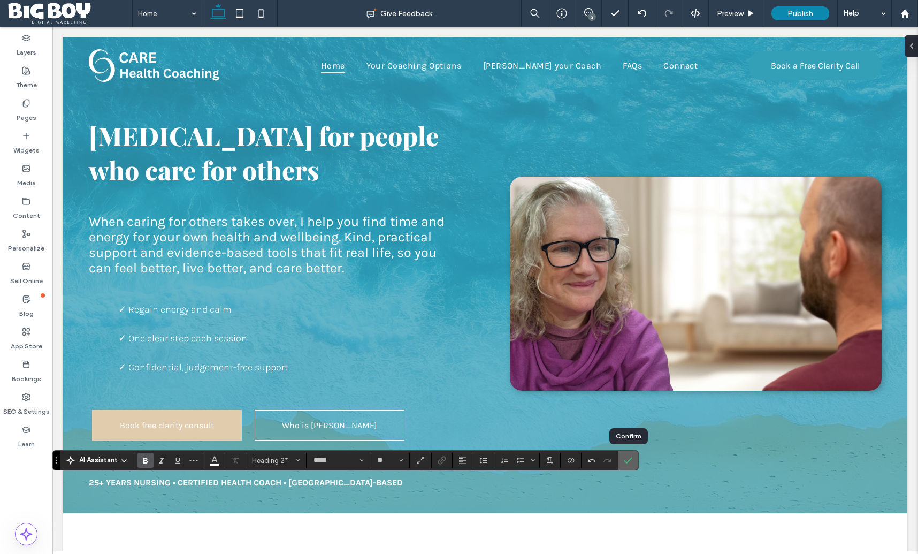
click at [631, 459] on icon "Confirm" at bounding box center [628, 460] width 9 height 9
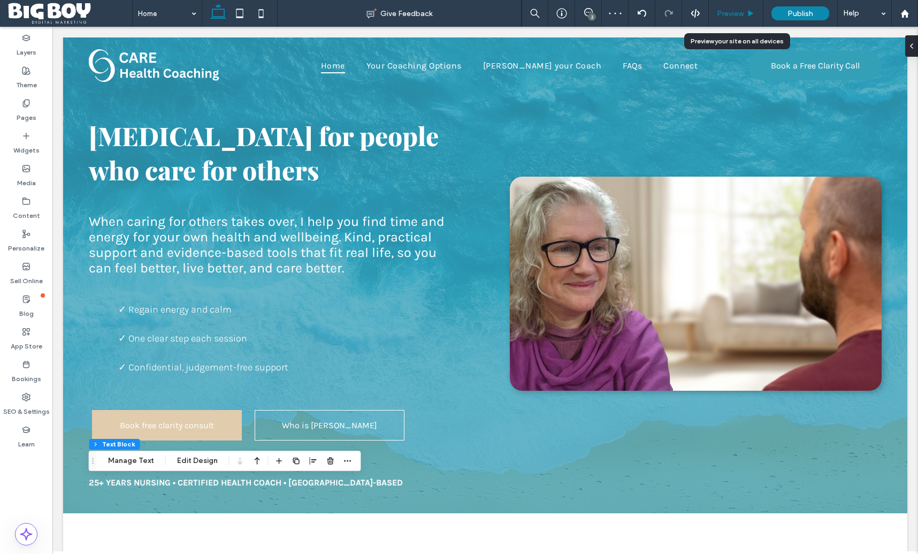
click at [731, 17] on span "Preview" at bounding box center [730, 13] width 27 height 9
